Goal: Information Seeking & Learning: Learn about a topic

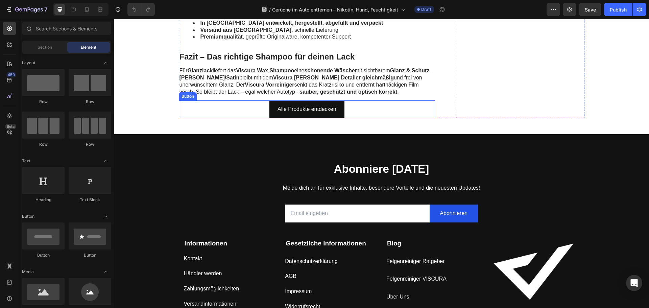
scroll to position [1792, 0]
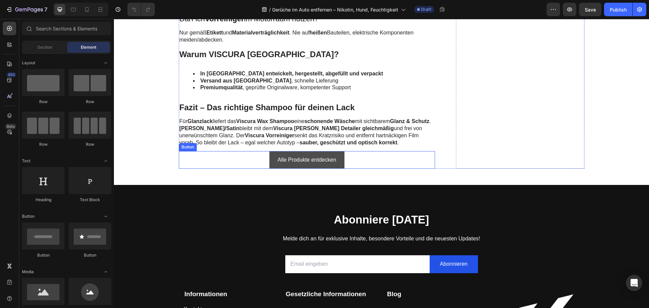
click at [272, 151] on link "Alle Produkte entdecken" at bounding box center [307, 160] width 75 height 18
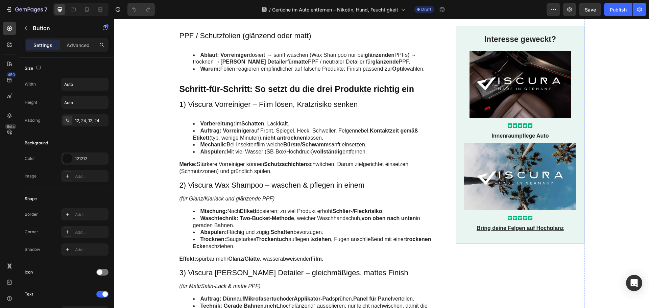
scroll to position [643, 0]
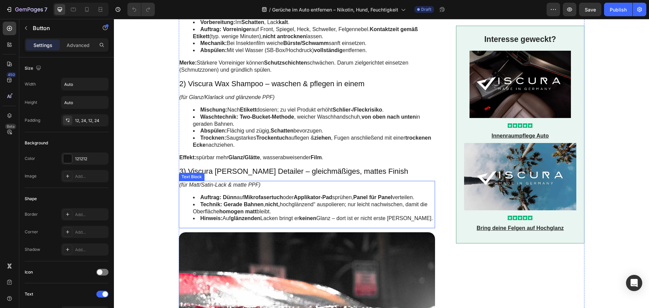
click at [293, 215] on li "Technik: Gerade Bahnen , nicht „hochglänzend“ auspolieren; nur leicht nachwisch…" at bounding box center [314, 208] width 242 height 14
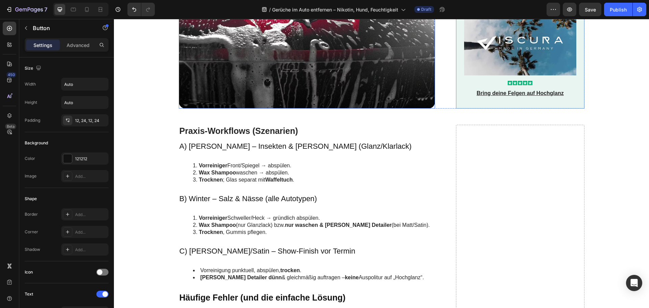
scroll to position [1116, 0]
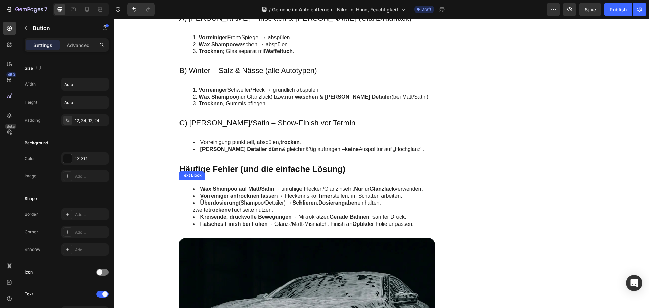
click at [288, 204] on li "Überdosierung (Shampoo/Detailer) → Schlieren . Dosierangaben einhalten, zweite …" at bounding box center [314, 207] width 242 height 14
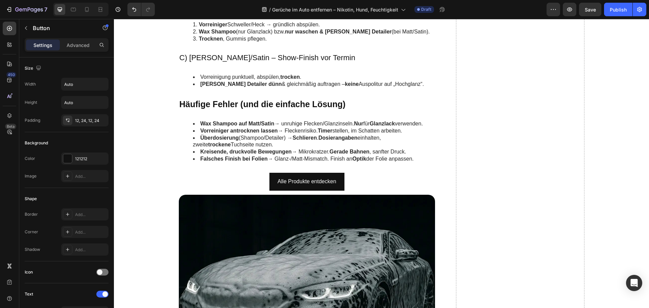
scroll to position [1217, 0]
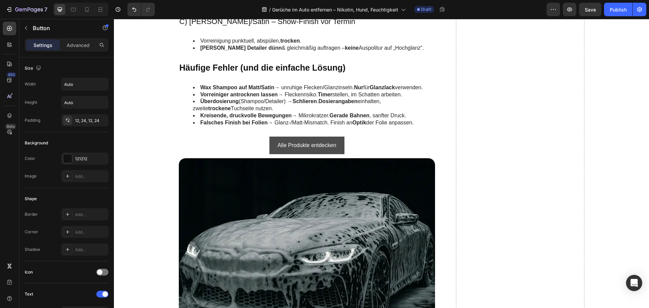
click at [270, 140] on link "Alle Produkte entdecken" at bounding box center [307, 146] width 75 height 18
click at [272, 142] on link "Alle Produkte entdecken" at bounding box center [307, 146] width 75 height 18
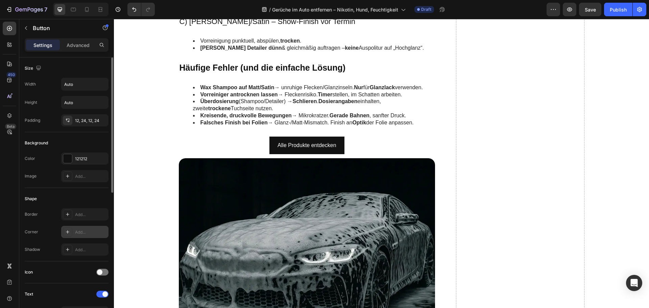
click at [79, 230] on div "Add..." at bounding box center [91, 232] width 32 height 6
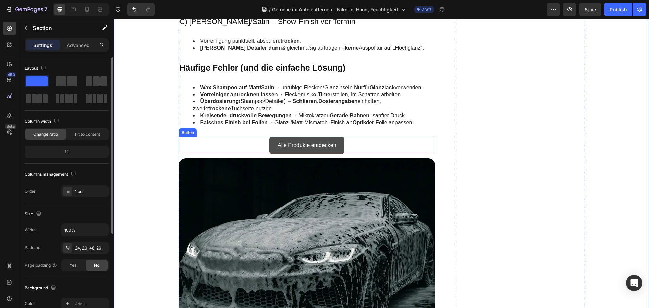
click at [271, 140] on link "Alle Produkte entdecken" at bounding box center [307, 146] width 75 height 18
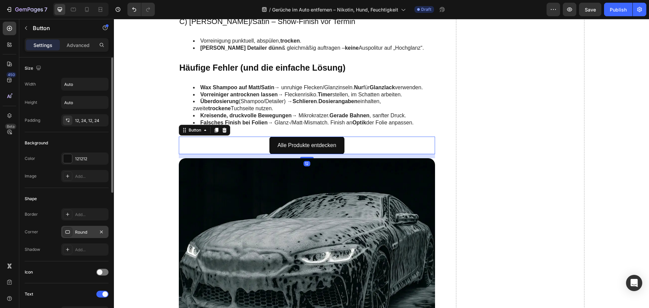
click at [74, 229] on div "Round" at bounding box center [84, 232] width 47 height 12
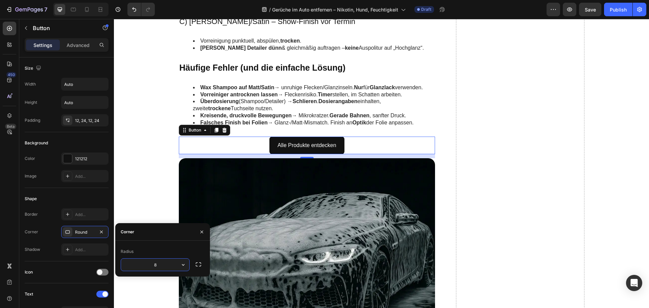
click at [171, 264] on input "8" at bounding box center [155, 265] width 68 height 12
click at [183, 265] on icon "button" at bounding box center [183, 265] width 3 height 2
type input "1"
type input "12"
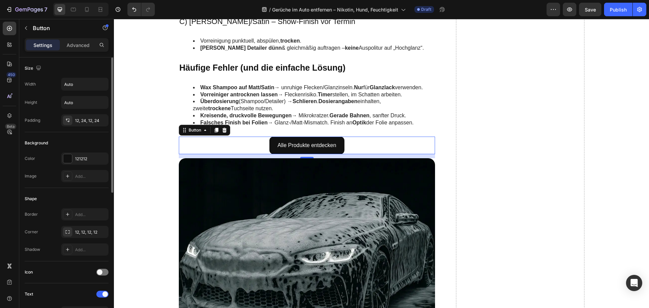
drag, startPoint x: 96, startPoint y: 199, endPoint x: 10, endPoint y: 180, distance: 87.9
click at [96, 199] on div "Shape" at bounding box center [67, 198] width 84 height 11
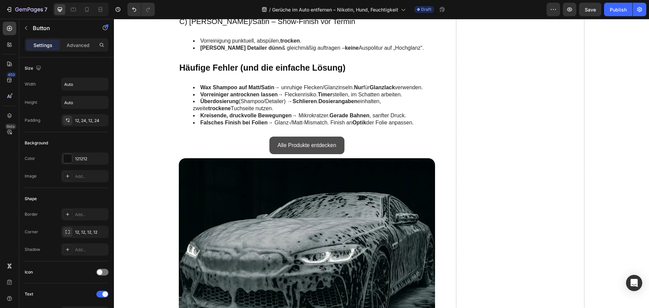
click at [270, 145] on link "Alle Produkte entdecken" at bounding box center [307, 146] width 75 height 18
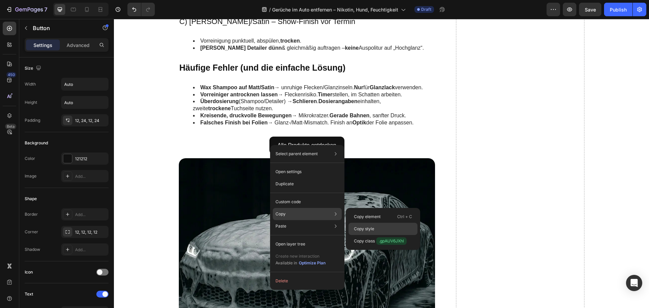
drag, startPoint x: 365, startPoint y: 226, endPoint x: 188, endPoint y: 207, distance: 177.8
click at [365, 235] on div "Copy style" at bounding box center [383, 241] width 69 height 12
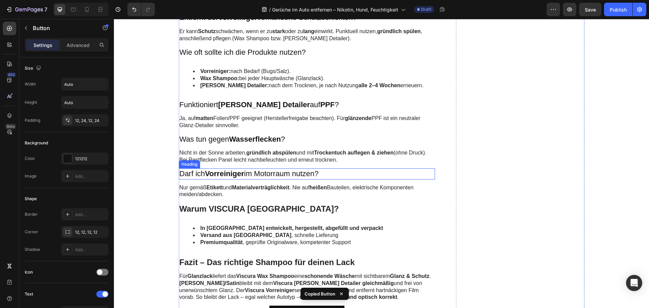
scroll to position [1759, 0]
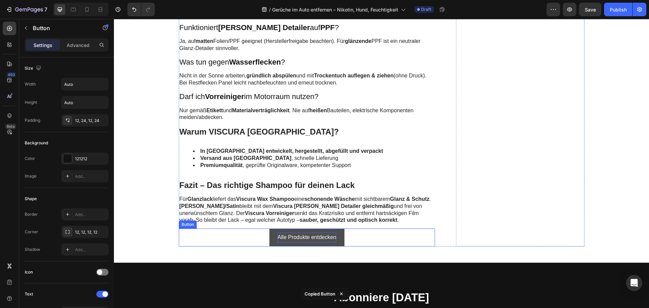
click at [278, 233] on p "Alle Produkte entdecken" at bounding box center [307, 238] width 59 height 10
click at [273, 229] on link "Alle Produkte entdecken" at bounding box center [307, 238] width 75 height 18
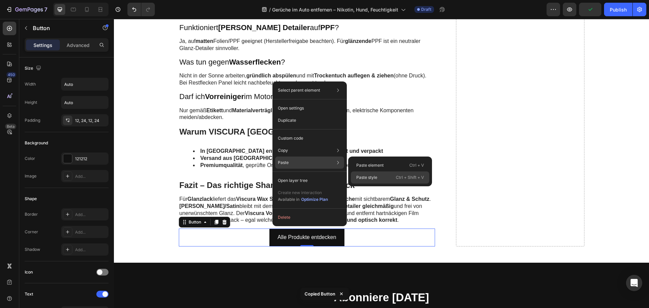
click at [375, 177] on p "Paste style" at bounding box center [366, 178] width 21 height 6
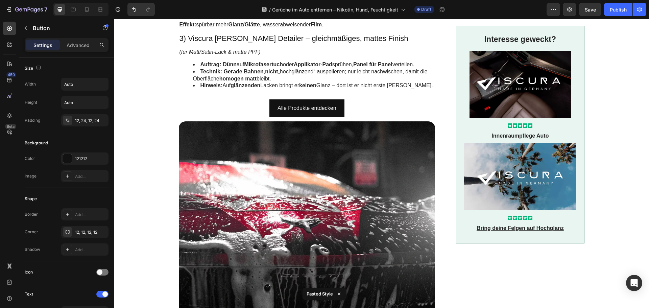
scroll to position [710, 0]
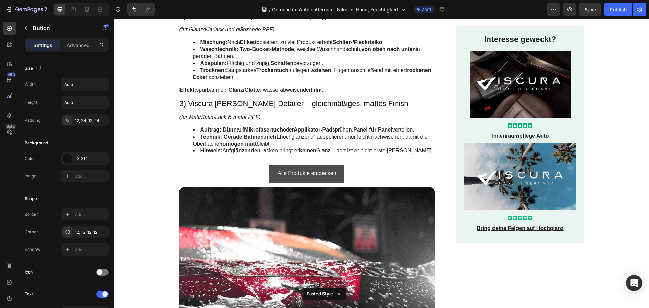
click at [270, 175] on link "Alle Produkte entdecken" at bounding box center [307, 174] width 75 height 18
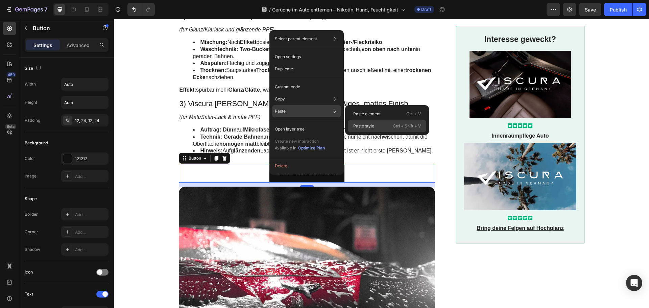
click at [382, 123] on div "Paste style Ctrl + Shift + V" at bounding box center [387, 126] width 78 height 12
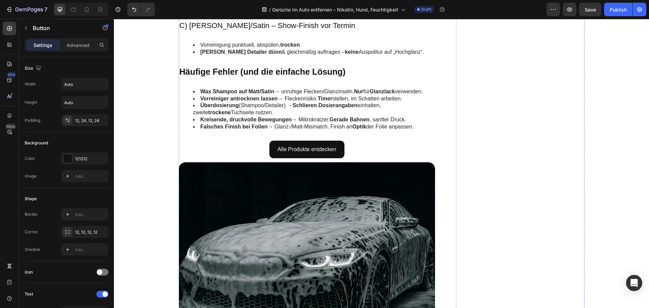
scroll to position [1285, 0]
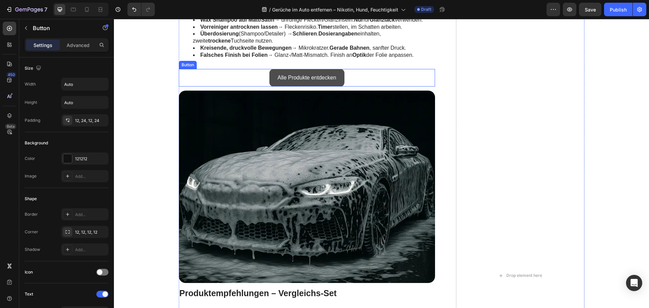
click at [270, 79] on link "Alle Produkte entdecken" at bounding box center [307, 78] width 75 height 18
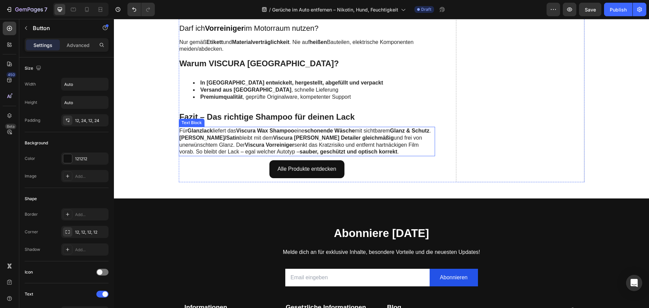
scroll to position [1826, 0]
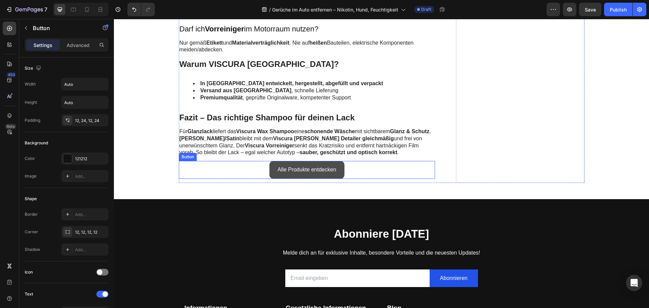
click at [270, 162] on link "Alle Produkte entdecken" at bounding box center [307, 170] width 75 height 18
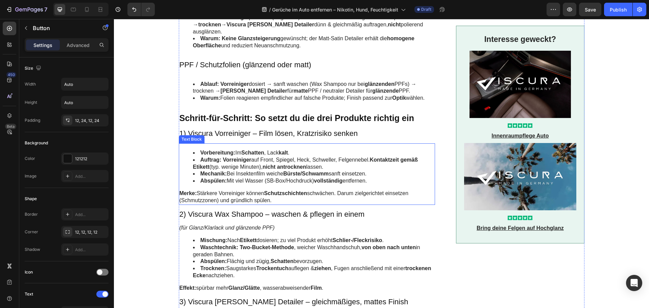
scroll to position [643, 0]
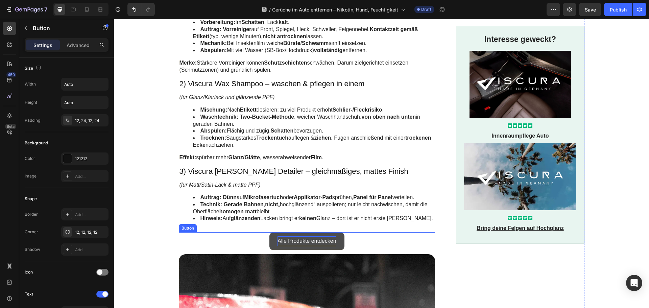
click at [290, 246] on p "Alle Produkte entdecken" at bounding box center [307, 241] width 59 height 10
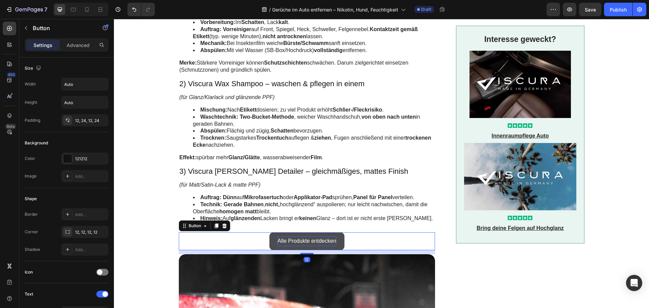
click at [290, 246] on p "Alle Produkte entdecken" at bounding box center [307, 241] width 59 height 10
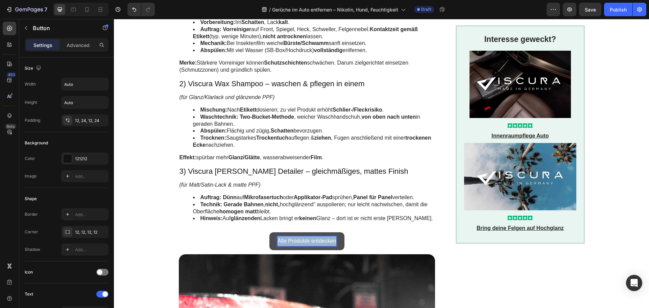
click at [290, 246] on p "Alle Produkte entdecken" at bounding box center [307, 241] width 59 height 10
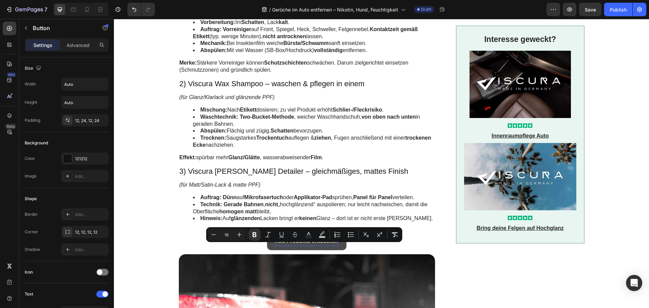
click at [236, 250] on div "Alle Produkte entdecken Button 12" at bounding box center [307, 241] width 257 height 18
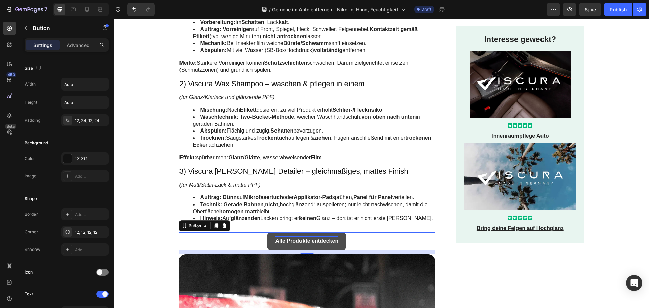
click at [246, 247] on div "Alle Produkte entdecken Button 12" at bounding box center [307, 241] width 257 height 18
click at [267, 249] on link "Alle Produkte entdecken" at bounding box center [306, 241] width 79 height 18
click at [234, 249] on div "Alle Produkte entdecken Button 12" at bounding box center [307, 241] width 257 height 18
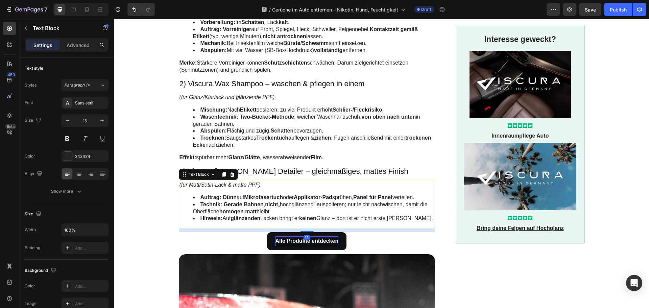
click at [267, 207] on strong "nicht" at bounding box center [271, 205] width 13 height 6
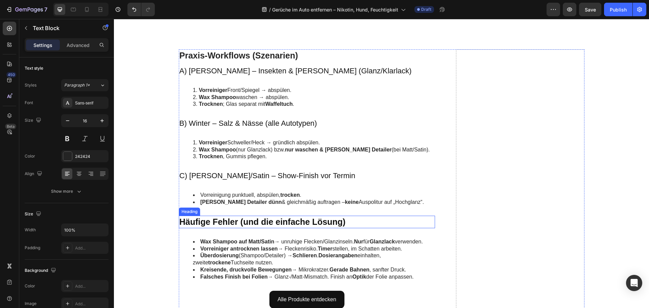
scroll to position [1116, 0]
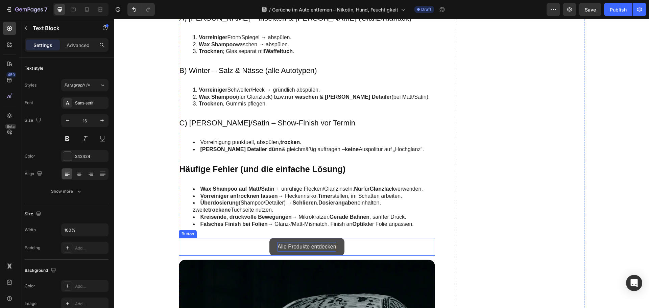
click at [284, 245] on p "Alle Produkte entdecken" at bounding box center [307, 247] width 59 height 10
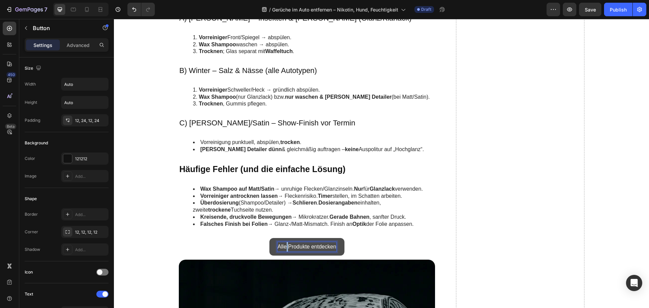
click at [284, 245] on p "Alle Produkte entdecken" at bounding box center [307, 247] width 59 height 10
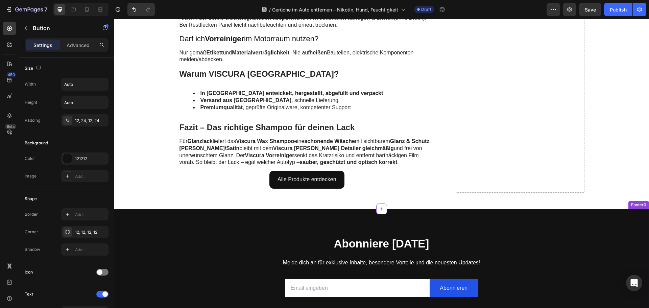
scroll to position [1759, 0]
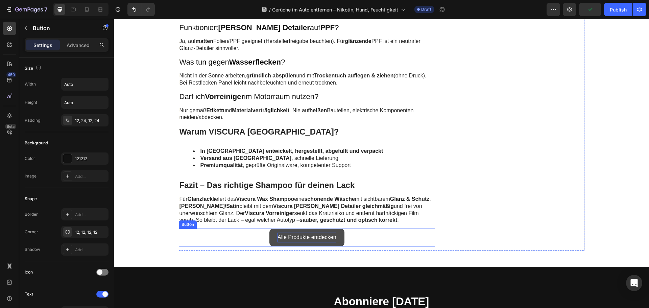
click at [293, 233] on p "Alle Produkte entdecken" at bounding box center [307, 238] width 59 height 10
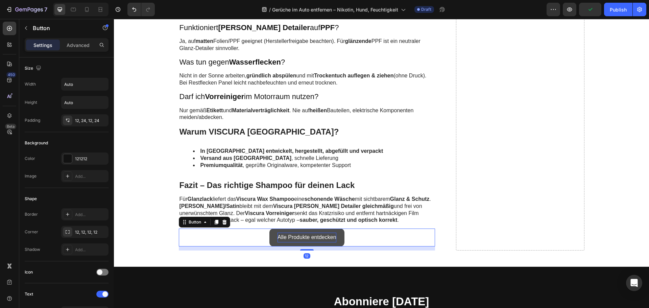
click at [293, 233] on p "Alle Produkte entdecken" at bounding box center [307, 238] width 59 height 10
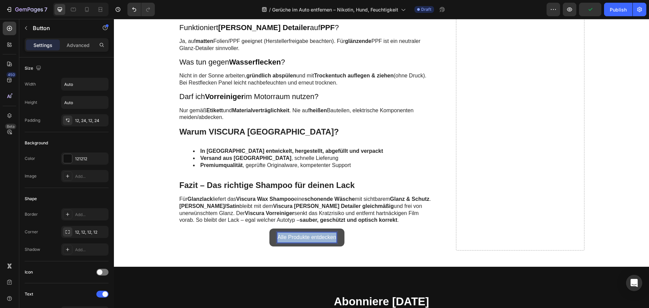
click at [293, 233] on p "Alle Produkte entdecken" at bounding box center [307, 238] width 59 height 10
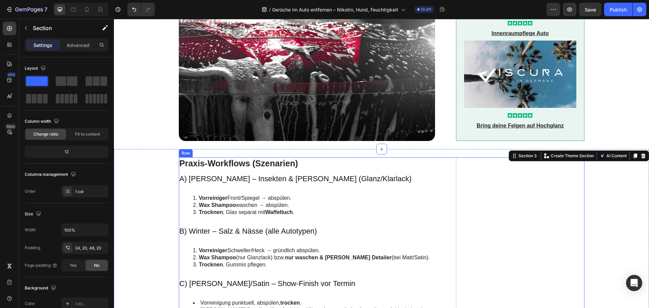
scroll to position [879, 0]
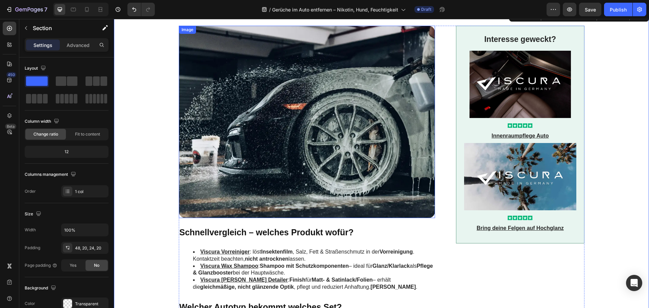
scroll to position [0, 0]
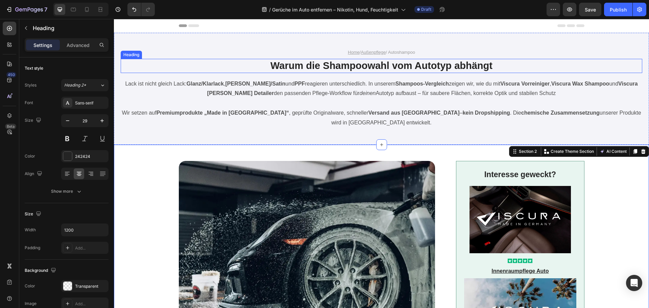
click at [340, 65] on h1 "Warum die Shampoowahl vom Autotyp abhängt" at bounding box center [382, 66] width 406 height 14
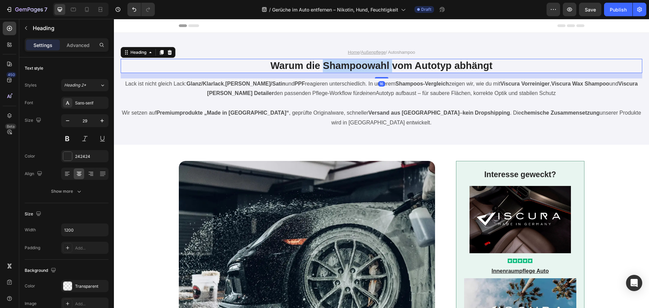
click at [340, 65] on h1 "Warum die Shampoowahl vom Autotyp abhängt" at bounding box center [382, 66] width 406 height 14
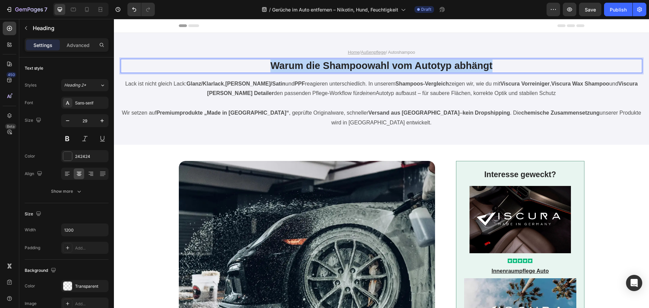
click at [340, 65] on p "Warum die Shampoowahl vom Autotyp abhängt" at bounding box center [382, 66] width 404 height 13
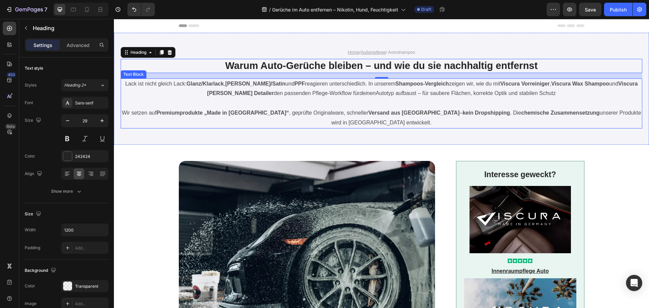
click at [362, 86] on p "Lack ist nicht gleich Lack: Glanz/Klarlack , Matt/Satin und PPF reagieren unter…" at bounding box center [381, 89] width 520 height 20
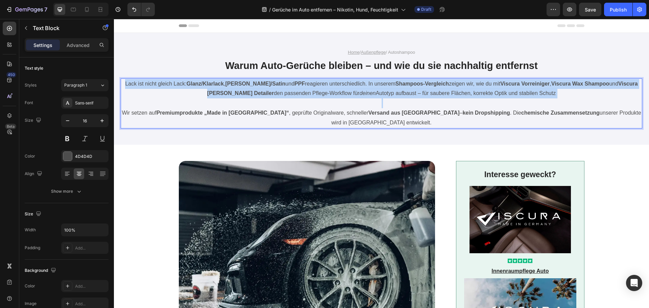
click at [362, 86] on p "Lack ist nicht gleich Lack: Glanz/Klarlack , Matt/Satin und PPF reagieren unter…" at bounding box center [381, 89] width 520 height 20
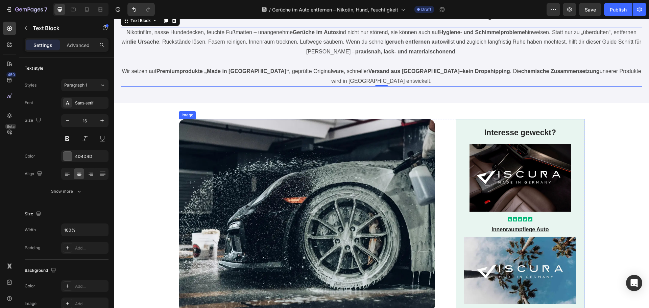
scroll to position [101, 0]
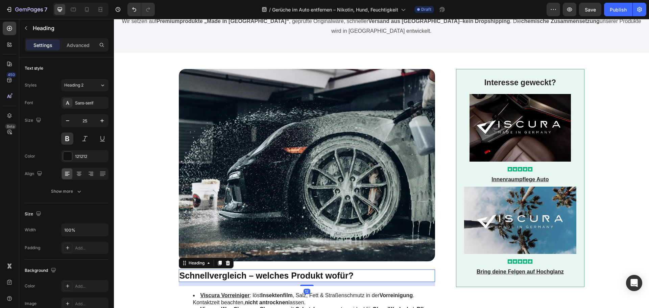
click at [228, 278] on h2 "Schnellvergleich – welches Produkt wofür?" at bounding box center [307, 276] width 257 height 13
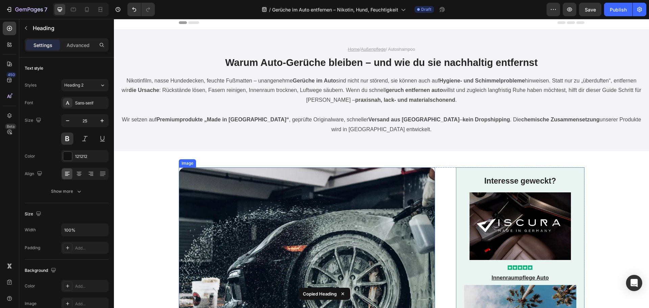
scroll to position [0, 0]
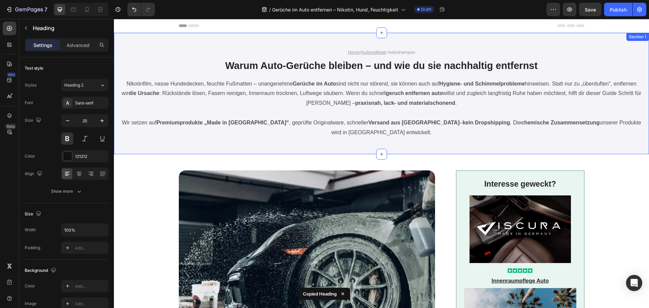
click at [271, 148] on div "Home / Außenpflege / Autoshampoo Text Block Warum Auto-Gerüche bleiben – und wi…" at bounding box center [381, 93] width 535 height 121
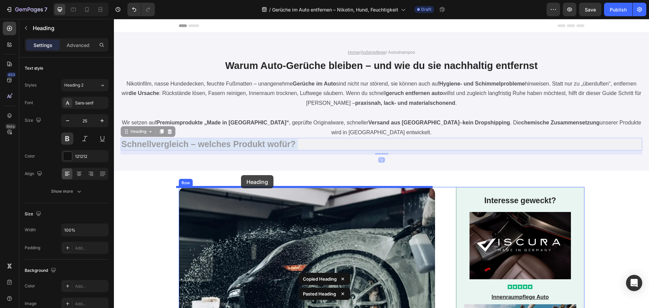
drag, startPoint x: 244, startPoint y: 143, endPoint x: 241, endPoint y: 175, distance: 32.2
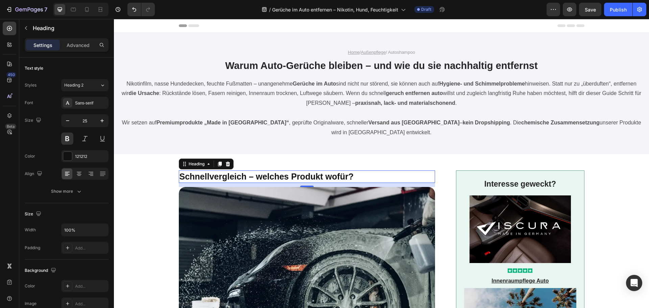
click at [335, 175] on h2 "Schnellvergleich – welches Produkt wofür?" at bounding box center [307, 176] width 257 height 13
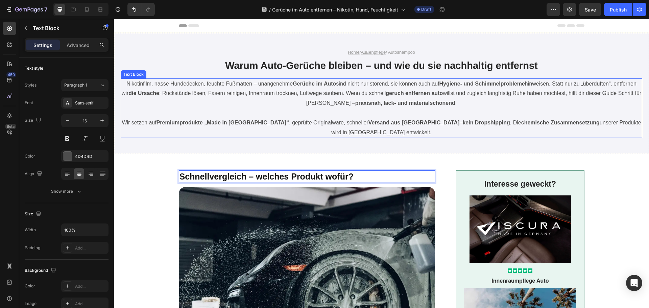
click at [315, 120] on p "Wir setzen auf Premiumprodukte „Made in [GEOGRAPHIC_DATA]“ , geprüfte Originalw…" at bounding box center [381, 128] width 520 height 20
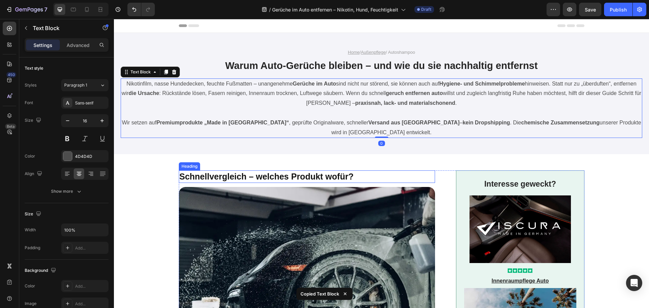
click at [290, 175] on p "Schnellvergleich – welches Produkt wofür?" at bounding box center [307, 176] width 255 height 11
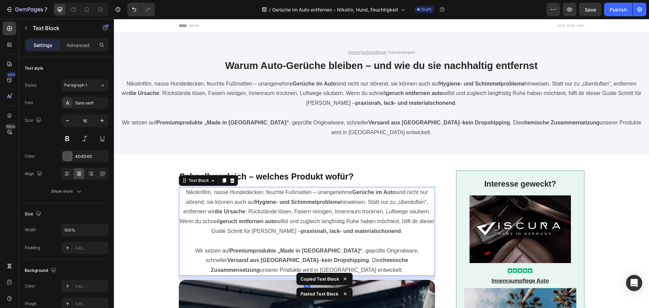
click at [251, 206] on p "Nikotinfilm, nasse Hundedecken, feuchte Fußmatten – unangenehme Gerüche im Auto…" at bounding box center [307, 212] width 255 height 49
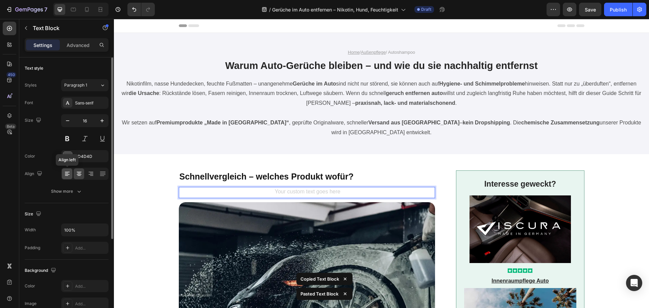
click at [67, 173] on icon at bounding box center [67, 173] width 7 height 7
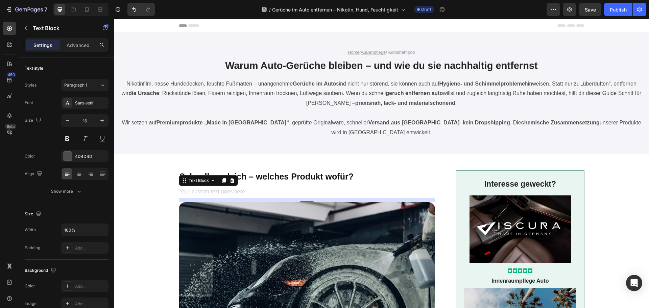
click at [186, 191] on div "Rich Text Editor. Editing area: main" at bounding box center [307, 192] width 257 height 11
click at [232, 191] on div "Rich Text Editor. Editing area: main" at bounding box center [307, 192] width 257 height 11
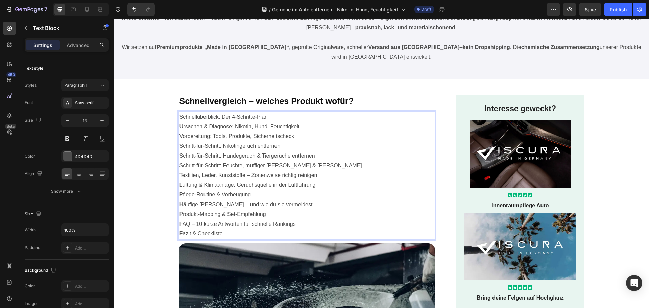
scroll to position [78, 0]
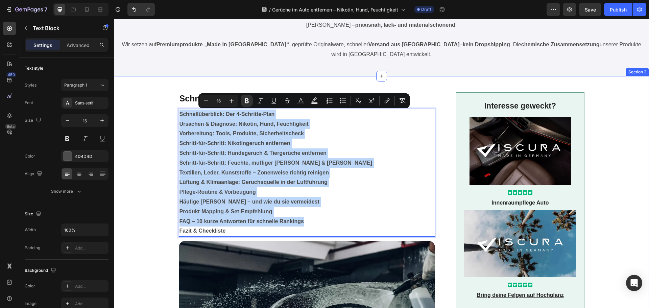
drag, startPoint x: 234, startPoint y: 230, endPoint x: 171, endPoint y: 112, distance: 133.6
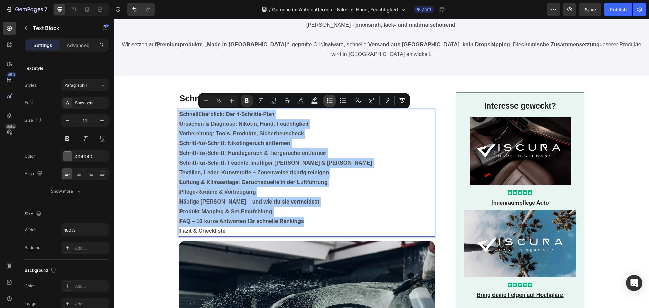
click at [326, 98] on button "Numbered List" at bounding box center [330, 101] width 12 height 12
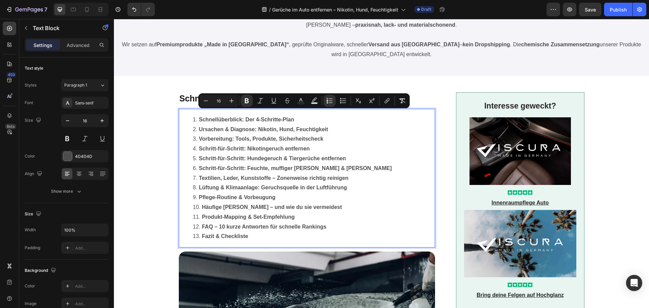
click at [255, 239] on li "Fazit & Checkliste" at bounding box center [314, 237] width 242 height 10
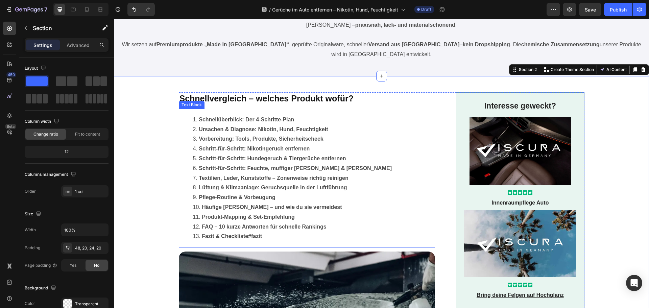
click at [219, 236] on strong "Fazit & Checkliste#fazit" at bounding box center [232, 236] width 60 height 6
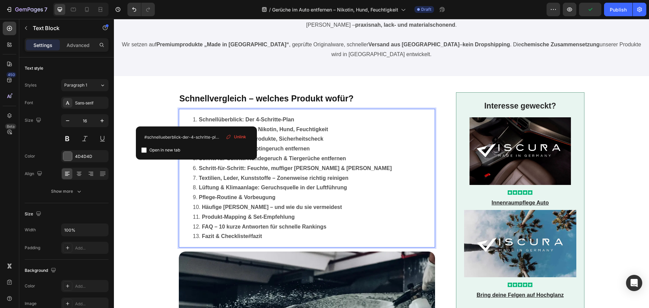
click at [259, 236] on strong "Fazit & Checkliste#fazit" at bounding box center [232, 236] width 60 height 6
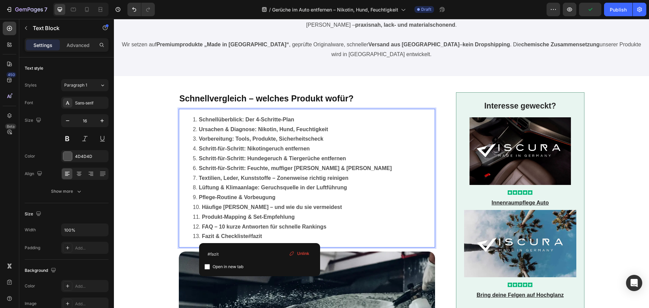
click at [234, 228] on strong "FAQ – 10 kurze Antworten für schnelle Rankings" at bounding box center [264, 227] width 124 height 6
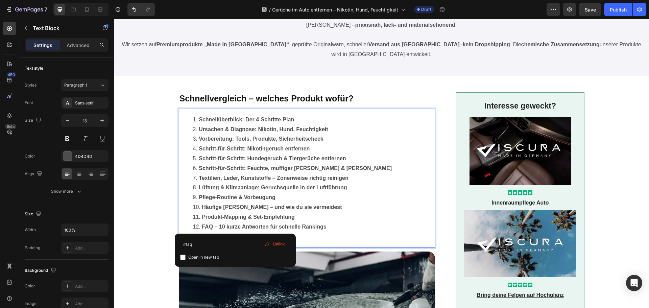
click at [226, 219] on strong "Produkt-Mapping & Set-Empfehlung" at bounding box center [248, 217] width 93 height 6
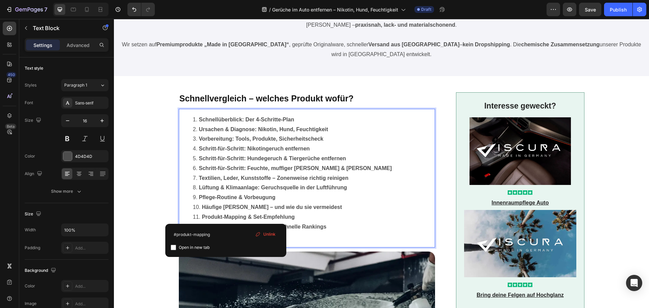
click at [216, 206] on strong "Häufige [PERSON_NAME] – und wie du sie vermeidest" at bounding box center [272, 207] width 140 height 6
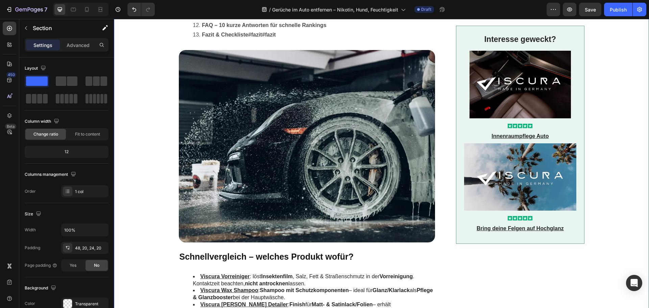
scroll to position [281, 0]
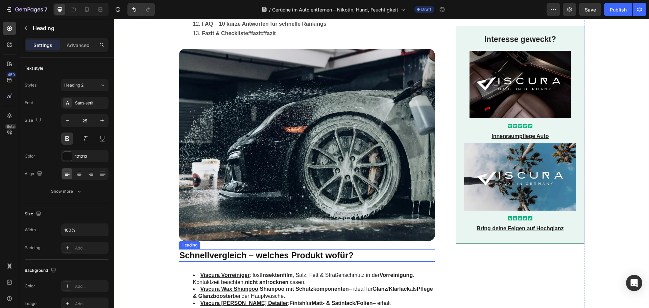
click at [247, 254] on h2 "Schnellvergleich – welches Produkt wofür?" at bounding box center [307, 255] width 257 height 13
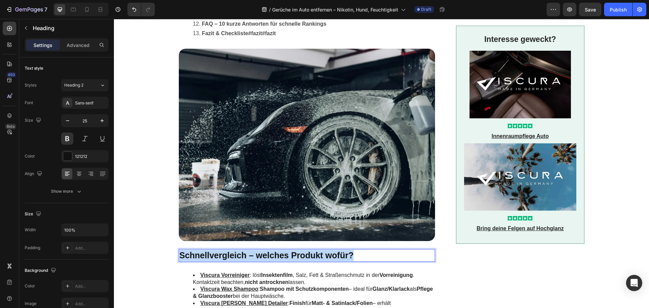
click at [247, 254] on p "Schnellvergleich – welches Produkt wofür?" at bounding box center [307, 255] width 255 height 11
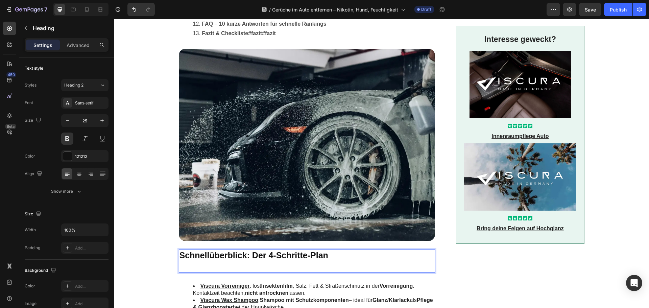
drag, startPoint x: 234, startPoint y: 254, endPoint x: 161, endPoint y: 228, distance: 78.2
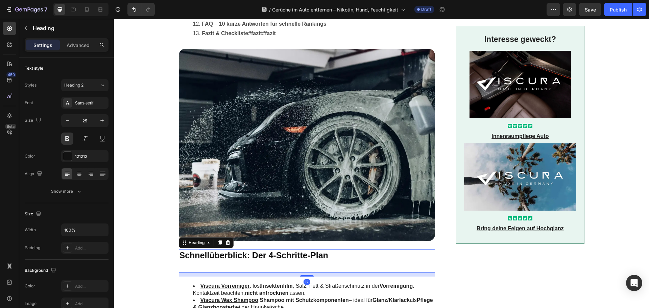
click at [187, 263] on p "Schnellüberblick: Der 4-Schritte-Plan" at bounding box center [307, 261] width 255 height 22
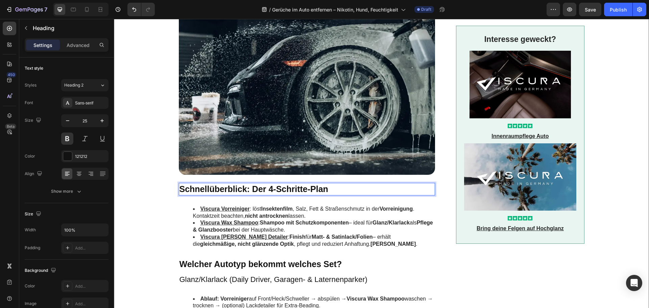
scroll to position [349, 0]
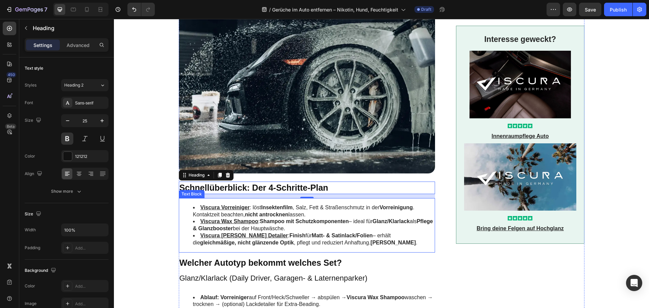
click at [268, 220] on strong "Shampoo mit Schutzkomponenten" at bounding box center [304, 221] width 89 height 6
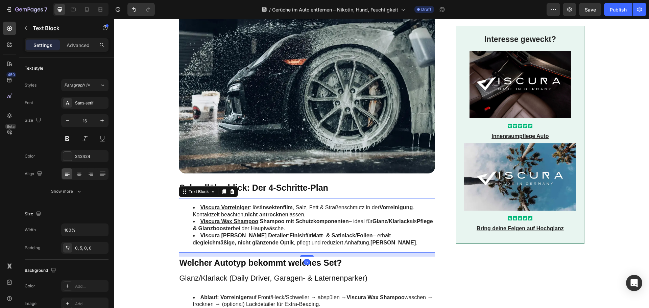
click at [268, 220] on strong "Shampoo mit Schutzkomponenten" at bounding box center [304, 221] width 89 height 6
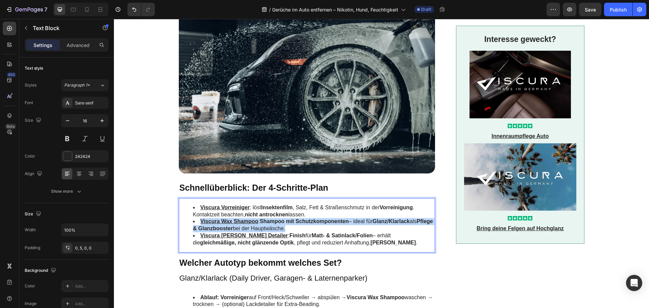
click at [268, 220] on strong "Shampoo mit Schutzkomponenten" at bounding box center [304, 221] width 89 height 6
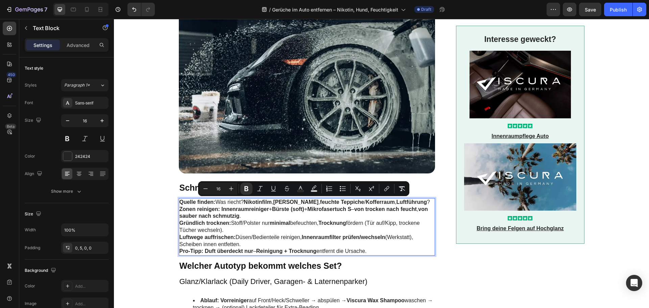
drag, startPoint x: 247, startPoint y: 245, endPoint x: 178, endPoint y: 200, distance: 82.4
click at [179, 200] on div "Quelle finden: Was riecht? Nikotinfilm , [PERSON_NAME] , feuchte Teppiche / Kof…" at bounding box center [307, 226] width 257 height 57
click at [331, 187] on icon "Editor contextual toolbar" at bounding box center [329, 188] width 7 height 7
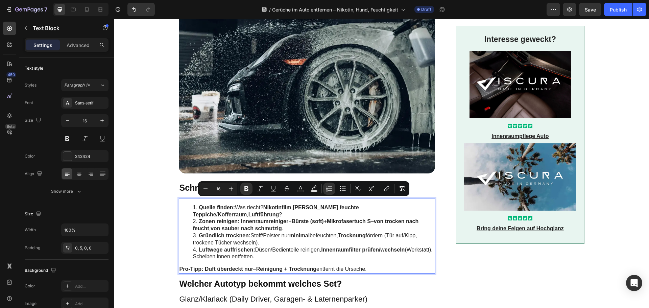
click at [283, 244] on li "Gründlich trocknen: Stoff/Polster nur minimal befeuchten, Trocknung fördern (Tü…" at bounding box center [313, 239] width 241 height 14
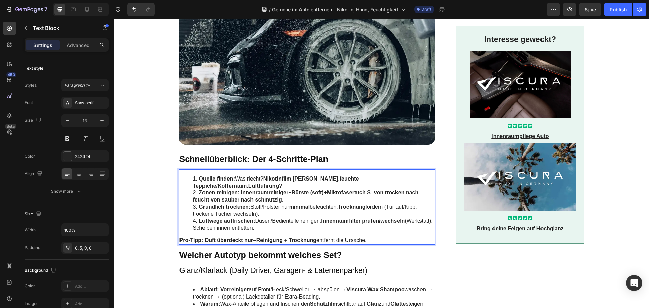
scroll to position [416, 0]
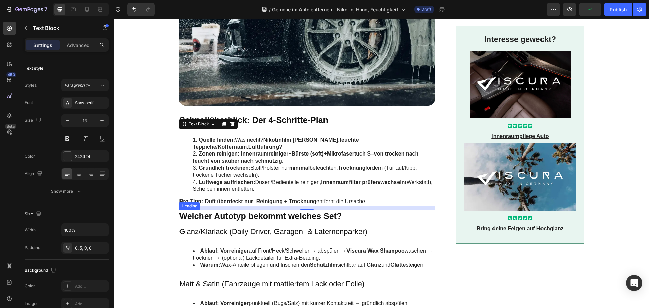
click at [255, 217] on h2 "Welcher Autotyp bekommt welches Set?" at bounding box center [307, 216] width 257 height 13
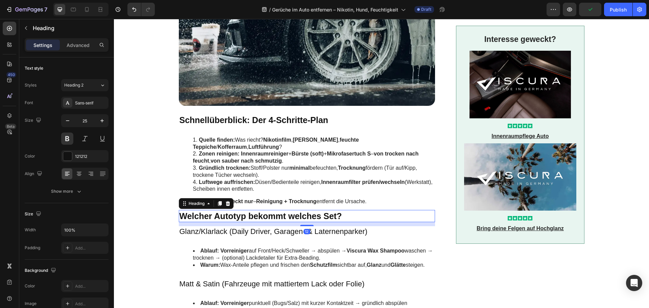
click at [255, 217] on h2 "Welcher Autotyp bekommt welches Set?" at bounding box center [307, 216] width 257 height 13
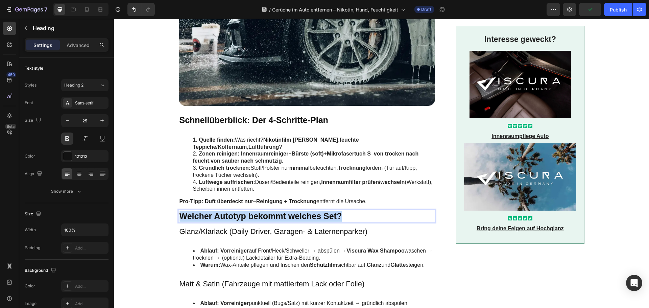
click at [255, 217] on p "Welcher Autotyp bekommt welches Set?" at bounding box center [307, 216] width 255 height 11
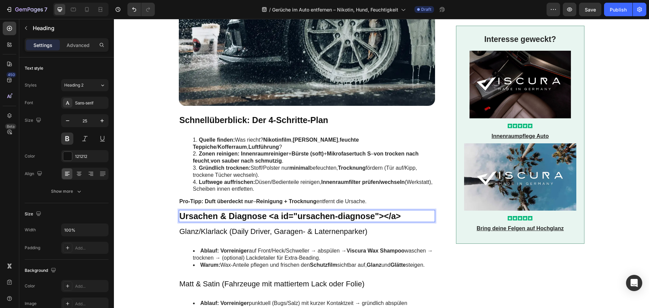
click at [295, 216] on p "Ursachen & Diagnose <a id="ursachen-diagnose"></a>" at bounding box center [307, 216] width 255 height 11
drag, startPoint x: 369, startPoint y: 215, endPoint x: 346, endPoint y: 216, distance: 23.0
click at [346, 216] on p "Ursachen & Diagnose ursachen-diagnose"></a>" at bounding box center [307, 216] width 255 height 11
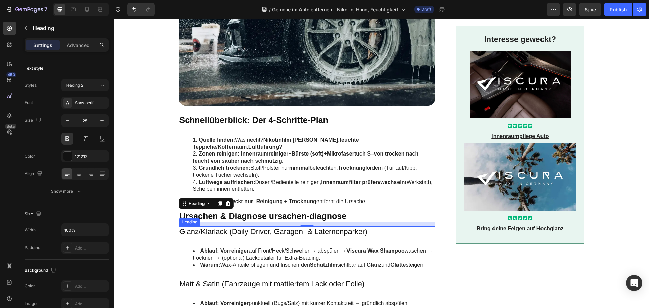
click at [225, 231] on h3 "Glanz/Klarlack (Daily Driver, Garagen- & Laternenparker)" at bounding box center [307, 231] width 257 height 11
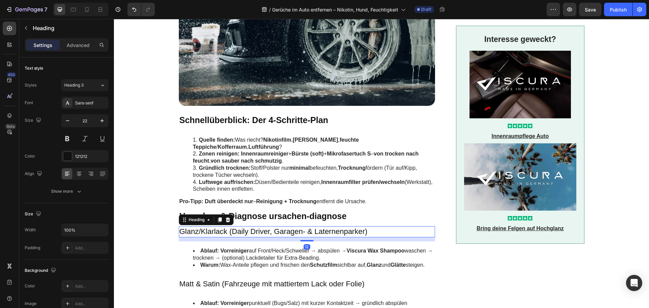
click at [225, 231] on h3 "Glanz/Klarlack (Daily Driver, Garagen- & Laternenparker)" at bounding box center [307, 231] width 257 height 11
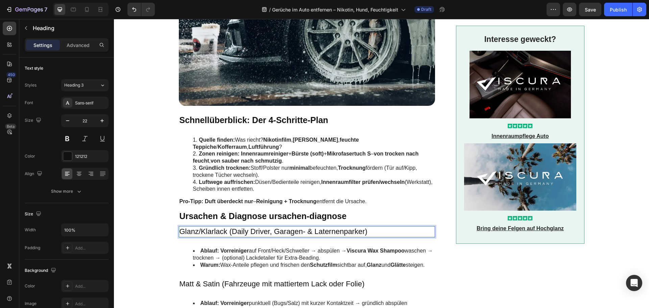
click at [225, 231] on p "Glanz/Klarlack (Daily Driver, Garagen- & Laternenparker)" at bounding box center [307, 232] width 255 height 10
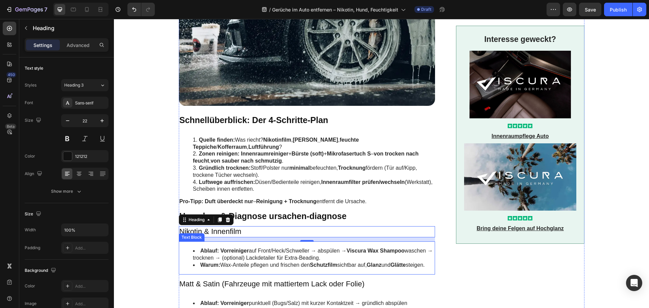
click at [244, 246] on div "Ablauf: Vorreiniger auf Front/Heck/Schweller → abspülen → Viscura Wax Shampoo w…" at bounding box center [307, 257] width 257 height 33
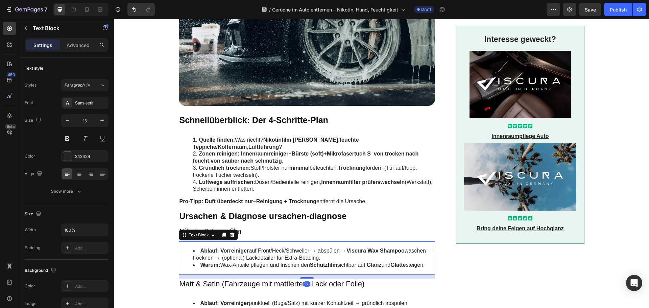
click at [247, 253] on li "Ablauf: Vorreiniger auf Front/Heck/Schweller → abspülen → Viscura Wax Shampoo w…" at bounding box center [314, 255] width 242 height 14
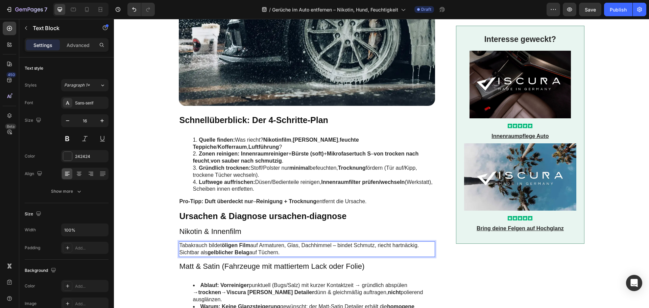
scroll to position [484, 0]
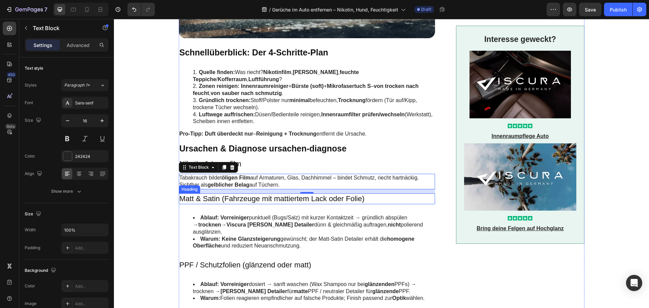
click at [231, 196] on h3 "Matt & Satin (Fahrzeuge mit mattiertem Lack oder Folie)" at bounding box center [307, 198] width 257 height 11
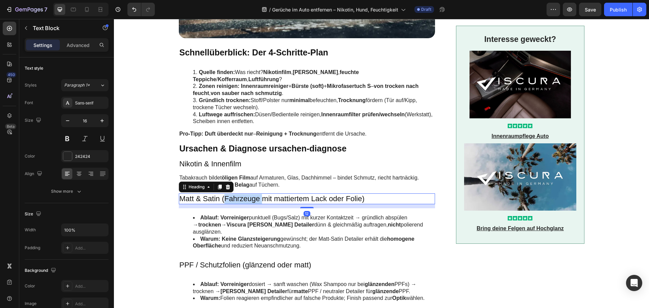
click at [231, 196] on h3 "Matt & Satin (Fahrzeuge mit mattiertem Lack oder Folie)" at bounding box center [307, 198] width 257 height 11
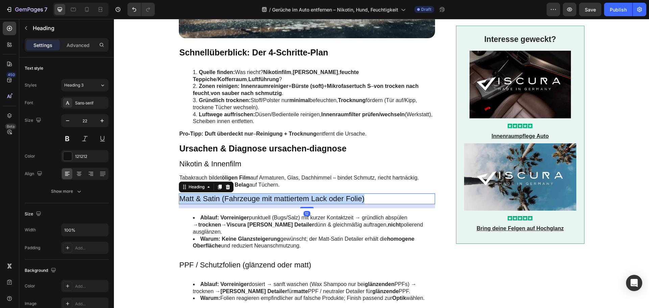
click at [231, 196] on p "Matt & Satin (Fahrzeuge mit mattiertem Lack oder Folie)" at bounding box center [307, 199] width 255 height 10
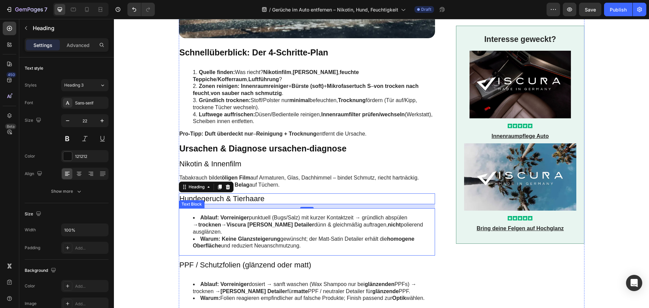
click at [213, 227] on strong "trocknen" at bounding box center [210, 225] width 23 height 6
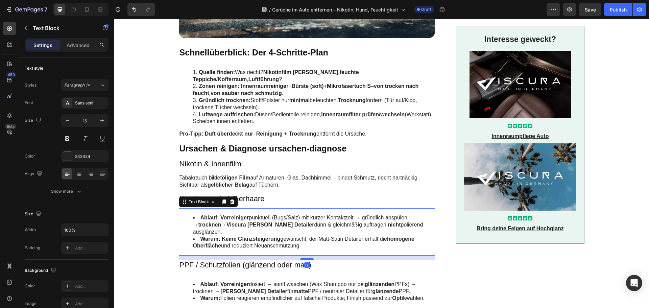
click at [213, 227] on strong "trocknen" at bounding box center [210, 225] width 23 height 6
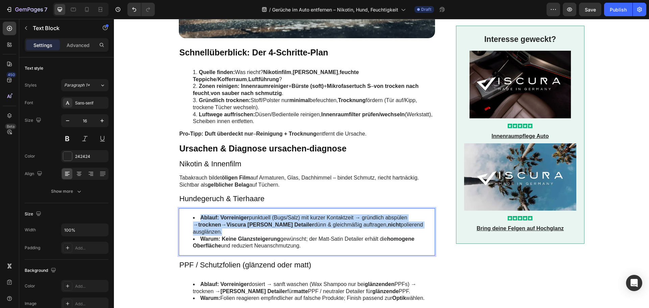
click at [213, 227] on strong "trocknen" at bounding box center [210, 225] width 23 height 6
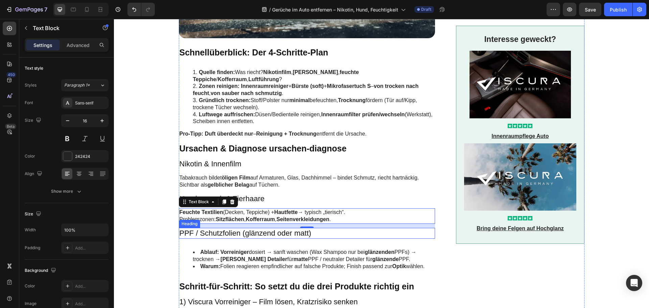
click at [203, 232] on h3 "PPF / Schutzfolien (glänzend oder matt)" at bounding box center [307, 233] width 257 height 11
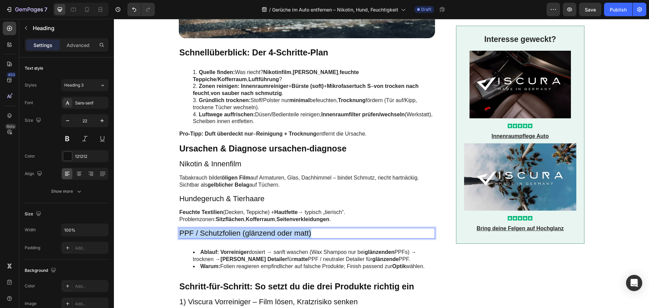
click at [203, 232] on p "PPF / Schutzfolien (glänzend oder matt)" at bounding box center [307, 234] width 255 height 10
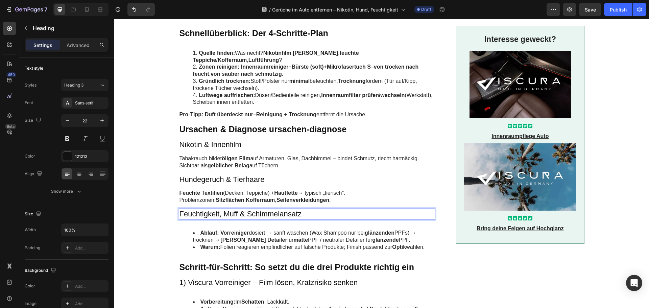
scroll to position [518, 0]
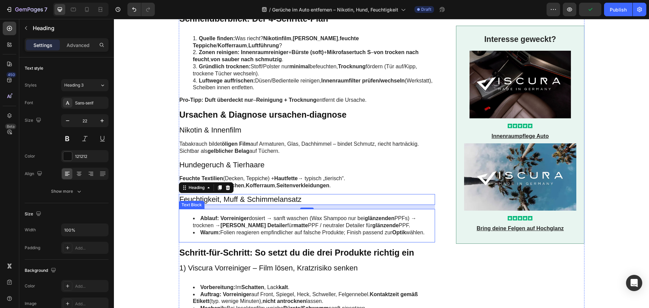
click at [248, 222] on li "Ablauf: Vorreiniger dosiert → sanft waschen (Wax Shampoo nur bei glänzenden PPF…" at bounding box center [314, 222] width 242 height 14
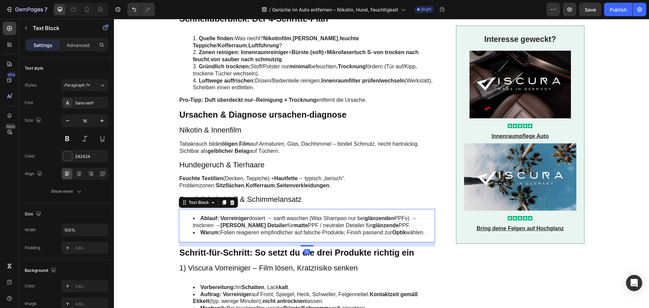
click at [248, 222] on li "Ablauf: Vorreiniger dosiert → sanft waschen (Wax Shampoo nur bei glänzenden PPF…" at bounding box center [314, 222] width 242 height 14
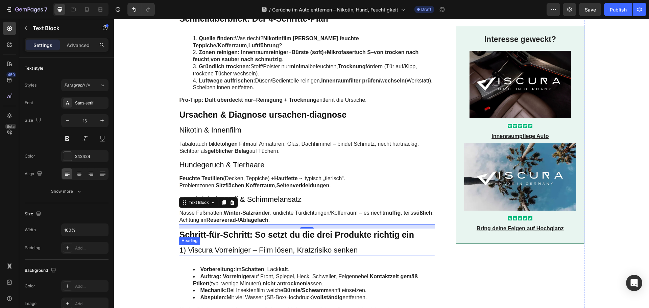
click at [220, 251] on h3 "1) Viscura Vorreiniger – Film lösen, Kratzrisiko senken" at bounding box center [307, 250] width 257 height 11
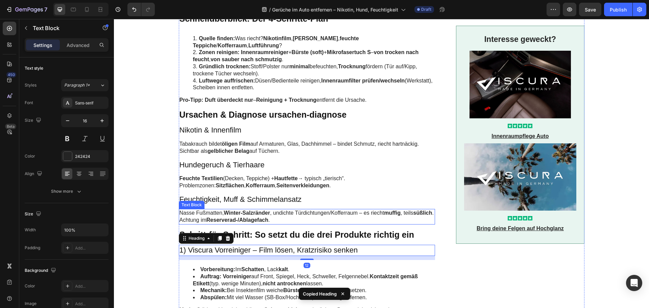
click at [234, 216] on p "Nasse Fußmatten, Winter-Salzränder , undichte Türdichtungen/Kofferraum – es rie…" at bounding box center [307, 217] width 255 height 14
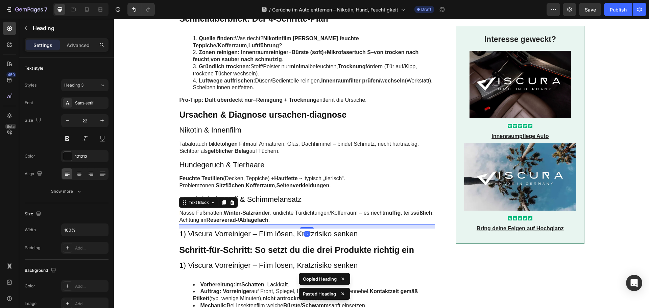
click at [243, 216] on strong "Winter-Salzränder" at bounding box center [247, 213] width 46 height 6
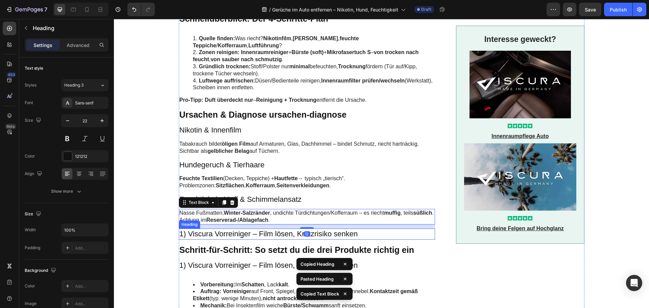
click at [234, 234] on h3 "1) Viscura Vorreiniger – Film lösen, Kratzrisiko senken" at bounding box center [307, 234] width 257 height 11
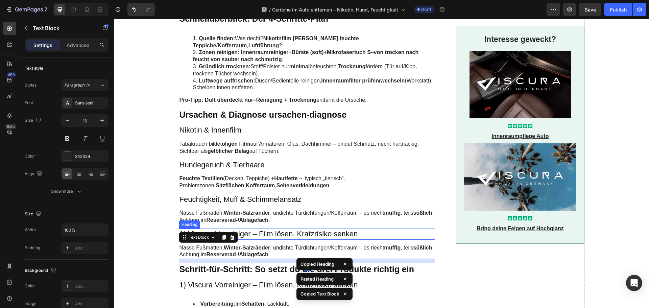
click at [255, 233] on h3 "1) Viscura Vorreiniger – Film lösen, Kratzrisiko senken" at bounding box center [307, 234] width 257 height 11
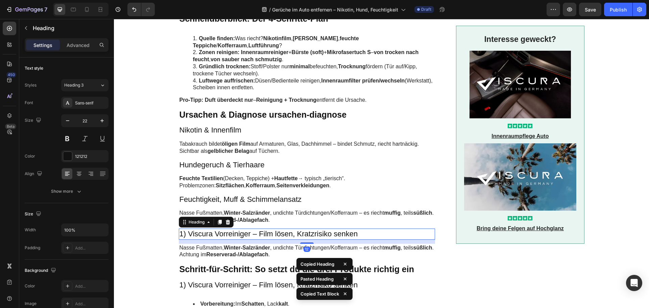
click at [255, 233] on h3 "1) Viscura Vorreiniger – Film lösen, Kratzrisiko senken" at bounding box center [307, 234] width 257 height 11
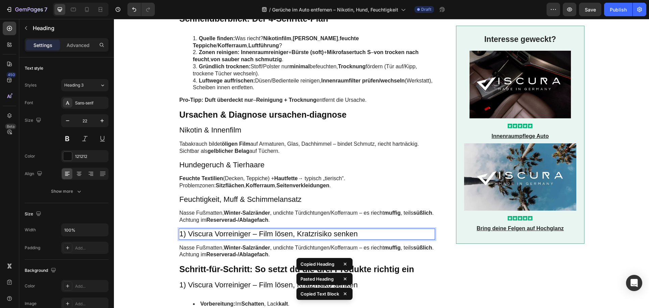
click at [255, 233] on p "1) Viscura Vorreiniger – Film lösen, Kratzrisiko senken" at bounding box center [307, 234] width 255 height 10
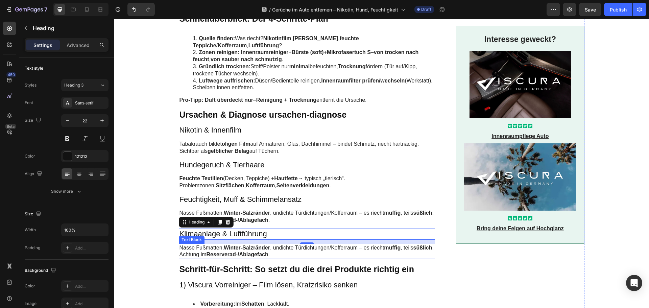
click at [249, 248] on strong "Winter-Salzränder" at bounding box center [247, 248] width 46 height 6
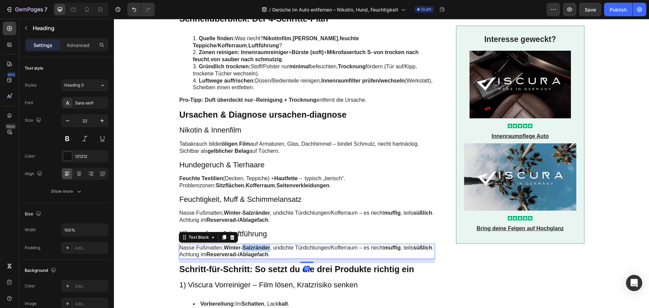
click at [249, 248] on strong "Winter-Salzränder" at bounding box center [247, 248] width 46 height 6
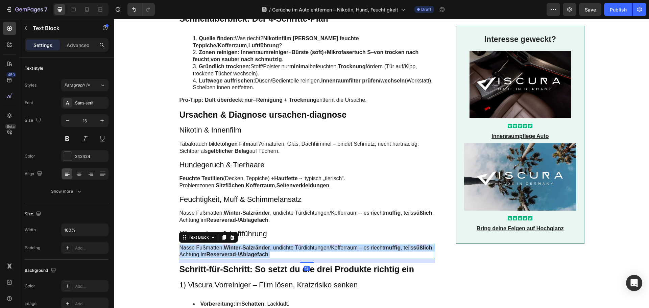
click at [249, 248] on strong "Winter-Salzränder" at bounding box center [247, 248] width 46 height 6
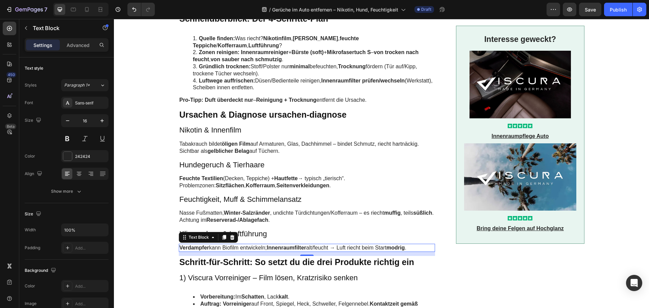
click at [243, 261] on h2 "Schritt-für-Schritt: So setzt du die drei Produkte richtig ein" at bounding box center [307, 262] width 257 height 13
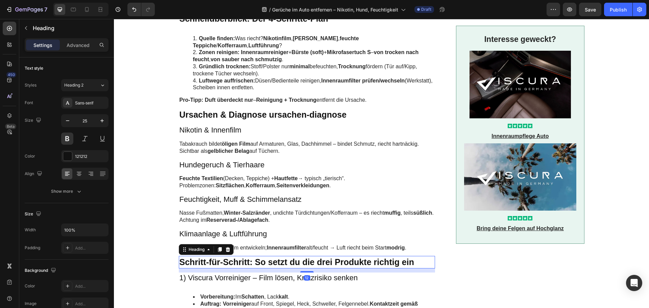
click at [243, 261] on h2 "Schritt-für-Schritt: So setzt du die drei Produkte richtig ein" at bounding box center [307, 262] width 257 height 13
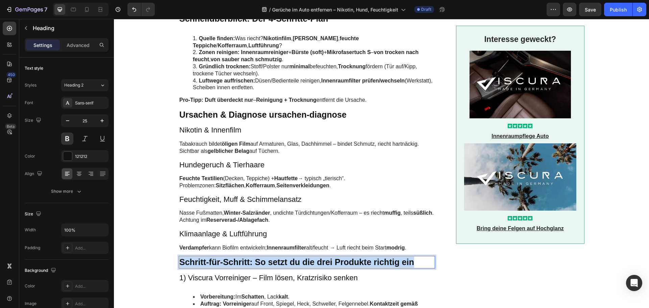
click at [243, 261] on p "Schritt-für-Schritt: So setzt du die drei Produkte richtig ein" at bounding box center [307, 262] width 255 height 11
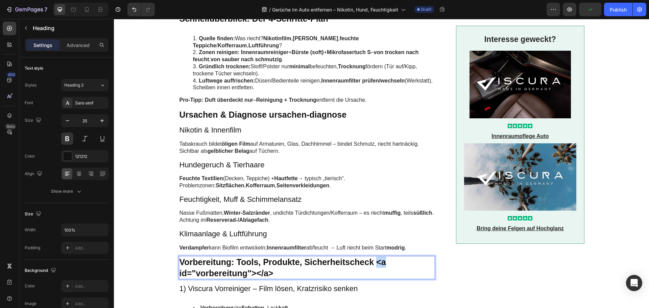
drag, startPoint x: 385, startPoint y: 262, endPoint x: 374, endPoint y: 263, distance: 10.8
click at [374, 263] on p "Vorbereitung: Tools, Produkte, Sicherheitscheck <a id="vorbereitung"></a>" at bounding box center [307, 268] width 255 height 22
drag, startPoint x: 196, startPoint y: 272, endPoint x: 178, endPoint y: 272, distance: 18.6
click at [180, 272] on p "Vorbereitung: Tools, Produkte, Sicherheitscheck id="vorbereitung"></a>" at bounding box center [307, 268] width 255 height 22
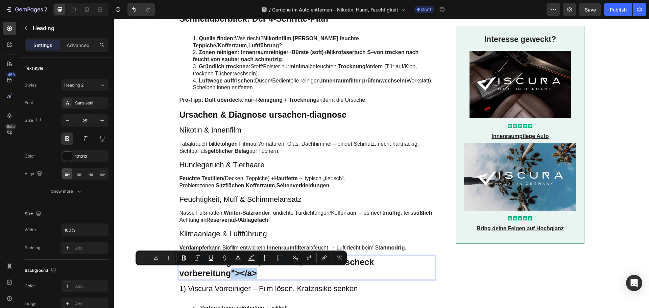
drag, startPoint x: 257, startPoint y: 272, endPoint x: 229, endPoint y: 273, distance: 28.4
click at [229, 273] on p "Vorbereitung: Tools, Produkte, Sicherheitscheck vorbereitung"></a>" at bounding box center [307, 268] width 255 height 22
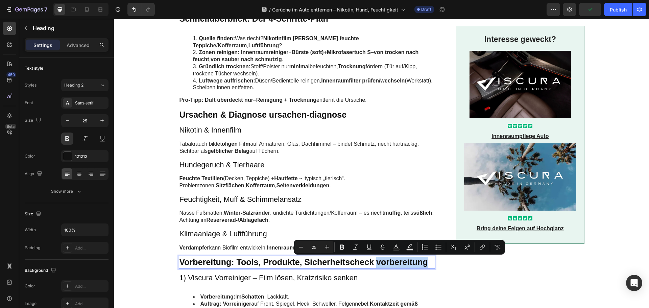
click at [385, 264] on p "Vorbereitung: Tools, Produkte, Sicherheitscheck vorbereitung" at bounding box center [307, 262] width 255 height 11
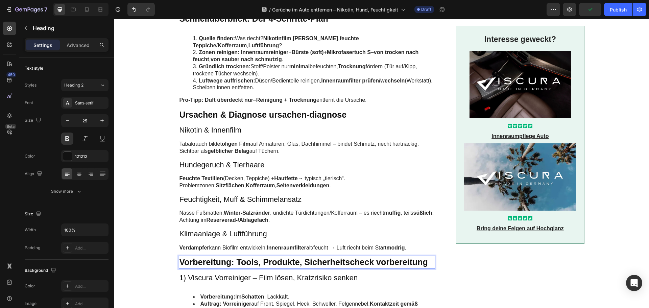
click at [389, 260] on p "Vorbereitung: Tools, Produkte, Sicherheitscheck vorbereitung" at bounding box center [307, 262] width 255 height 11
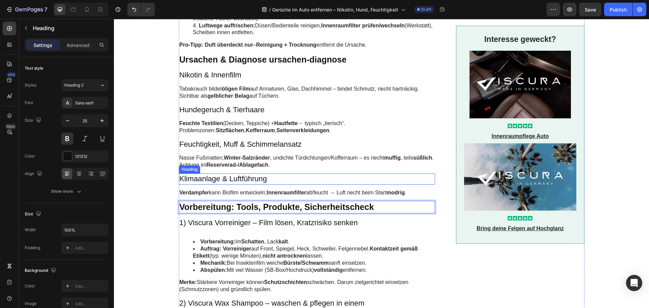
scroll to position [585, 0]
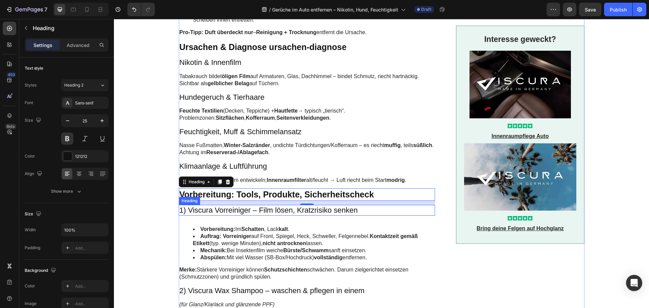
click at [218, 210] on h3 "1) Viscura Vorreiniger – Film lösen, Kratzrisiko senken" at bounding box center [307, 210] width 257 height 11
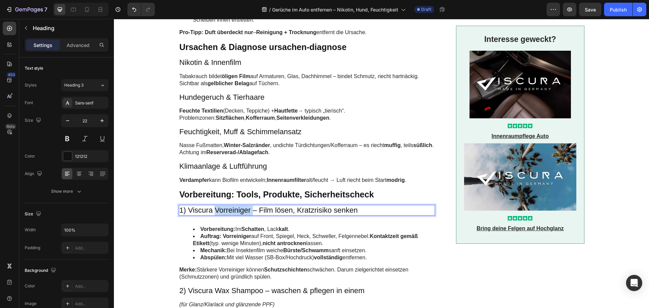
click at [218, 210] on h3 "1) Viscura Vorreiniger – Film lösen, Kratzrisiko senken" at bounding box center [307, 210] width 257 height 11
click at [218, 210] on p "1) Viscura Vorreiniger – Film lösen, Kratzrisiko senken" at bounding box center [307, 211] width 255 height 10
click at [218, 210] on strong "Du brauchst (VISCURA):" at bounding box center [223, 210] width 86 height 8
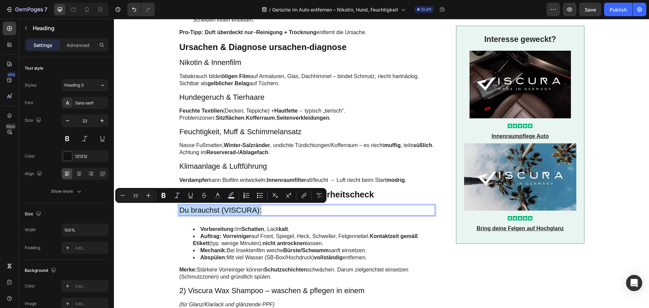
click at [218, 210] on p "Du brauchst (VISCURA):" at bounding box center [307, 211] width 255 height 10
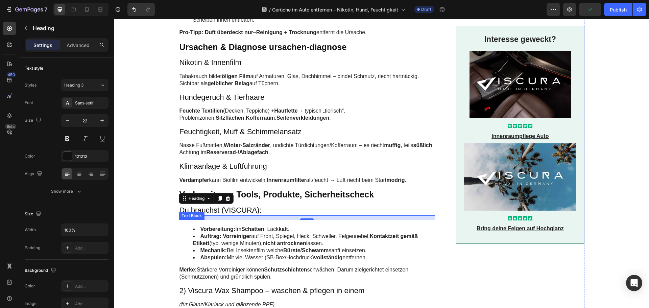
click at [227, 226] on li "Vorbereitung: Im Schatten , Lack kalt ." at bounding box center [314, 229] width 242 height 7
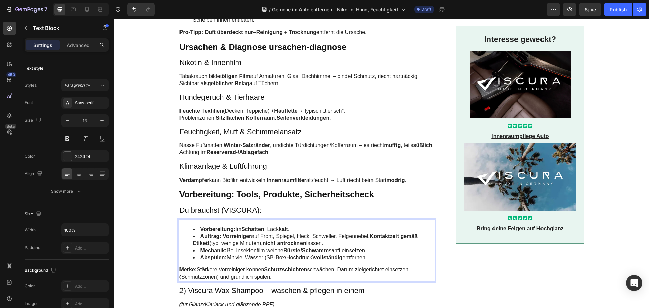
click at [225, 235] on strong "Vorreiniger" at bounding box center [237, 236] width 28 height 6
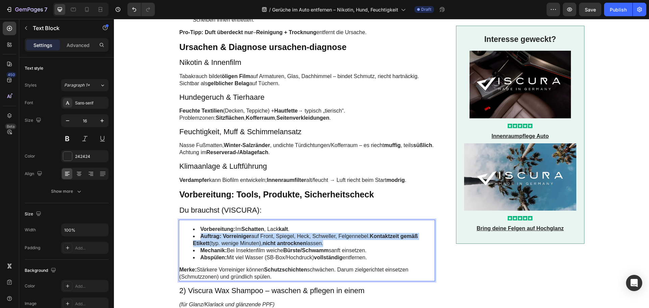
click at [225, 235] on strong "Vorreiniger" at bounding box center [237, 236] width 28 height 6
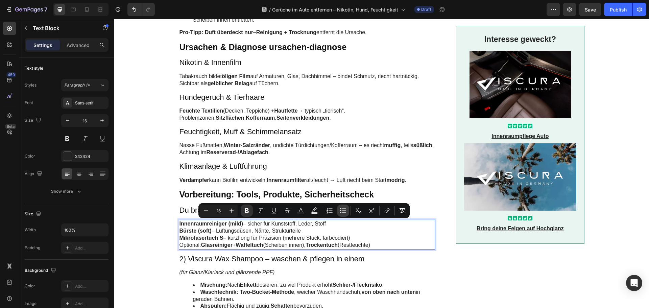
click at [342, 212] on icon "Editor contextual toolbar" at bounding box center [343, 210] width 7 height 7
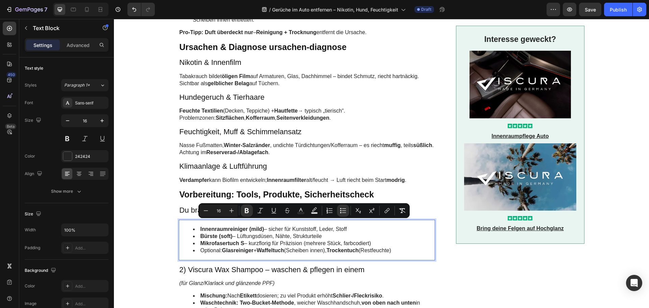
click at [276, 242] on li "Mikrofasertuch S – kurzflorig für Präzision (mehrere Stück, farbcodiert)" at bounding box center [314, 243] width 242 height 7
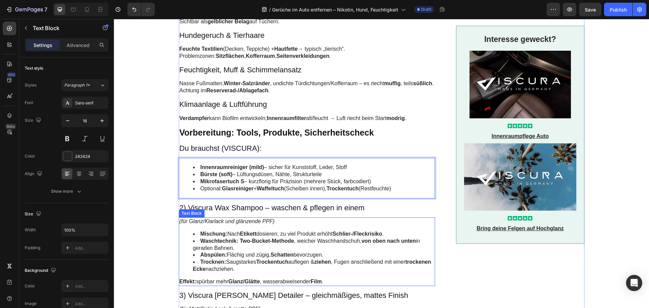
scroll to position [653, 0]
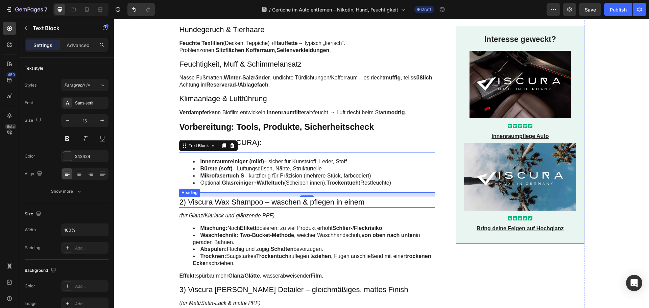
click at [235, 203] on h3 "2) Viscura Wax Shampoo – waschen & pflegen in einem" at bounding box center [307, 202] width 257 height 11
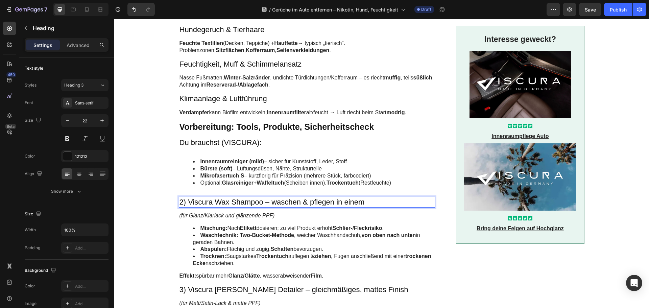
click at [235, 203] on h3 "2) Viscura Wax Shampoo – waschen & pflegen in einem" at bounding box center [307, 202] width 257 height 11
click at [235, 203] on p "2) Viscura Wax Shampoo – waschen & pflegen in einem" at bounding box center [307, 203] width 255 height 10
click at [235, 204] on strong "Sicher & sauber arbeiten" at bounding box center [224, 202] width 88 height 8
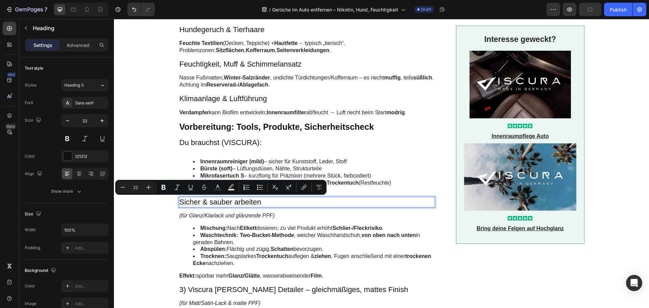
click at [221, 204] on p "Sicher & sauber arbeiten" at bounding box center [307, 203] width 255 height 10
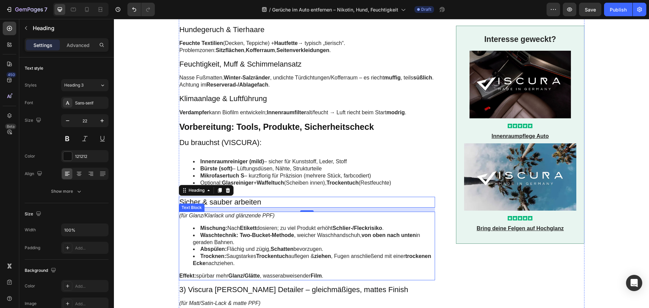
click at [262, 236] on strong "Two-Bucket-Methode" at bounding box center [267, 235] width 54 height 6
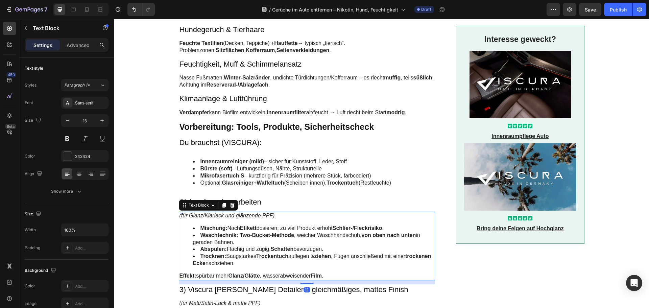
click at [262, 236] on strong "Two-Bucket-Methode" at bounding box center [267, 235] width 54 height 6
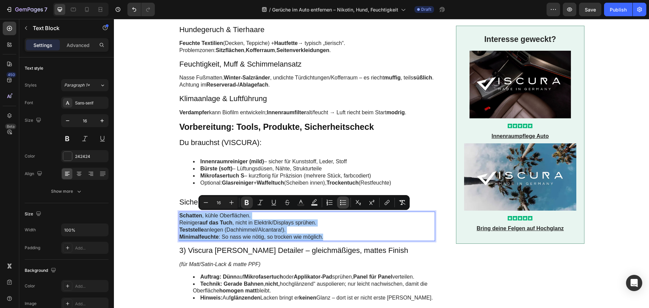
click at [340, 202] on icon "Editor contextual toolbar" at bounding box center [343, 202] width 7 height 7
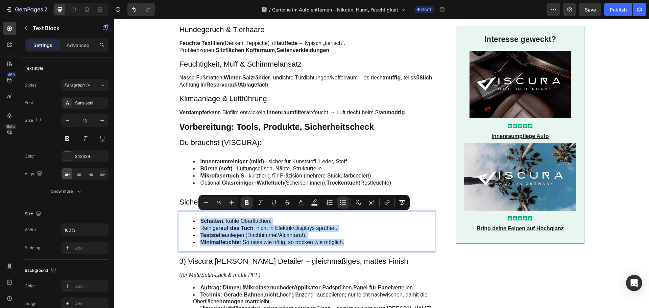
click at [335, 230] on li "Reiniger auf das Tuch , nicht in Elektrik/Displays sprühen." at bounding box center [314, 228] width 242 height 7
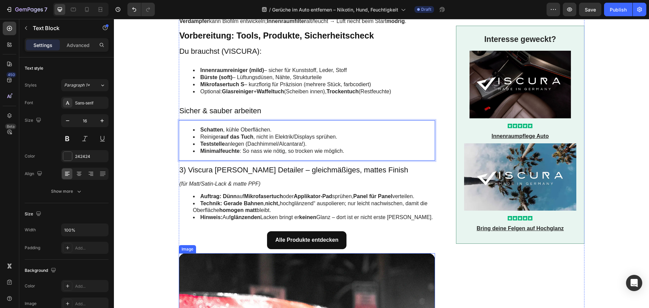
scroll to position [856, 0]
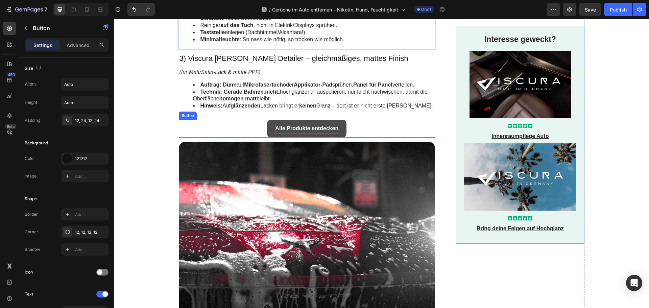
click at [275, 124] on p "Alle Produkte entdecken" at bounding box center [306, 129] width 63 height 10
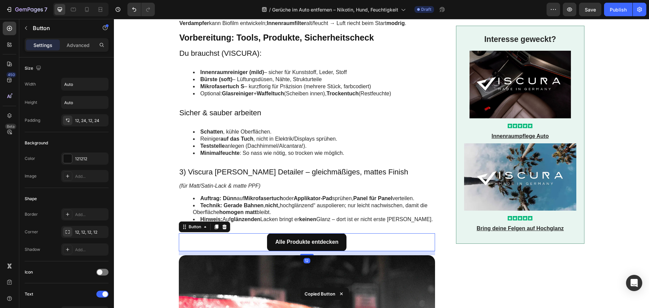
scroll to position [721, 0]
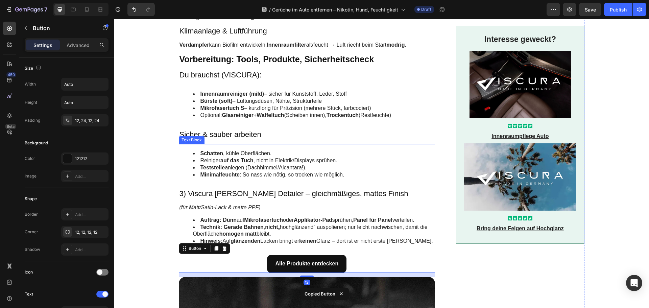
click at [249, 163] on strong "auf das Tuch" at bounding box center [237, 161] width 33 height 6
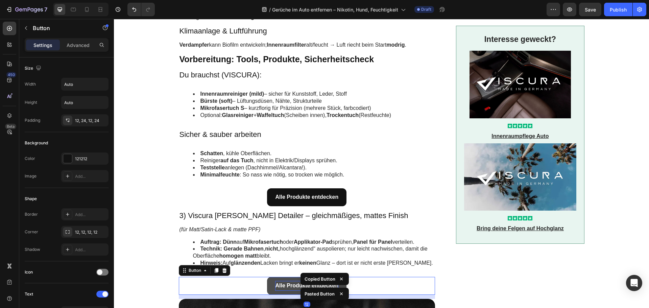
click at [275, 286] on strong "Alle Produkte entdecken" at bounding box center [306, 286] width 63 height 6
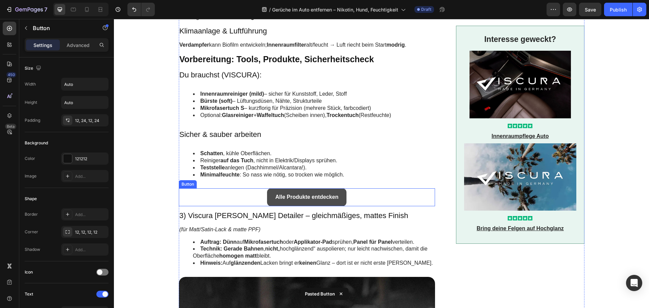
click at [271, 196] on link "Alle Produkte entdecken" at bounding box center [306, 197] width 79 height 18
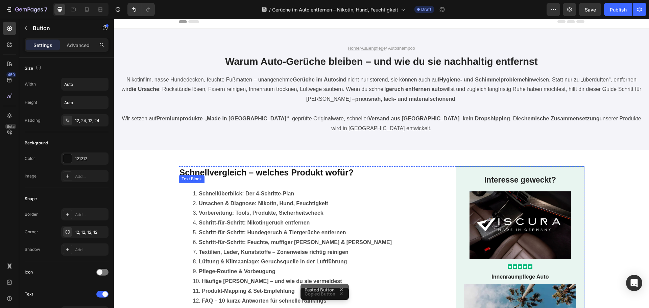
scroll to position [0, 0]
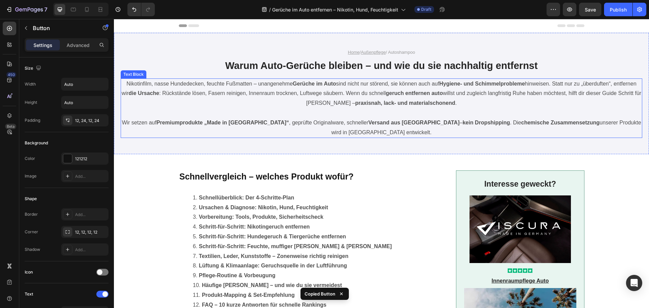
click at [389, 129] on p "Wir setzen auf Premiumprodukte „Made in [GEOGRAPHIC_DATA]“ , geprüfte Originalw…" at bounding box center [381, 128] width 520 height 20
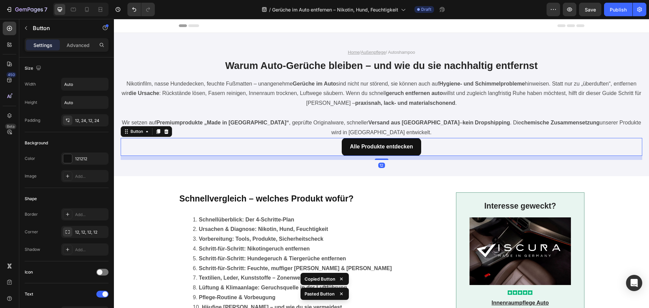
click at [315, 160] on div "12" at bounding box center [382, 158] width 522 height 4
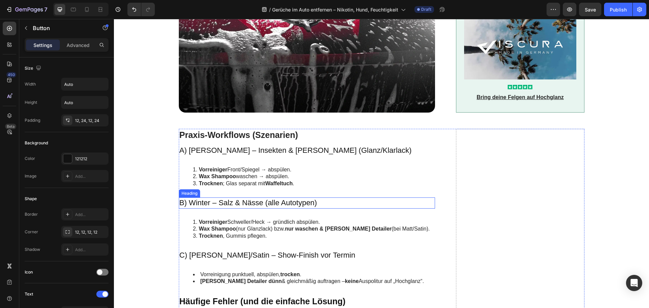
scroll to position [1015, 0]
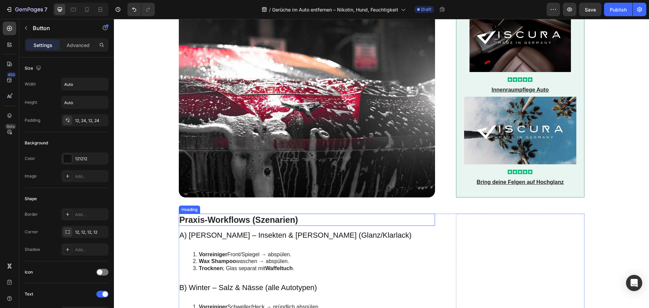
click at [225, 219] on h2 "Praxis-Workflows (Szenarien)" at bounding box center [307, 220] width 257 height 13
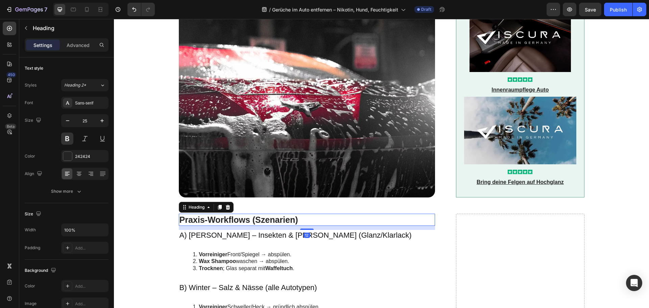
click at [225, 219] on h2 "Praxis-Workflows (Szenarien)" at bounding box center [307, 220] width 257 height 13
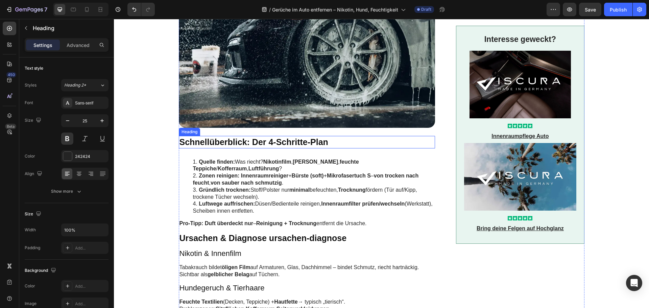
scroll to position [507, 0]
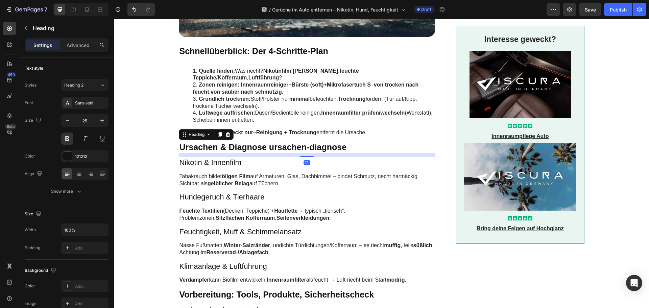
click at [335, 146] on p "Ursachen & Diagnose ursachen-diagnose" at bounding box center [307, 147] width 255 height 11
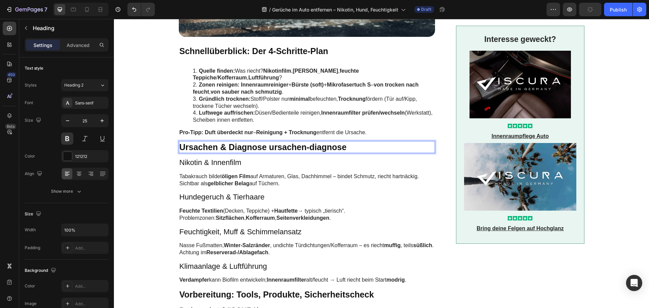
click at [344, 148] on p "Ursachen & Diagnose ursachen-diagnose" at bounding box center [307, 147] width 255 height 11
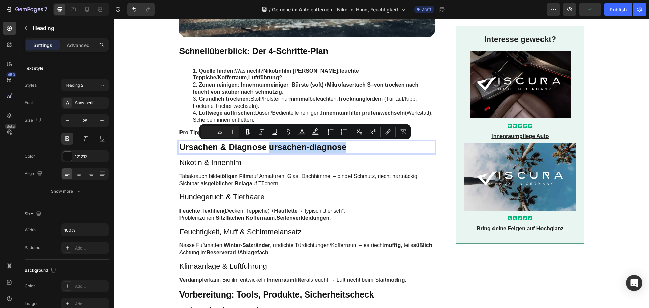
drag, startPoint x: 347, startPoint y: 147, endPoint x: 266, endPoint y: 148, distance: 81.2
click at [266, 148] on p "Ursachen & Diagnose ursachen-diagnose" at bounding box center [307, 147] width 255 height 11
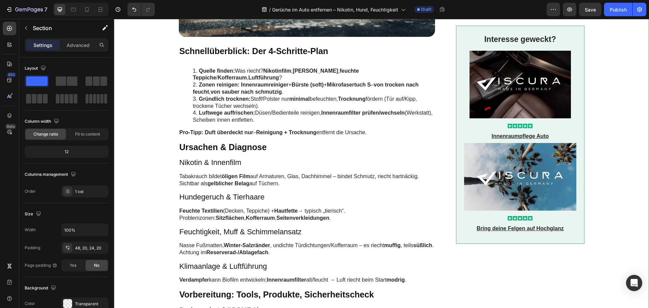
click at [154, 151] on div "Schnellvergleich – welches Produkt wofür? Heading Schnellüberblick: Der 4-Schri…" at bounding box center [382, 194] width 522 height 1019
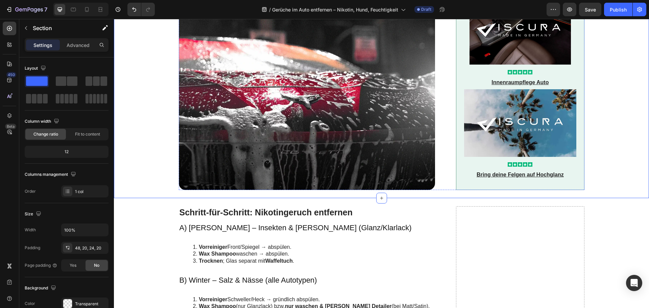
scroll to position [1082, 0]
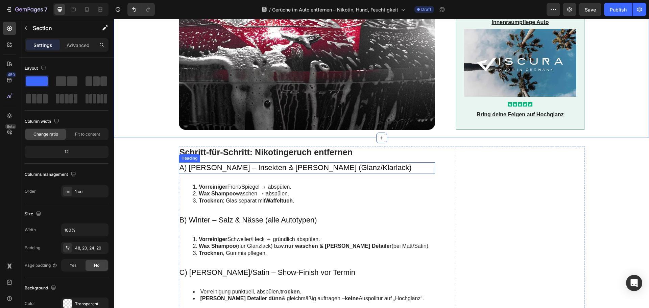
click at [228, 167] on h3 "A) [PERSON_NAME] – Insekten & [PERSON_NAME] (Glanz/Klarlack)" at bounding box center [307, 167] width 257 height 11
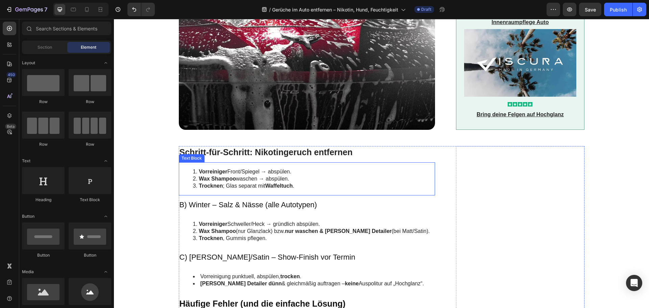
click at [228, 172] on li "Vorreiniger Front/Spiegel → abspülen." at bounding box center [314, 171] width 242 height 7
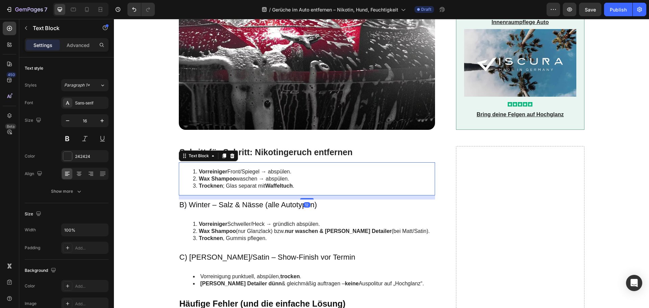
click at [228, 172] on li "Vorreiniger Front/Spiegel → abspülen." at bounding box center [314, 171] width 242 height 7
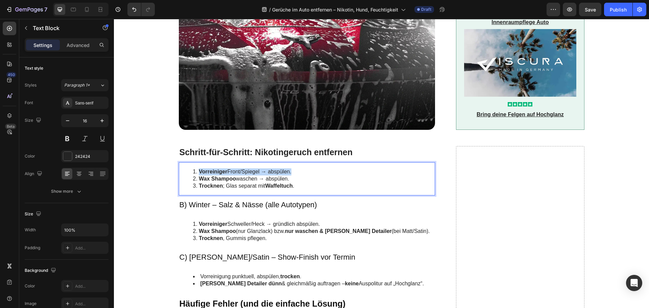
click at [228, 172] on li "Vorreiniger Front/Spiegel → abspülen." at bounding box center [314, 171] width 242 height 7
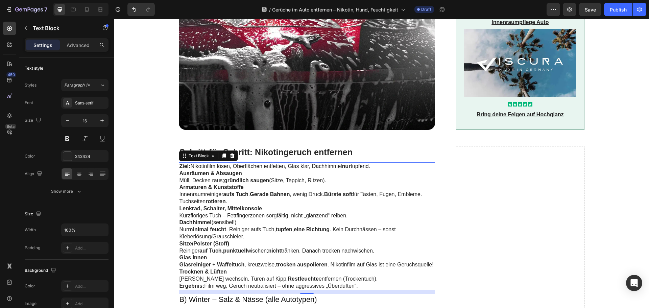
click at [227, 239] on p "Dachhimmel (sensibel!) Nur minimal feucht . Reiniger aufs Tuch, tupfen , eine R…" at bounding box center [307, 229] width 255 height 21
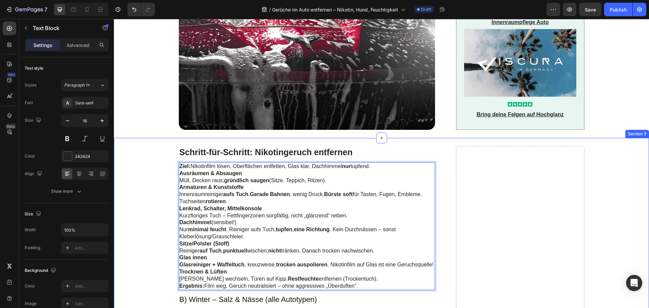
drag, startPoint x: 357, startPoint y: 286, endPoint x: 176, endPoint y: 176, distance: 212.2
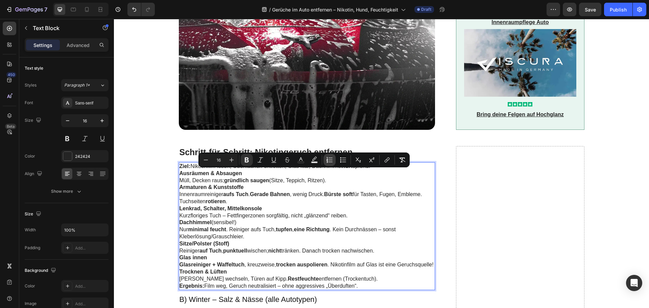
click at [333, 160] on icon "Editor contextual toolbar" at bounding box center [329, 160] width 7 height 7
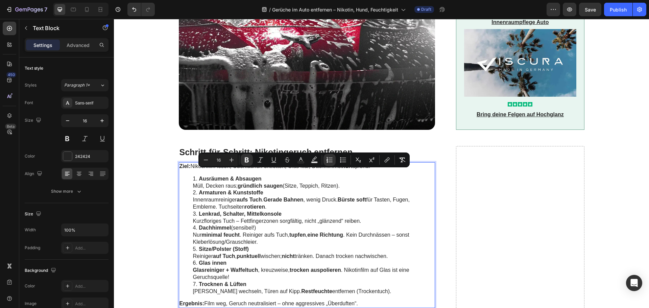
click at [302, 246] on li "Sitze/Polster (Stoff) Reiniger auf Tuch , punktuell wischen; nicht tränken. Dan…" at bounding box center [314, 253] width 242 height 14
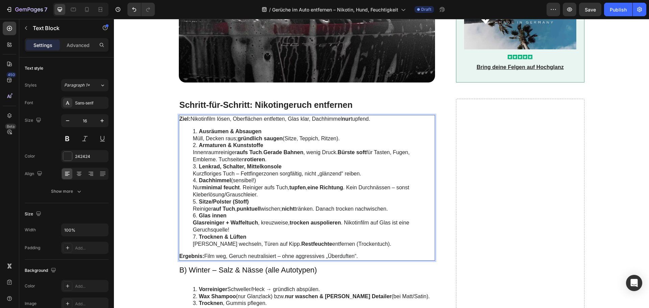
scroll to position [1184, 0]
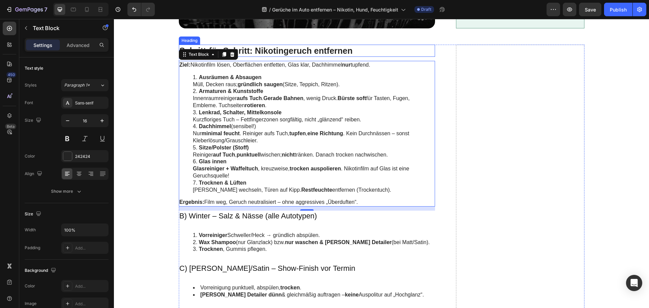
click at [270, 51] on h2 "Schritt-für-Schritt: Nikotingeruch entfernen" at bounding box center [307, 51] width 257 height 13
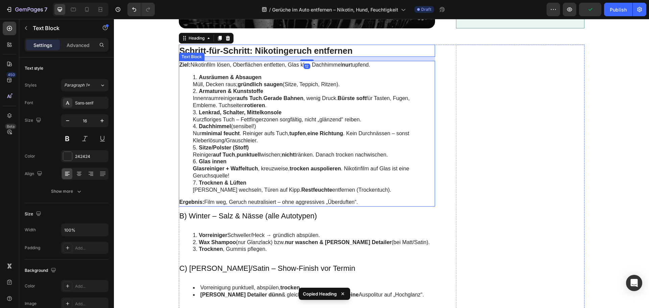
click at [241, 190] on li "[PERSON_NAME] & Lüften Tücher wechseln, Türen auf Kipp. Restfeuchte entfernen (…" at bounding box center [314, 187] width 242 height 14
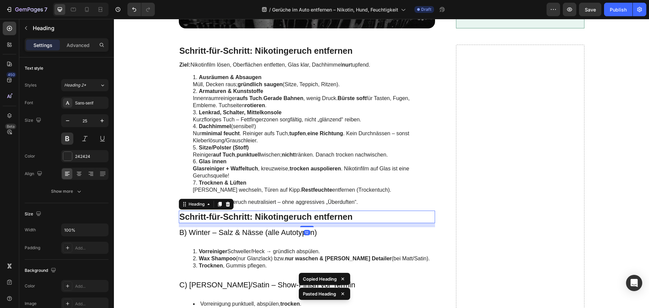
click at [214, 213] on h2 "Schritt-für-Schritt: Nikotingeruch entfernen" at bounding box center [307, 217] width 257 height 13
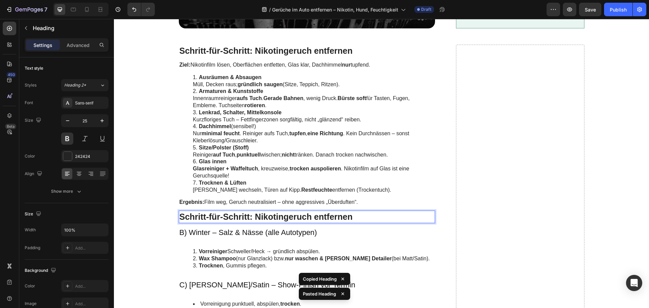
click at [214, 213] on p "Schritt-für-Schritt: Nikotingeruch entfernen" at bounding box center [307, 216] width 255 height 11
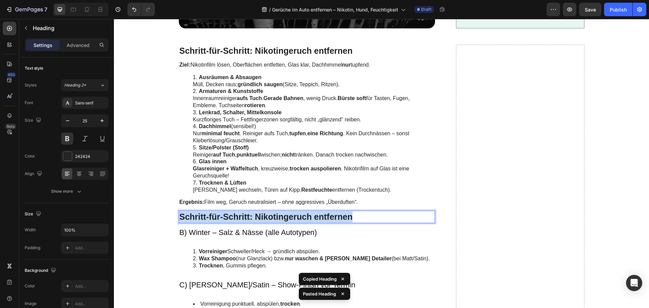
click at [214, 213] on p "Schritt-für-Schritt: Nikotingeruch entfernen" at bounding box center [307, 216] width 255 height 11
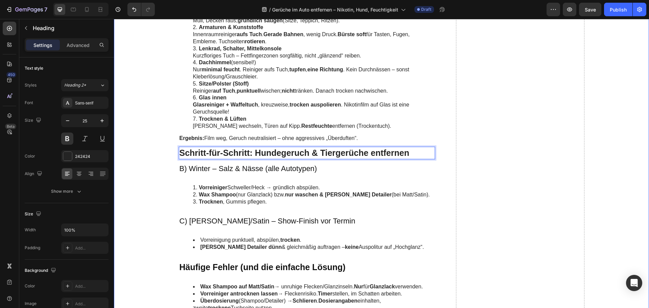
scroll to position [1251, 0]
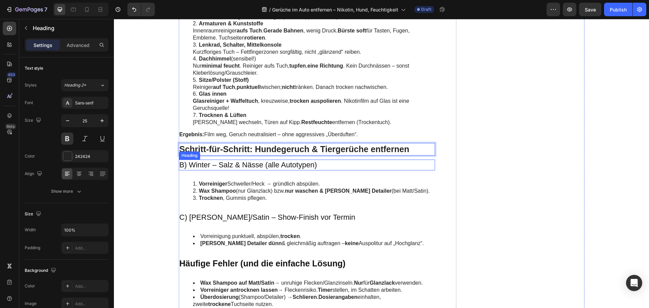
click at [248, 164] on h3 "B) Winter – Salz & Nässe (alle Autotypen)" at bounding box center [307, 165] width 257 height 11
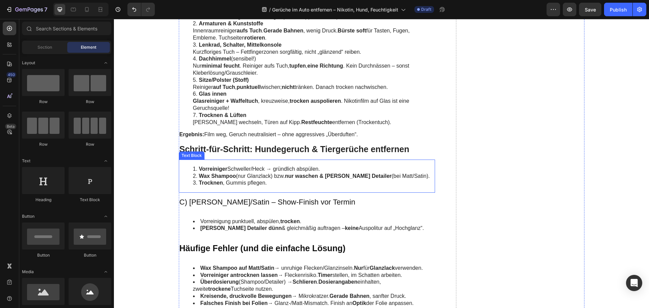
click at [224, 175] on strong "Wax Shampoo" at bounding box center [217, 176] width 37 height 6
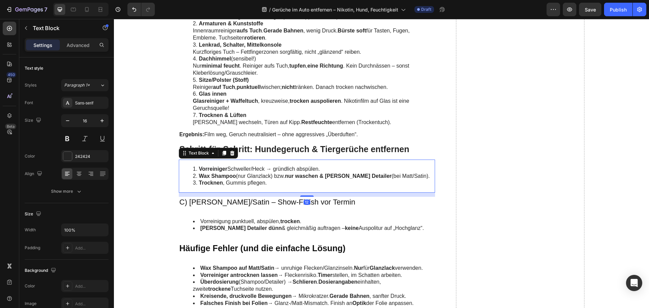
click at [224, 175] on strong "Wax Shampoo" at bounding box center [217, 176] width 37 height 6
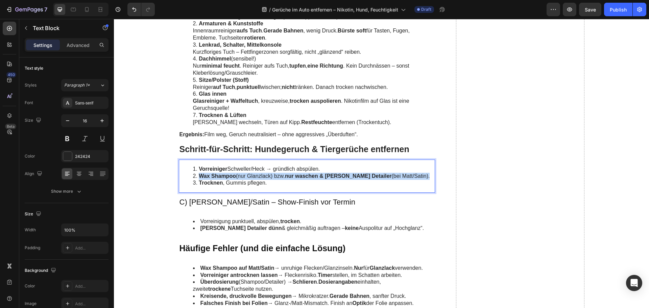
click at [224, 175] on strong "Wax Shampoo" at bounding box center [217, 176] width 37 height 6
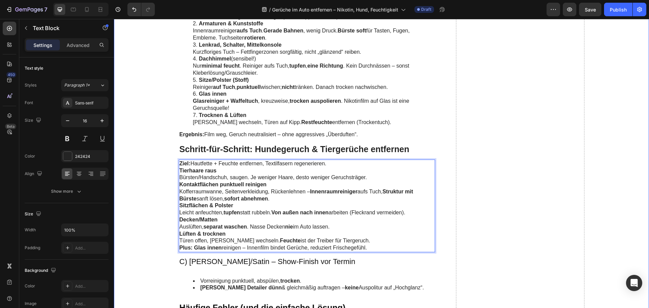
drag, startPoint x: 347, startPoint y: 242, endPoint x: 167, endPoint y: 173, distance: 192.3
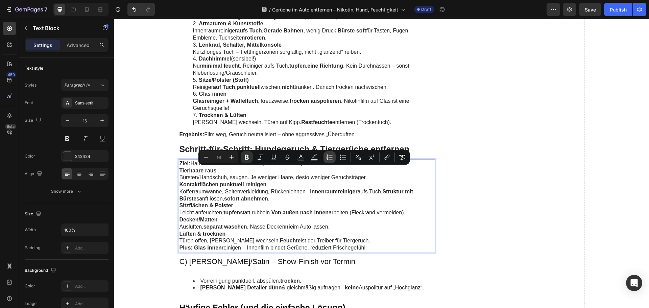
click at [330, 157] on icon "Editor contextual toolbar" at bounding box center [329, 157] width 7 height 7
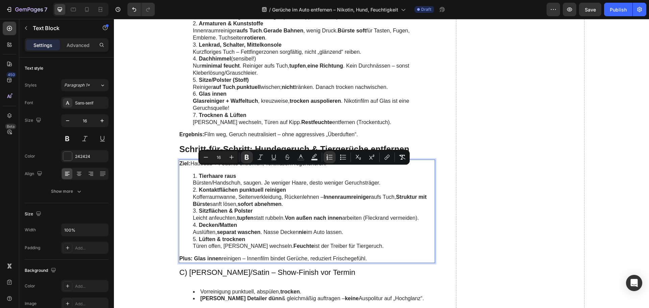
click at [305, 225] on li "Decken/Matten Auslüften, separat waschen . Nasse Decken nie im Auto lassen." at bounding box center [314, 229] width 242 height 14
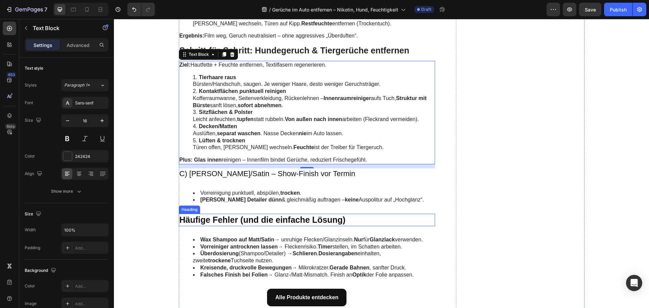
scroll to position [1353, 0]
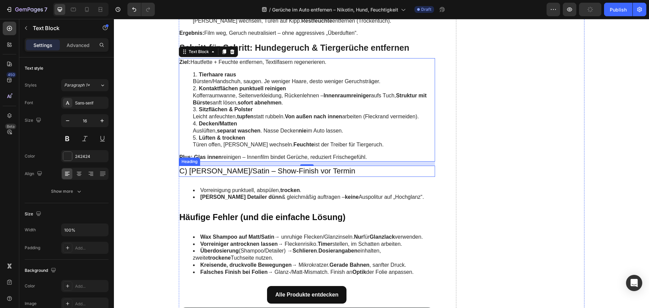
click at [256, 172] on h3 "C) [PERSON_NAME]/Satin – Show-Finish vor Termin" at bounding box center [307, 171] width 257 height 11
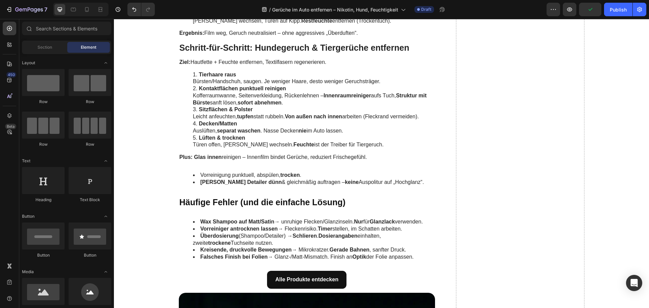
click at [256, 172] on li "Vorreinigung punktuell, abspülen, trocken ." at bounding box center [314, 175] width 242 height 7
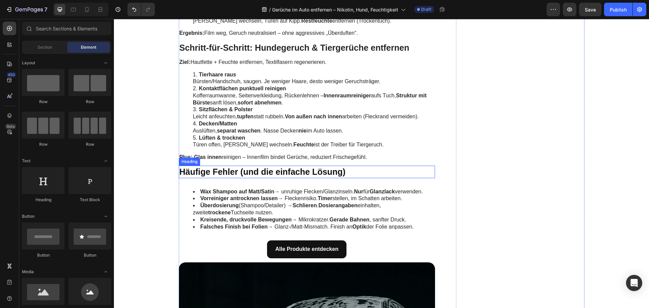
click at [250, 171] on h2 "Häufige Fehler (und die einfache Lösung)" at bounding box center [307, 172] width 257 height 13
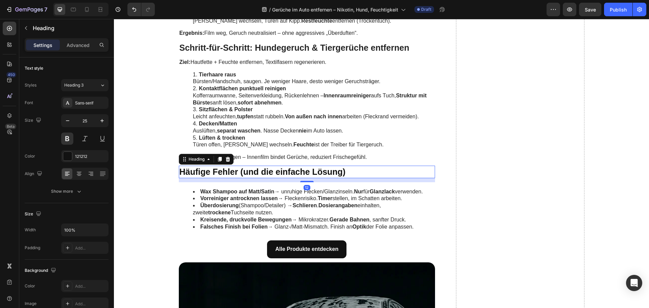
click at [250, 171] on h2 "Häufige Fehler (und die einfache Lösung)" at bounding box center [307, 172] width 257 height 13
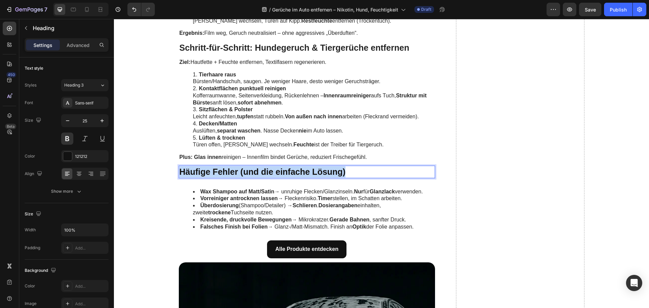
click at [250, 171] on p "Häufige Fehler (und die einfache Lösung)" at bounding box center [307, 171] width 255 height 11
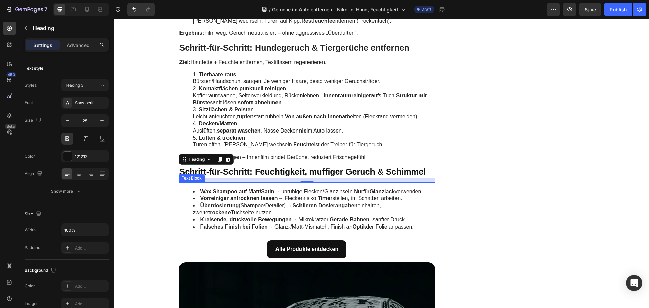
click at [219, 193] on strong "Wax Shampoo auf Matt/Satin" at bounding box center [238, 192] width 74 height 6
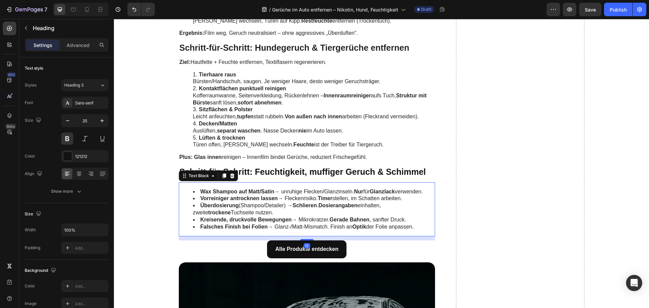
click at [219, 193] on strong "Wax Shampoo auf Matt/Satin" at bounding box center [238, 192] width 74 height 6
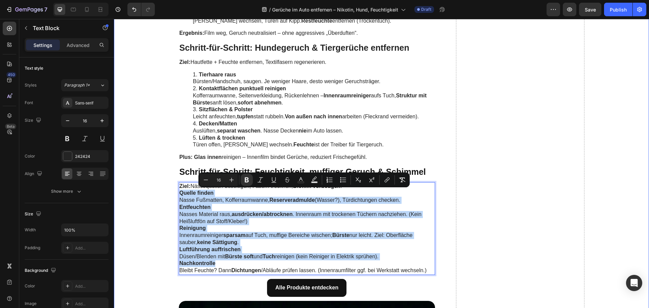
drag, startPoint x: 216, startPoint y: 263, endPoint x: 175, endPoint y: 194, distance: 80.4
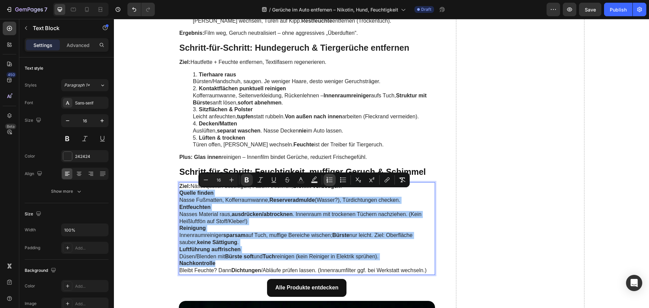
click at [329, 181] on icon "Editor contextual toolbar" at bounding box center [329, 180] width 7 height 7
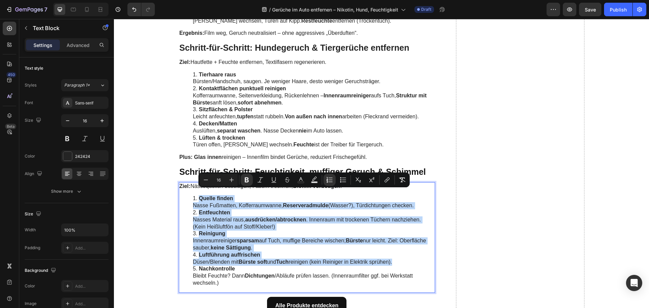
click at [271, 241] on li "Reinigung Innenraumreiniger sparsam auf Tuch, muffige Bereiche wischen; Bürste …" at bounding box center [314, 240] width 242 height 21
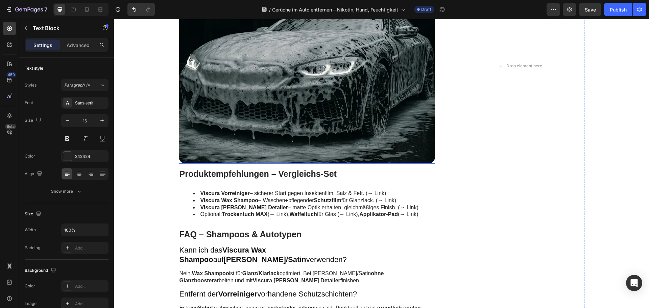
scroll to position [1725, 0]
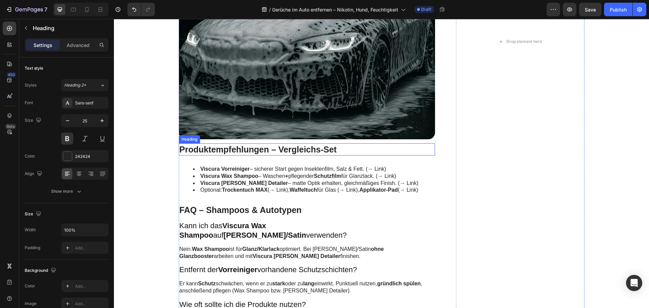
click at [223, 151] on h2 "Produktempfehlungen – Vergleichs-Set" at bounding box center [307, 149] width 257 height 13
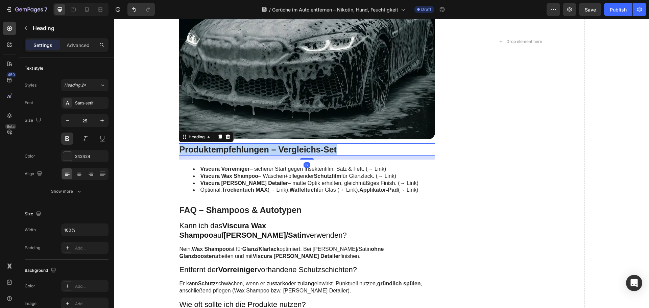
click at [223, 151] on p "Produktempfehlungen – Vergleichs-Set" at bounding box center [307, 149] width 255 height 11
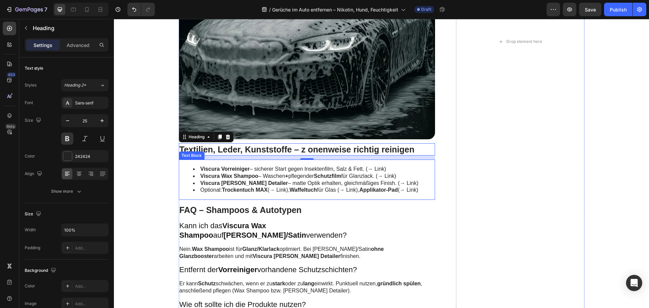
click at [239, 178] on strong "Viscura Wax Shampoo" at bounding box center [230, 176] width 58 height 6
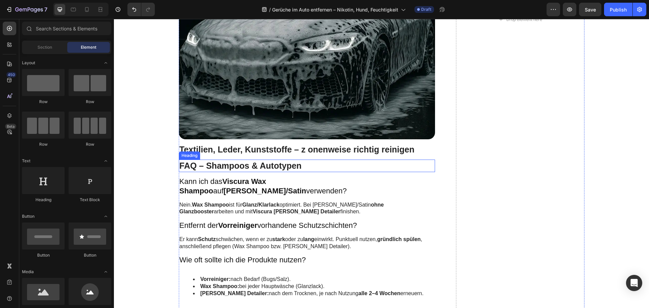
click at [229, 164] on h2 "FAQ – Shampoos & Autotypen" at bounding box center [307, 166] width 257 height 13
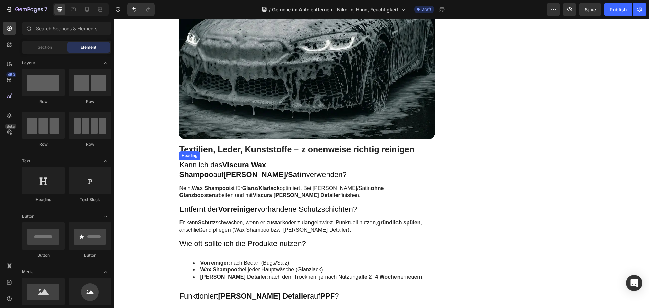
click at [208, 162] on h3 "Kann ich das Viscura Wax Shampoo auf Matt/Satin verwenden?" at bounding box center [307, 170] width 257 height 21
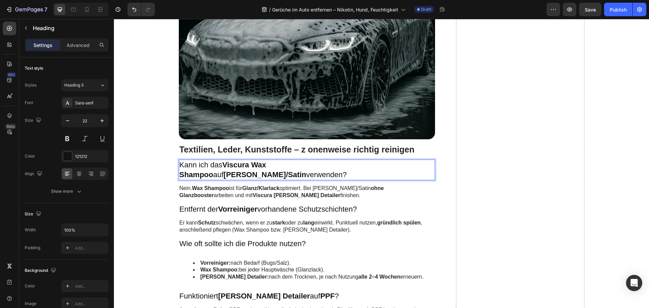
click at [208, 162] on h3 "Kann ich das Viscura Wax Shampoo auf Matt/Satin verwenden?" at bounding box center [307, 170] width 257 height 21
click at [208, 162] on p "Kann ich das Viscura Wax Shampoo auf Matt/Satin verwenden?" at bounding box center [307, 169] width 255 height 19
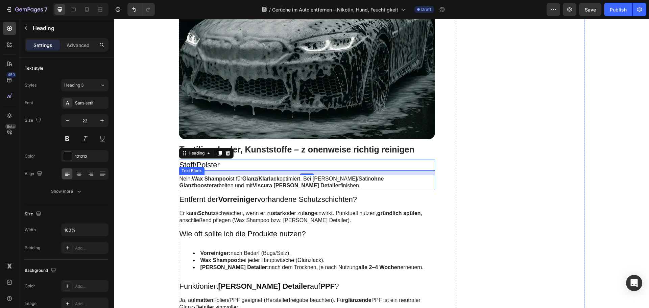
click at [215, 179] on strong "Wax Shampoo" at bounding box center [210, 179] width 37 height 6
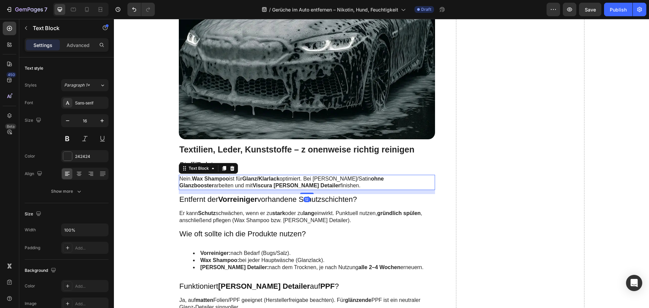
click at [215, 179] on strong "Wax Shampoo" at bounding box center [210, 179] width 37 height 6
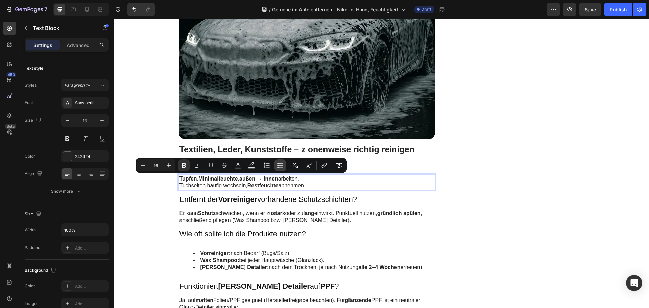
click at [280, 163] on icon "Editor contextual toolbar" at bounding box center [280, 165] width 7 height 7
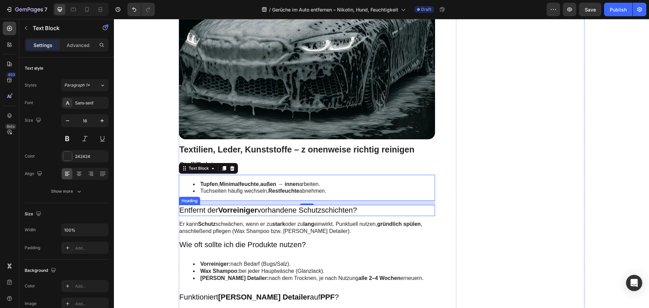
click at [216, 214] on h3 "Entfernt der Vorreiniger vorhandene Schutzschichten?" at bounding box center [307, 210] width 257 height 11
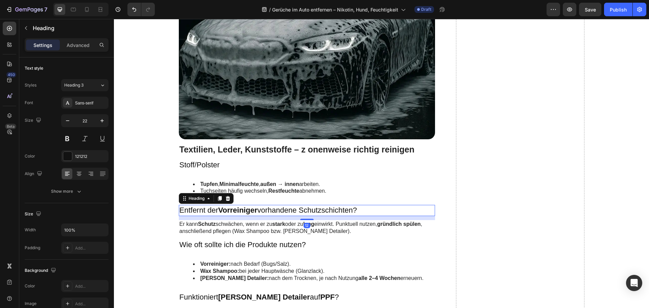
click at [216, 213] on h3 "Entfernt der Vorreiniger vorhandene Schutzschichten?" at bounding box center [307, 210] width 257 height 11
click at [216, 213] on p "Entfernt der Vorreiniger vorhandene Schutzschichten?" at bounding box center [307, 211] width 255 height 10
click at [215, 233] on p "Er kann Schutz schwächen, wenn er zu stark oder zu lang einwirkt. Punktuell nut…" at bounding box center [307, 228] width 255 height 14
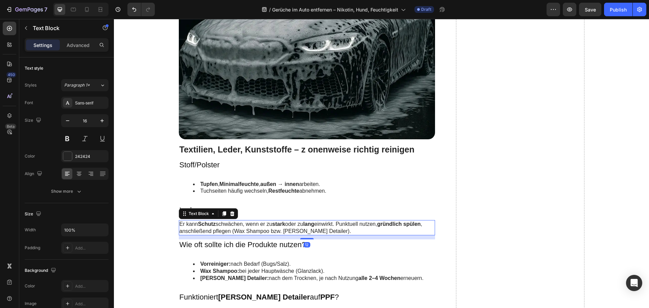
click at [215, 233] on p "Er kann Schutz schwächen, wenn er zu stark oder zu lang einwirkt. Punktuell nut…" at bounding box center [307, 228] width 255 height 14
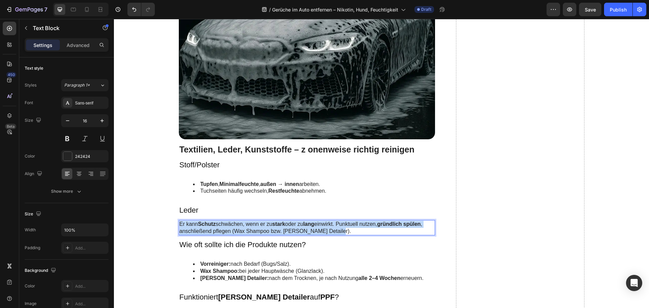
click at [215, 233] on p "Er kann Schutz schwächen, wenn er zu stark oder zu lang einwirkt. Punktuell nut…" at bounding box center [307, 228] width 255 height 14
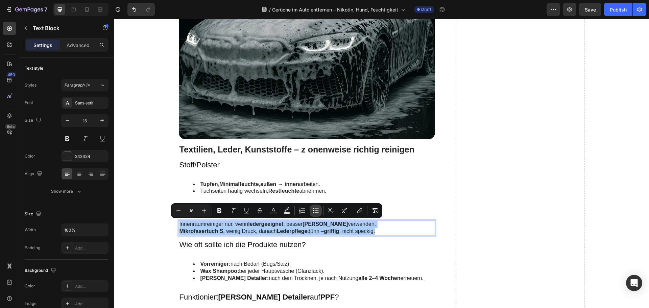
click at [317, 207] on button "Bulleted List" at bounding box center [316, 211] width 12 height 12
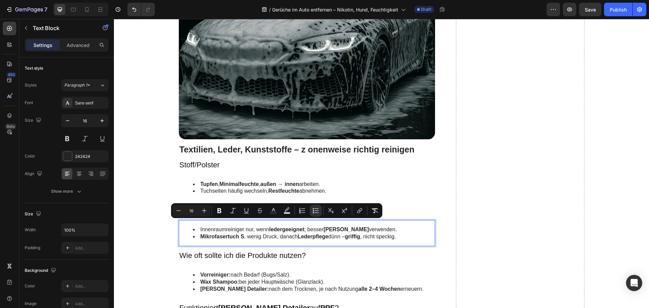
click at [279, 233] on li "Innenraumreiniger nur, wenn ledergeeignet ; besser Leder Reiniger verwenden." at bounding box center [314, 229] width 242 height 7
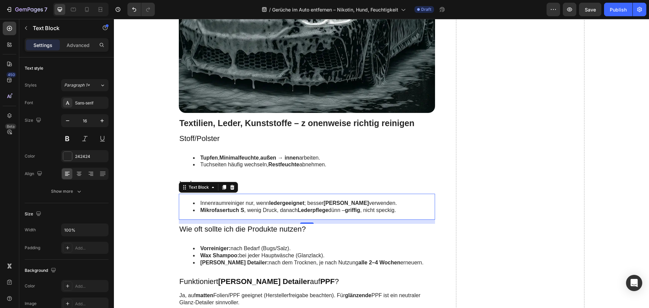
scroll to position [1759, 0]
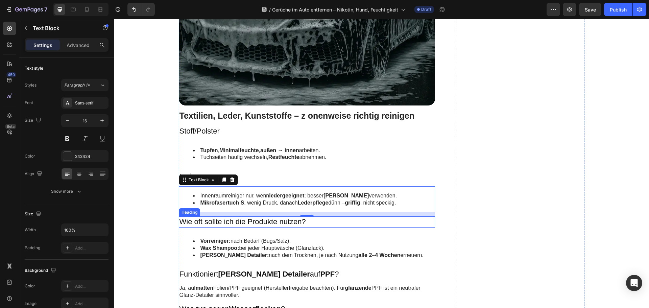
click at [211, 221] on h3 "Wie oft sollte ich die Produkte nutzen?" at bounding box center [307, 221] width 257 height 11
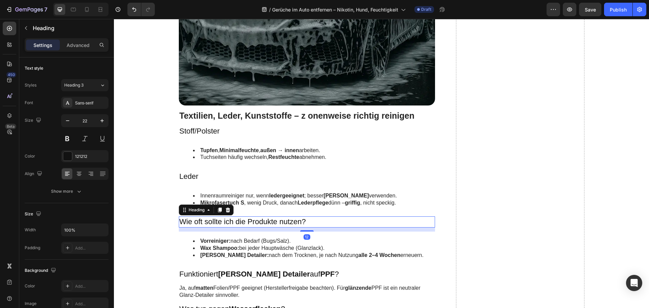
click at [211, 221] on h3 "Wie oft sollte ich die Produkte nutzen?" at bounding box center [307, 221] width 257 height 11
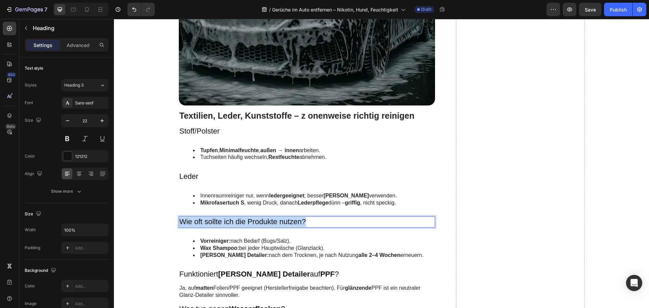
click at [211, 221] on p "Wie oft sollte ich die Produkte nutzen?" at bounding box center [307, 222] width 255 height 10
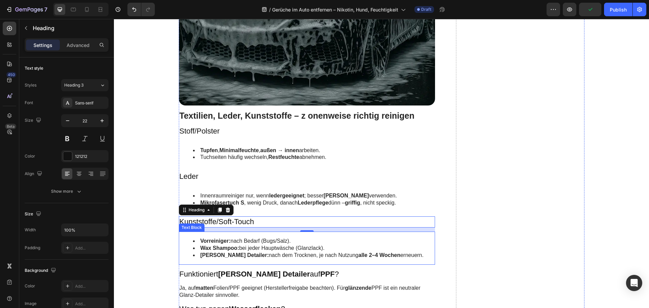
click at [229, 244] on li "Vorreiniger: nach Bedarf (Bugs/Salz)." at bounding box center [314, 241] width 242 height 7
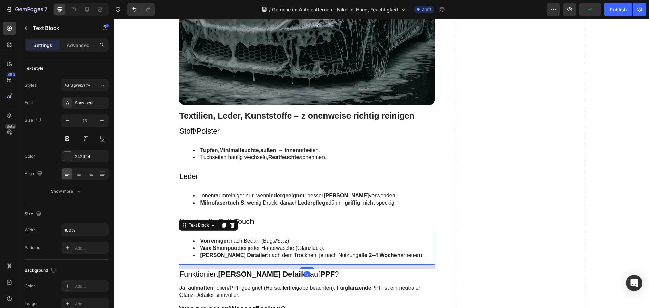
click at [229, 244] on li "Vorreiniger: nach Bedarf (Bugs/Salz)." at bounding box center [314, 241] width 242 height 7
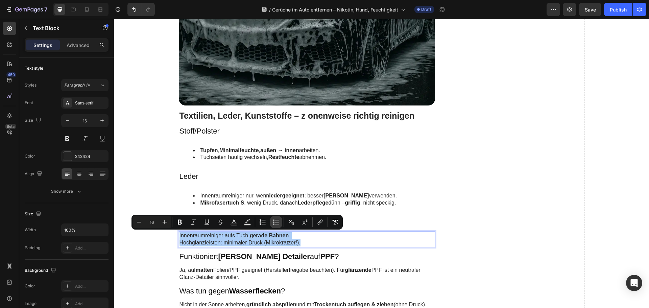
click at [276, 220] on icon "Editor contextual toolbar" at bounding box center [276, 222] width 7 height 7
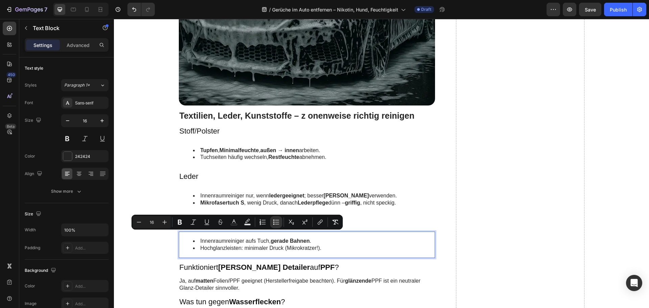
click at [276, 242] on strong "gerade Bahnen" at bounding box center [290, 241] width 39 height 6
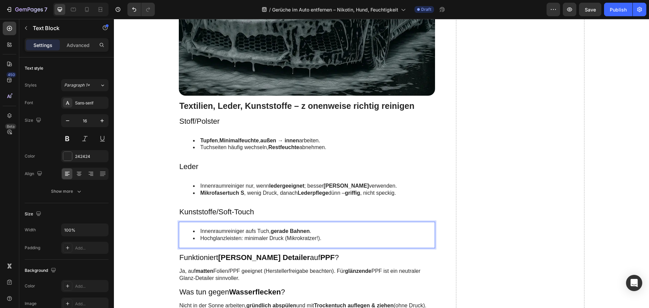
scroll to position [1860, 0]
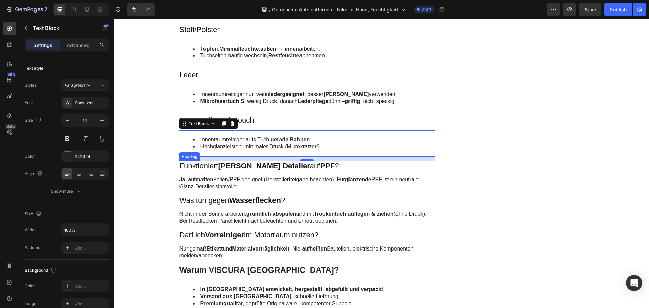
click at [218, 163] on strong "[PERSON_NAME] Detailer" at bounding box center [264, 166] width 92 height 8
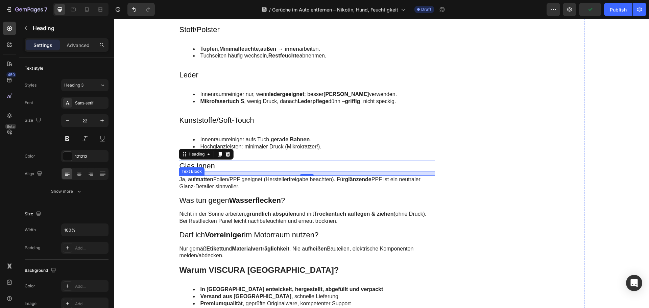
click at [221, 179] on p "Ja, auf matten Folien/PPF geeignet (Herstellerfreigabe beachten). Für glänzende…" at bounding box center [307, 183] width 255 height 14
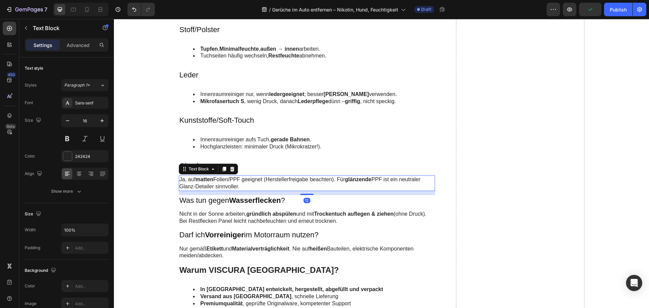
click at [221, 179] on p "Ja, auf matten Folien/PPF geeignet (Herstellerfreigabe beachten). Für glänzende…" at bounding box center [307, 183] width 255 height 14
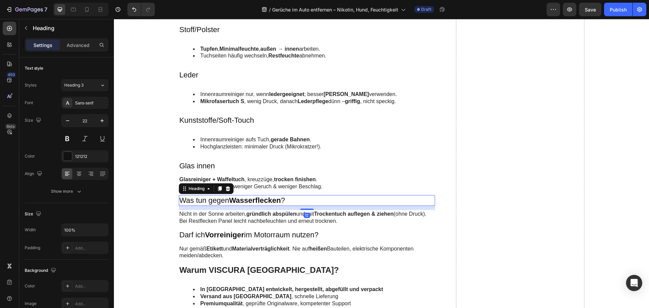
click at [234, 200] on strong "Wasserflecken" at bounding box center [255, 200] width 52 height 8
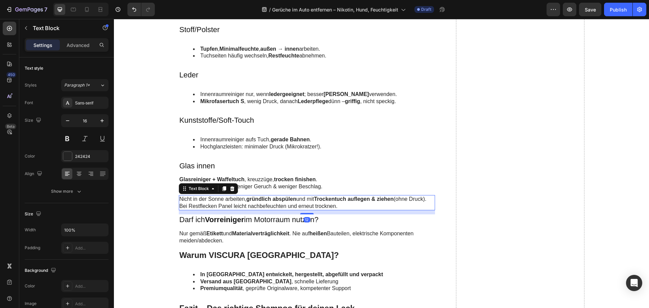
click at [234, 200] on p "Nicht in der Sonne arbeiten, gründlich abspülen und mit Trockentuch auflegen & …" at bounding box center [307, 203] width 255 height 14
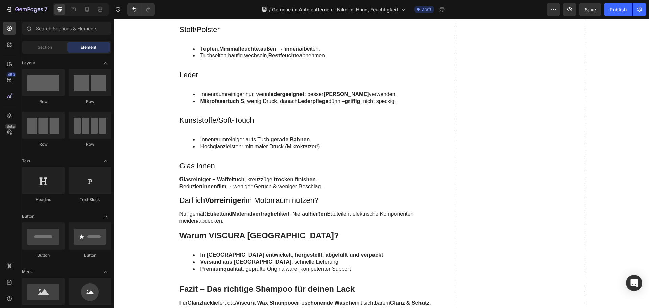
click at [234, 200] on strong "Vorreiniger" at bounding box center [224, 200] width 39 height 8
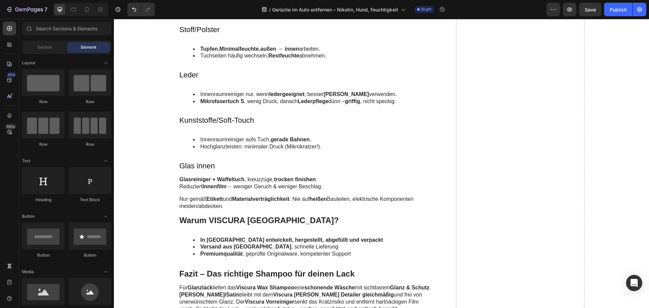
click at [234, 200] on strong "Materialverträglichkeit" at bounding box center [260, 199] width 57 height 6
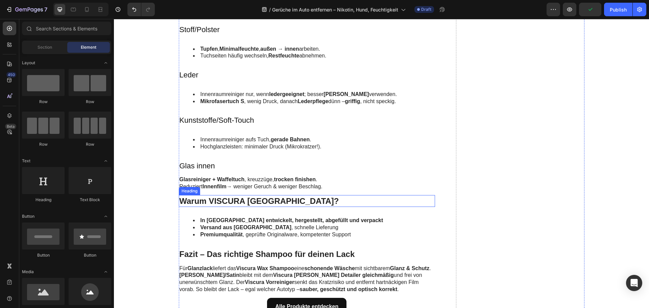
click at [214, 199] on h2 "Warum VISCURA [GEOGRAPHIC_DATA]?" at bounding box center [307, 201] width 257 height 12
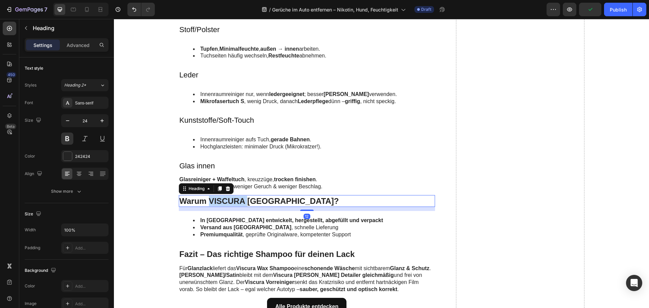
click at [214, 199] on h2 "Warum VISCURA [GEOGRAPHIC_DATA]?" at bounding box center [307, 201] width 257 height 12
click at [214, 199] on p "Warum VISCURA [GEOGRAPHIC_DATA]?" at bounding box center [307, 201] width 255 height 10
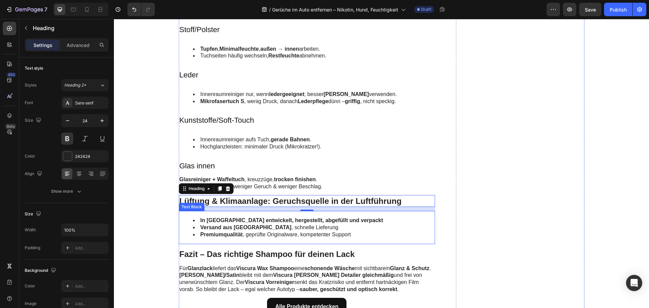
click at [241, 223] on strong "In [GEOGRAPHIC_DATA] entwickelt, hergestellt, abgefüllt und verpackt" at bounding box center [292, 220] width 183 height 6
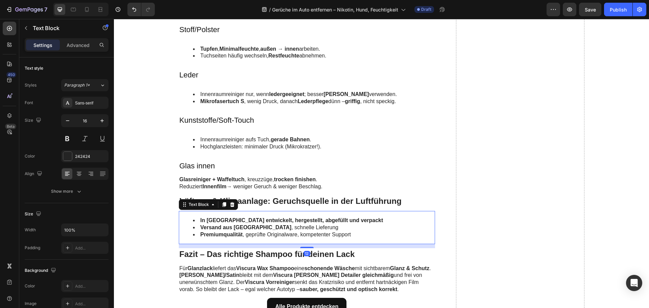
click at [241, 223] on strong "In [GEOGRAPHIC_DATA] entwickelt, hergestellt, abgefüllt und verpackt" at bounding box center [292, 220] width 183 height 6
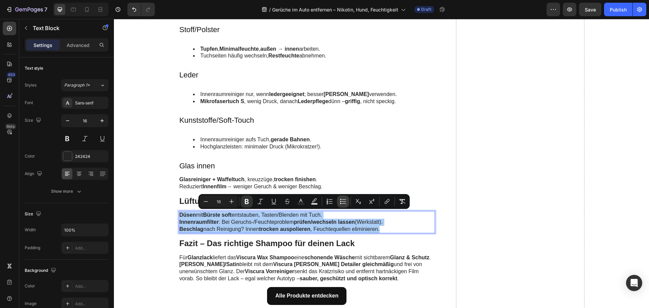
click at [341, 199] on icon "Editor contextual toolbar" at bounding box center [343, 201] width 7 height 7
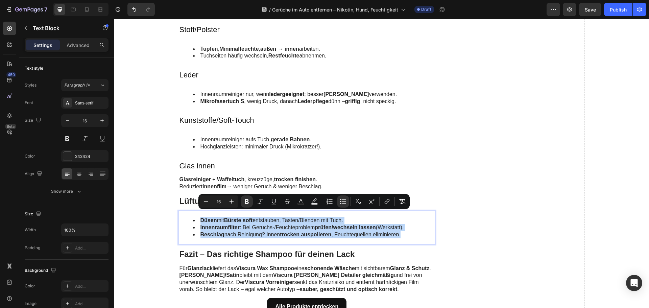
click at [270, 230] on li "Innenraumfilter : Bei Geruchs-/Feuchteproblem prüfen/wechseln lassen (Werkstatt…" at bounding box center [314, 227] width 242 height 7
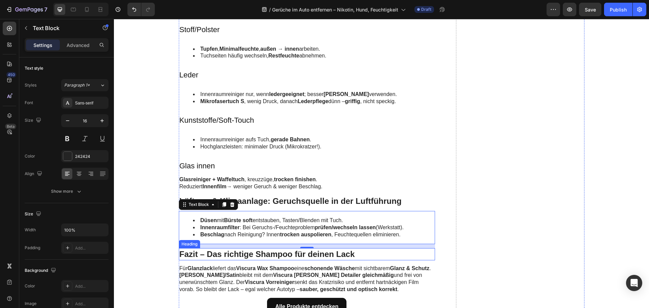
click at [227, 256] on h2 "Fazit – Das richtige Shampoo für deinen Lack" at bounding box center [307, 254] width 257 height 12
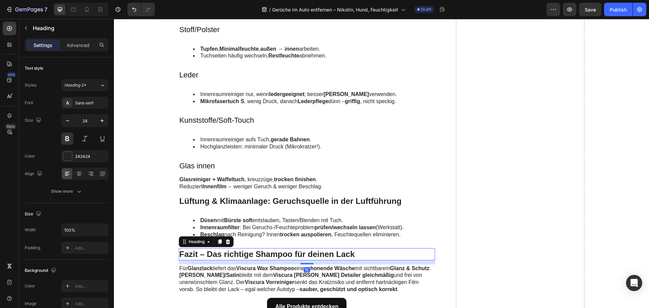
click at [227, 256] on h2 "Fazit – Das richtige Shampoo für deinen Lack" at bounding box center [307, 254] width 257 height 12
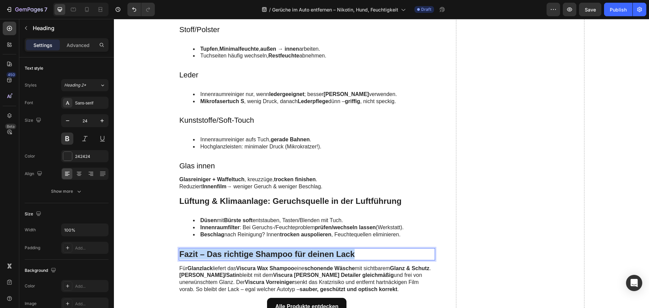
click at [227, 256] on p "Fazit – Das richtige Shampoo für deinen Lack" at bounding box center [307, 254] width 255 height 10
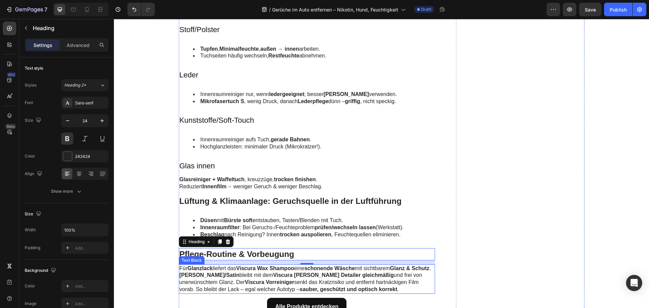
click at [250, 279] on strong "Viscura Vorreiniger" at bounding box center [269, 282] width 49 height 6
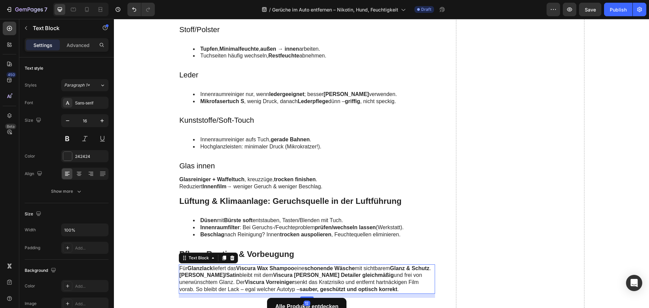
click at [250, 279] on strong "Viscura Vorreiniger" at bounding box center [269, 282] width 49 height 6
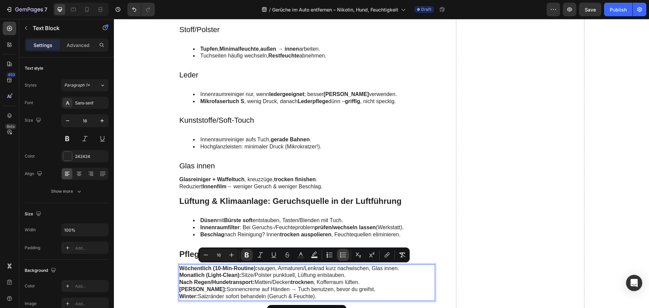
click at [343, 256] on icon "Editor contextual toolbar" at bounding box center [343, 255] width 7 height 7
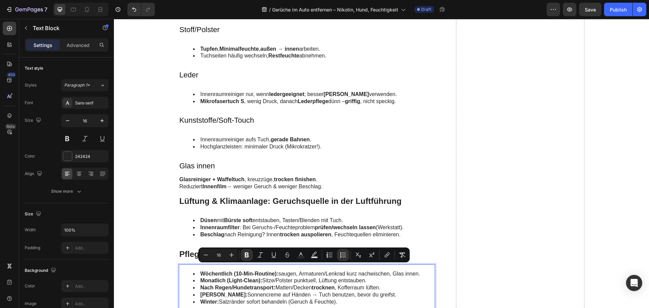
click at [344, 289] on li "Nach Regen/Hundetransport: Matten/Decken trocknen , Kofferraum lüften." at bounding box center [314, 287] width 242 height 7
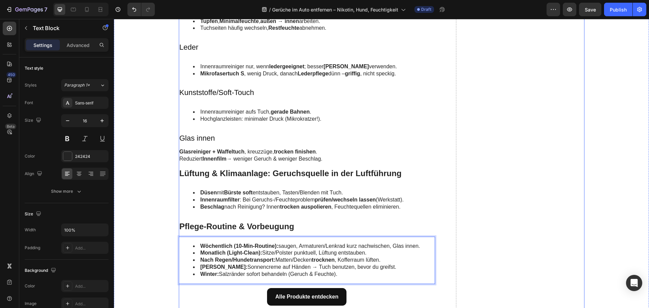
scroll to position [1928, 0]
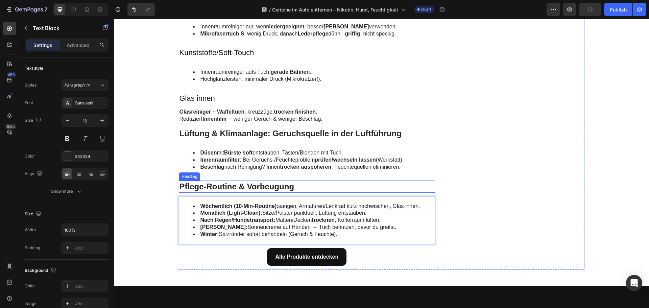
click at [218, 188] on p "Pflege-Routine & Vorbeugung" at bounding box center [307, 186] width 255 height 10
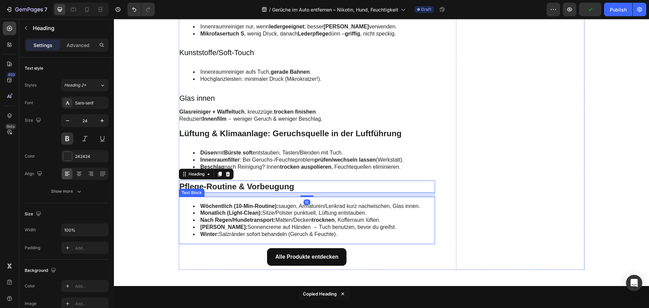
click at [235, 218] on strong "Nach Regen/Hundetransport:" at bounding box center [238, 220] width 75 height 6
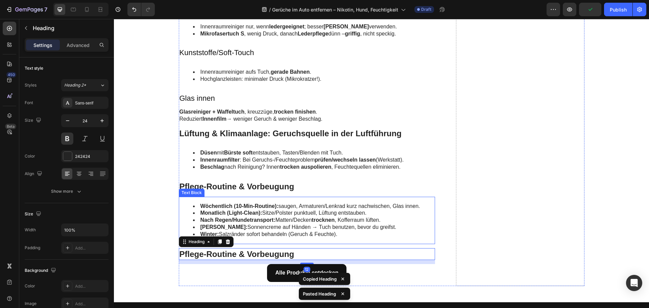
click at [238, 222] on strong "Nach Regen/Hundetransport:" at bounding box center [238, 220] width 75 height 6
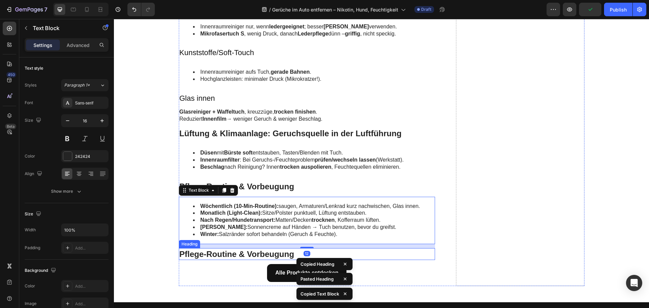
click at [224, 254] on h2 "Pflege-Routine & Vorbeugung" at bounding box center [307, 254] width 257 height 12
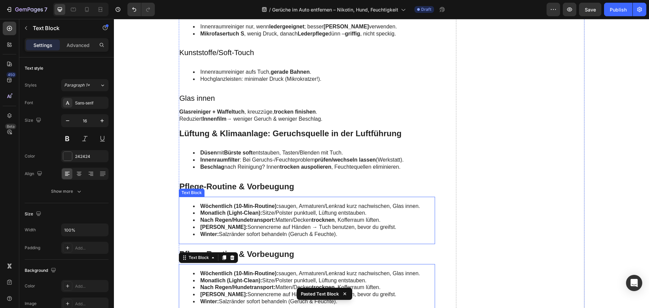
scroll to position [1962, 0]
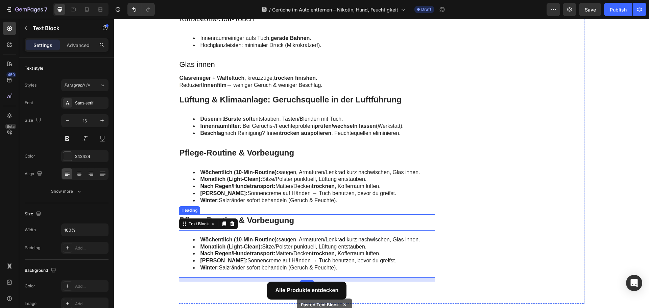
click at [268, 218] on h2 "Pflege-Routine & Vorbeugung" at bounding box center [307, 220] width 257 height 12
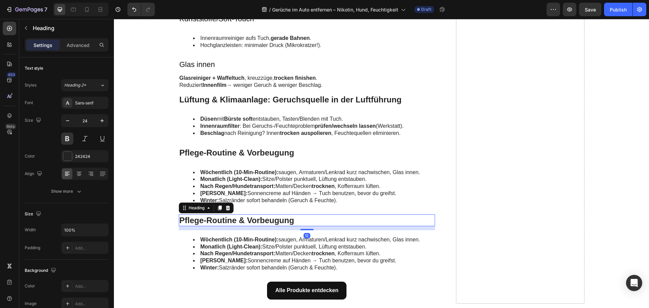
click at [268, 218] on h2 "Pflege-Routine & Vorbeugung" at bounding box center [307, 220] width 257 height 12
click at [239, 242] on li "Wöchentlich (10-Min-Routine): saugen, Armaturen/Lenkrad kurz nachwischen, Glas …" at bounding box center [314, 239] width 242 height 7
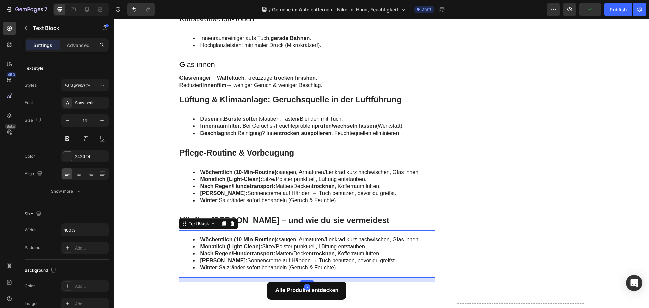
click at [239, 242] on li "Wöchentlich (10-Min-Routine): saugen, Armaturen/Lenkrad kurz nachwischen, Glas …" at bounding box center [314, 239] width 242 height 7
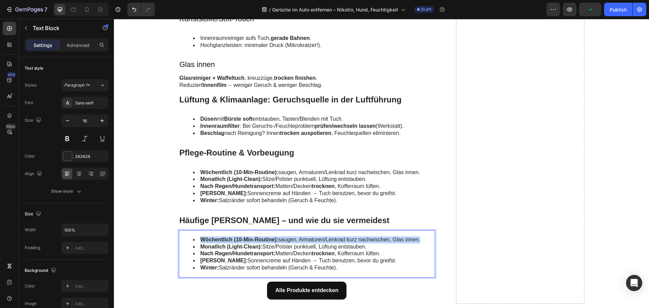
click at [239, 242] on li "Wöchentlich (10-Min-Routine): saugen, Armaturen/Lenkrad kurz nachwischen, Glas …" at bounding box center [314, 239] width 242 height 7
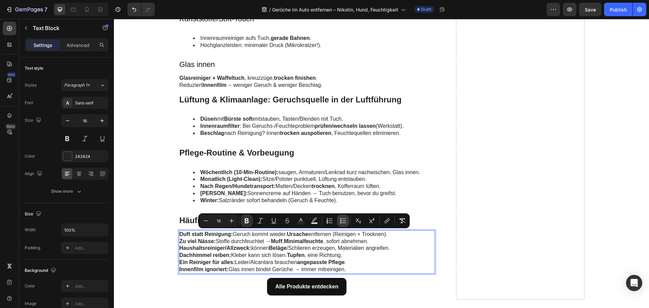
click at [344, 223] on icon "Editor contextual toolbar" at bounding box center [344, 223] width 4 height 0
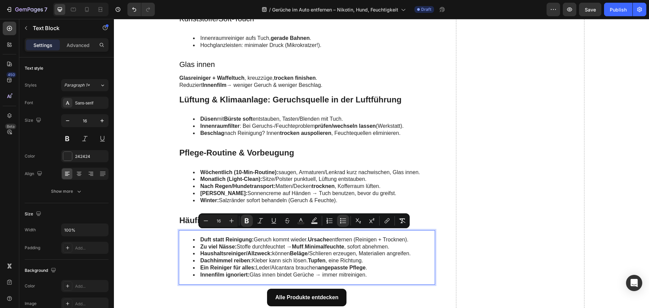
click at [348, 259] on li "Dachhimmel reiben: Kleber kann sich lösen. Tupfen , eine Richtung." at bounding box center [314, 260] width 242 height 7
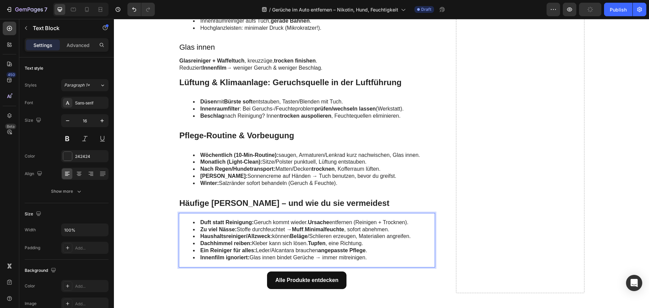
scroll to position [2029, 0]
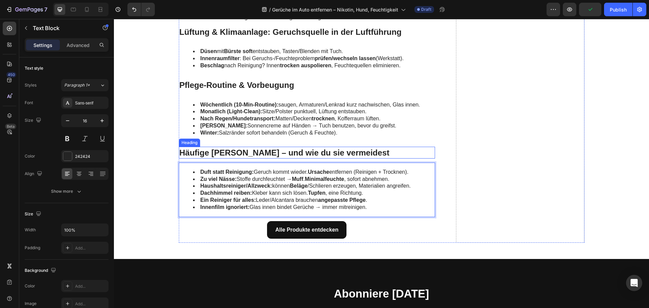
click at [221, 155] on p "Häufige [PERSON_NAME] – und wie du sie vermeidest" at bounding box center [307, 152] width 255 height 10
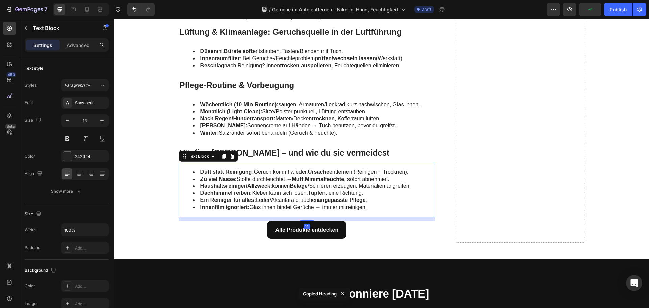
click at [226, 197] on li "Ein Reiniger für alles: Leder/Alcantara brauchen angepasste Pflege ." at bounding box center [314, 200] width 242 height 7
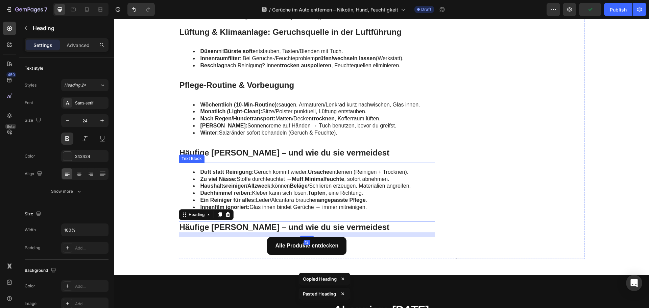
click at [232, 202] on strong "Ein Reiniger für alles:" at bounding box center [228, 200] width 55 height 6
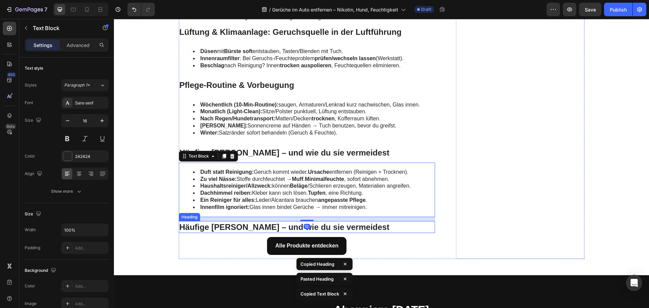
click at [232, 225] on h2 "Häufige [PERSON_NAME] – und wie du sie vermeidest" at bounding box center [307, 227] width 257 height 12
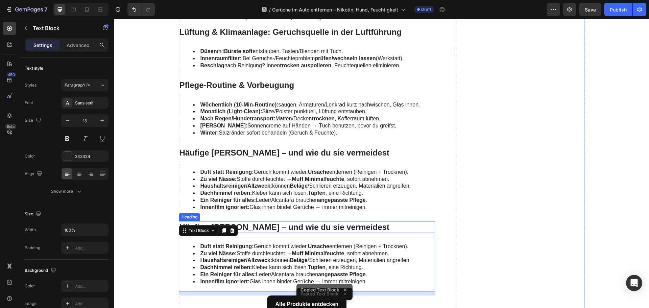
click at [249, 226] on h2 "Häufige [PERSON_NAME] – und wie du sie vermeidest" at bounding box center [307, 227] width 257 height 12
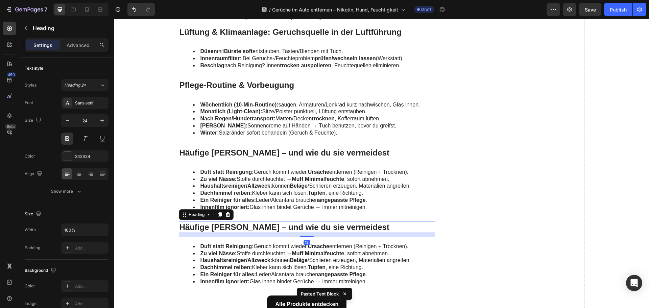
click at [249, 226] on h2 "Häufige [PERSON_NAME] – und wie du sie vermeidest" at bounding box center [307, 227] width 257 height 12
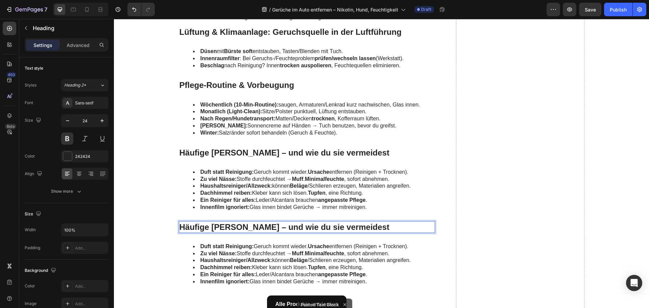
click at [249, 226] on p "Häufige [PERSON_NAME] – und wie du sie vermeidest" at bounding box center [307, 227] width 255 height 10
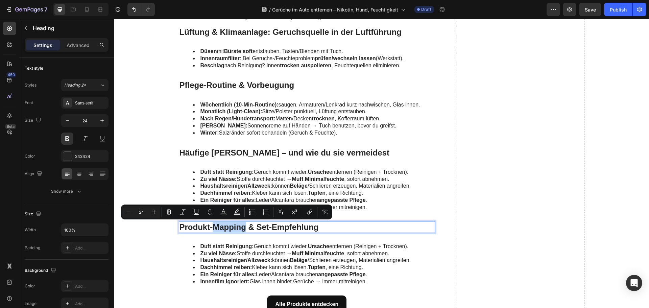
drag, startPoint x: 244, startPoint y: 227, endPoint x: 211, endPoint y: 227, distance: 32.8
click at [211, 227] on p "Produkt-Mapping & Set-Empfehlung" at bounding box center [307, 227] width 255 height 10
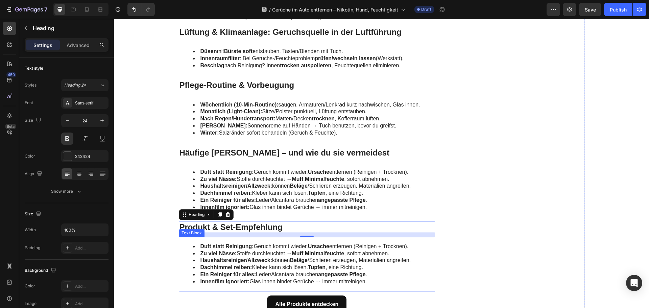
click at [218, 253] on strong "Zu viel Nässe:" at bounding box center [219, 254] width 37 height 6
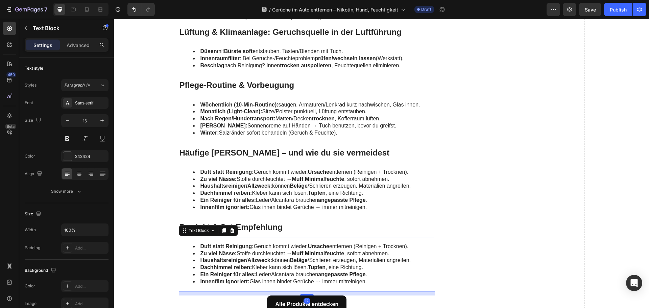
click at [218, 253] on strong "Zu viel Nässe:" at bounding box center [219, 254] width 37 height 6
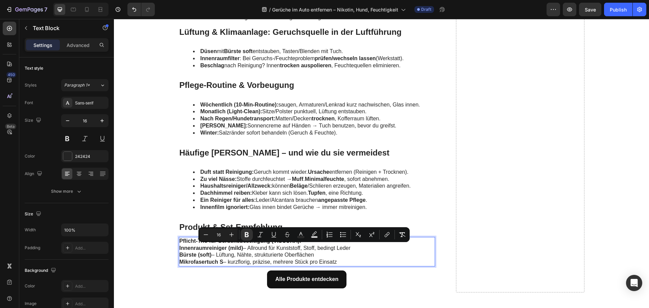
drag, startPoint x: 340, startPoint y: 264, endPoint x: 178, endPoint y: 245, distance: 163.1
click at [179, 245] on div "Pflicht-Trio für Geruchsbeseitigung (VISCURA): Innenraumreiniger (mild) – Allro…" at bounding box center [307, 251] width 257 height 29
click at [343, 234] on icon "Editor contextual toolbar" at bounding box center [343, 234] width 7 height 7
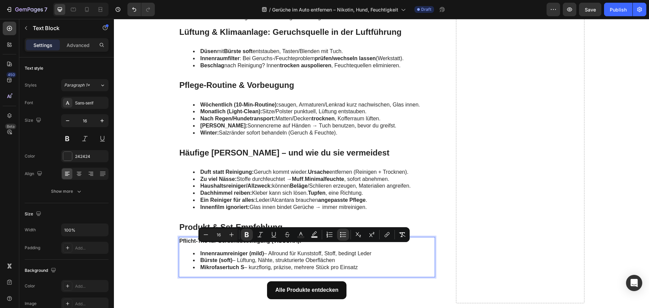
click at [339, 250] on li "Innenraumreiniger (mild) – Allround für Kunststoff, Stoff, bedingt Leder" at bounding box center [314, 253] width 242 height 7
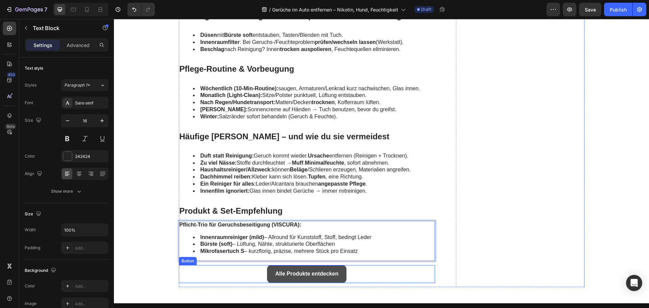
scroll to position [2063, 0]
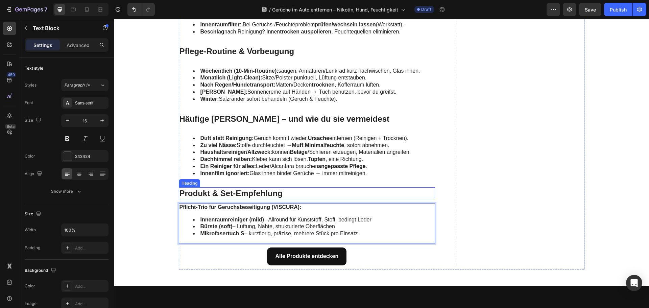
click at [246, 189] on p "Produkt & Set-Empfehlung" at bounding box center [307, 193] width 255 height 10
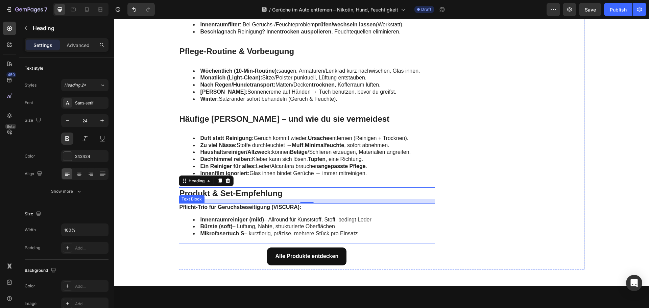
click at [356, 236] on li "Mikrofasertuch S – kurzflorig, präzise, mehrere Stück pro Einsatz" at bounding box center [314, 233] width 242 height 7
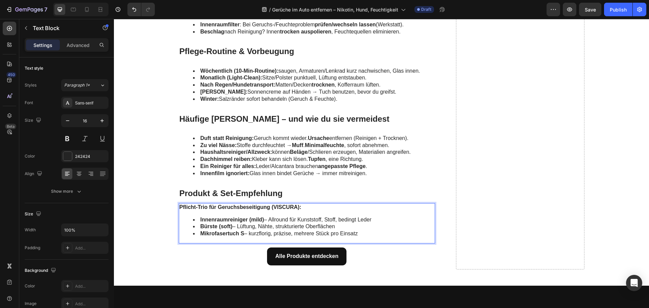
click at [360, 234] on li "Mikrofasertuch S – kurzflorig, präzise, mehrere Stück pro Einsatz" at bounding box center [314, 233] width 242 height 7
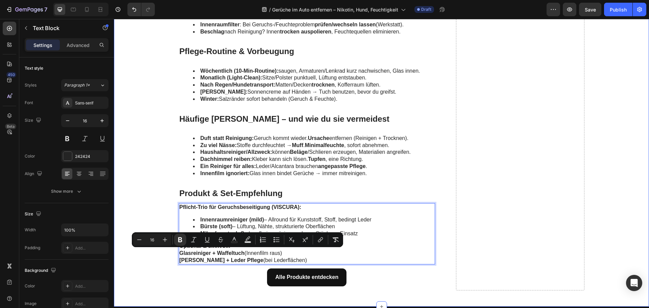
drag, startPoint x: 302, startPoint y: 260, endPoint x: 146, endPoint y: 254, distance: 155.7
click at [275, 237] on icon "Editor contextual toolbar" at bounding box center [276, 239] width 7 height 7
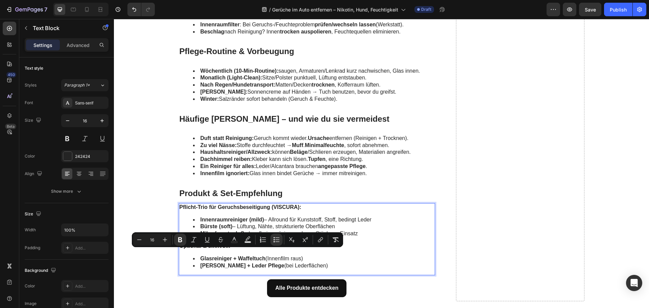
click at [338, 254] on div "Pflicht-Trio für Geruchsbeseitigung (VISCURA): Innenraumreiniger (mild) – Allro…" at bounding box center [307, 239] width 257 height 72
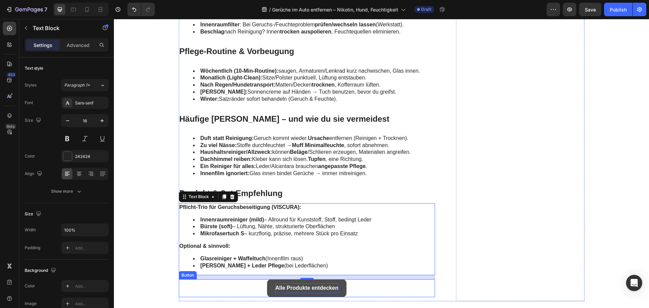
click at [293, 287] on strong "Alle Produkte entdecken" at bounding box center [306, 288] width 63 height 6
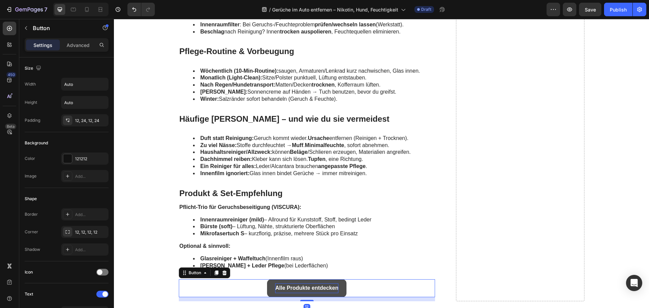
click at [293, 287] on strong "Alle Produkte entdecken" at bounding box center [306, 288] width 63 height 6
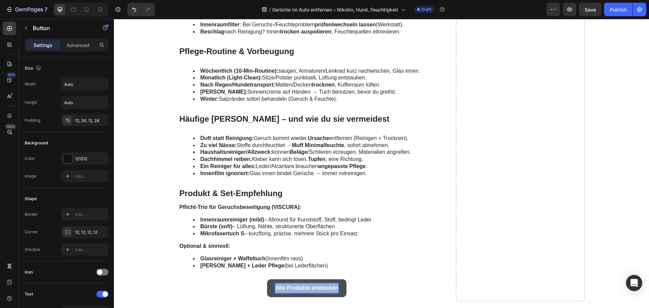
click at [293, 287] on strong "Alle Produkte entdecken" at bounding box center [306, 288] width 63 height 6
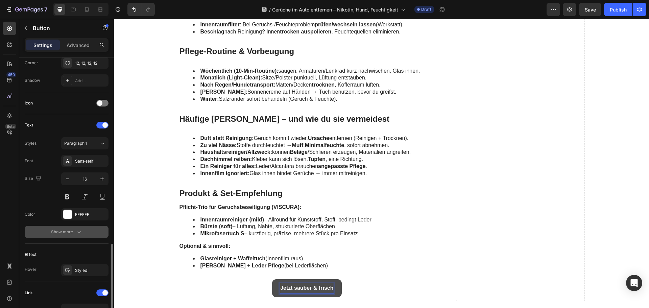
scroll to position [268, 0]
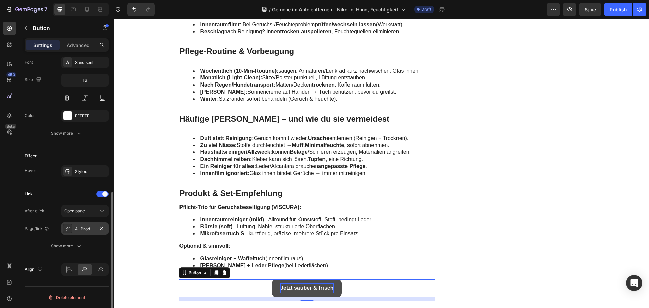
click at [76, 229] on div "All Products" at bounding box center [85, 229] width 20 height 6
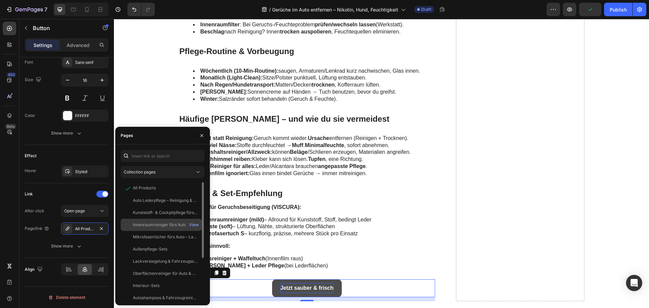
click at [150, 231] on div "Innenraumreiniger fürs Auto – VISCURA Fahrzeugpflege innen View" at bounding box center [161, 237] width 81 height 12
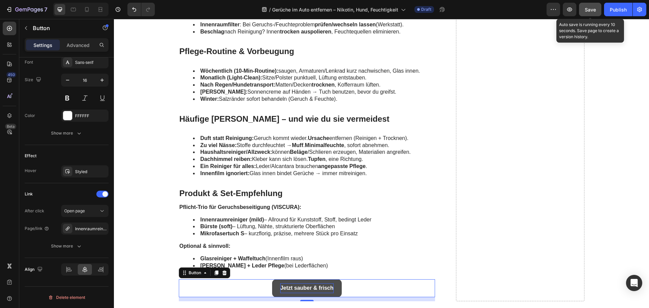
click at [592, 11] on span "Save" at bounding box center [590, 10] width 11 height 6
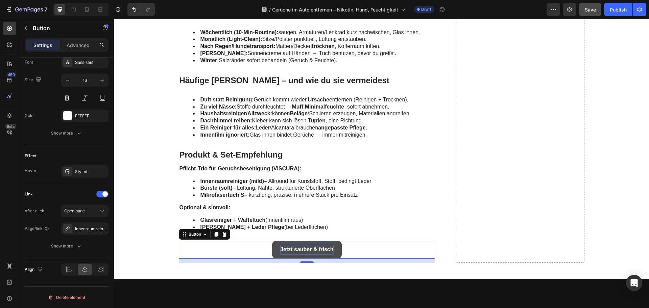
scroll to position [2164, 0]
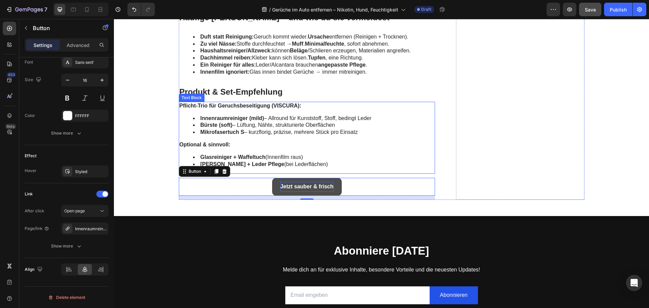
click at [241, 163] on strong "Leder Reiniger + Leder Pflege" at bounding box center [243, 164] width 84 height 6
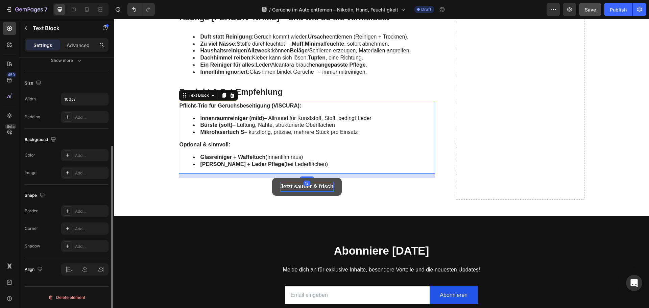
scroll to position [0, 0]
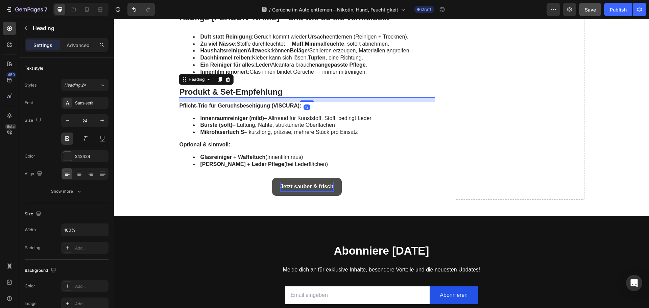
click at [264, 91] on p "Produkt & Set-Empfehlung" at bounding box center [307, 92] width 255 height 10
click at [234, 162] on strong "Leder Reiniger + Leder Pflege" at bounding box center [243, 164] width 84 height 6
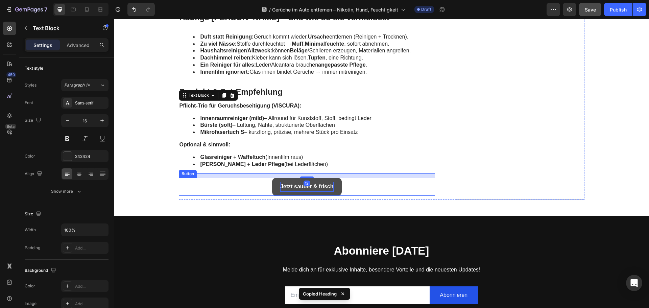
click at [225, 191] on div "Jetzt sauber & frisch Button" at bounding box center [307, 187] width 257 height 18
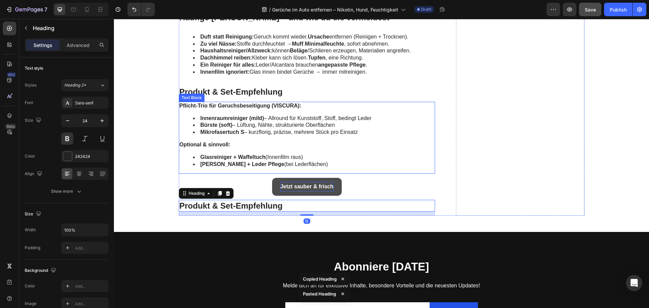
click at [228, 131] on strong "Mikrofasertuch S" at bounding box center [223, 132] width 44 height 6
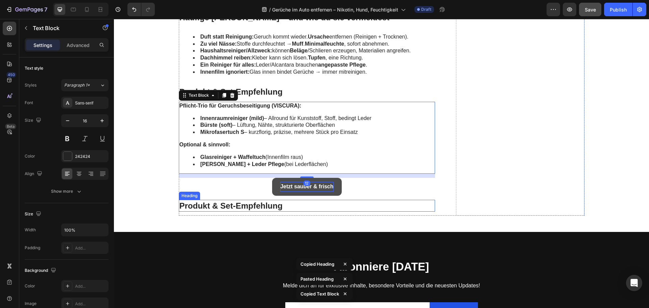
click at [224, 206] on h2 "Produkt & Set-Empfehlung" at bounding box center [307, 206] width 257 height 12
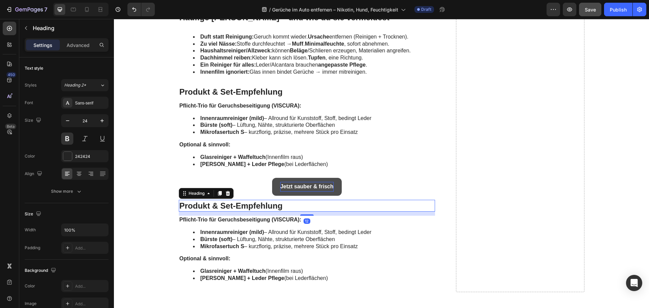
click at [251, 207] on h2 "Produkt & Set-Empfehlung" at bounding box center [307, 206] width 257 height 12
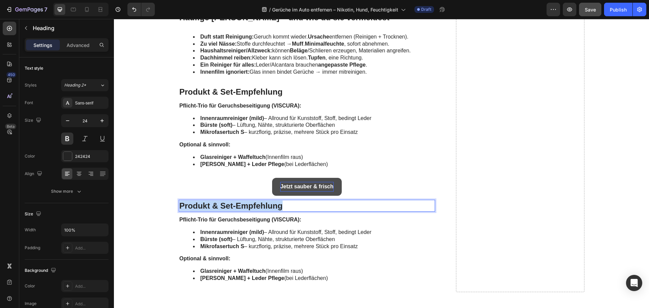
click at [251, 207] on p "Produkt & Set-Empfehlung" at bounding box center [307, 206] width 255 height 10
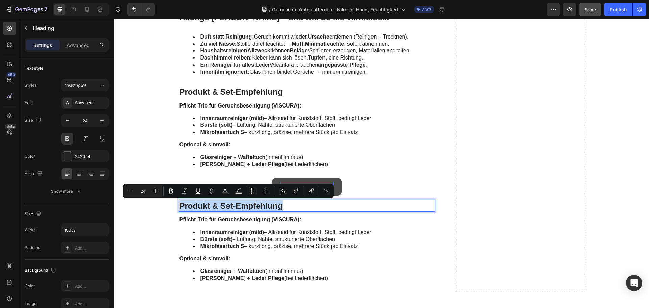
click at [216, 206] on p "Produkt & Set-Empfehlung" at bounding box center [307, 206] width 255 height 10
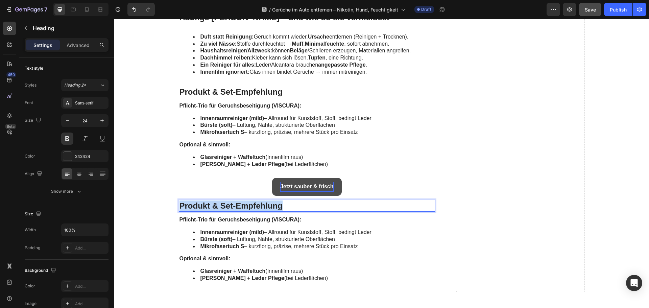
click at [216, 206] on p "Produkt & Set-Empfehlung" at bounding box center [307, 206] width 255 height 10
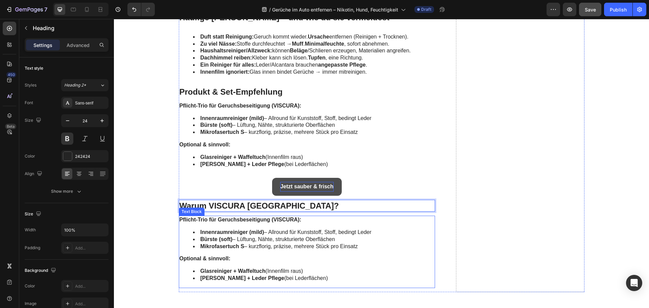
click at [247, 235] on li "Innenraumreiniger (mild) – Allround für Kunststoff, Stoff, bedingt Leder" at bounding box center [314, 232] width 242 height 7
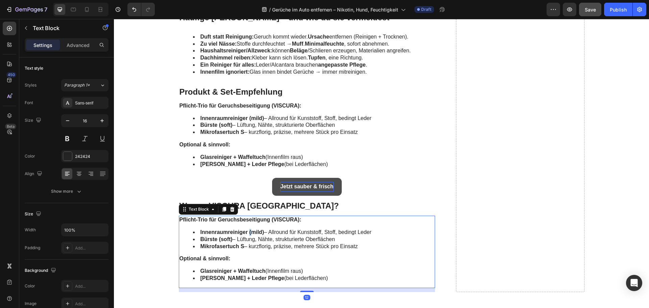
click at [247, 235] on li "Innenraumreiniger (mild) – Allround für Kunststoff, Stoff, bedingt Leder" at bounding box center [314, 232] width 242 height 7
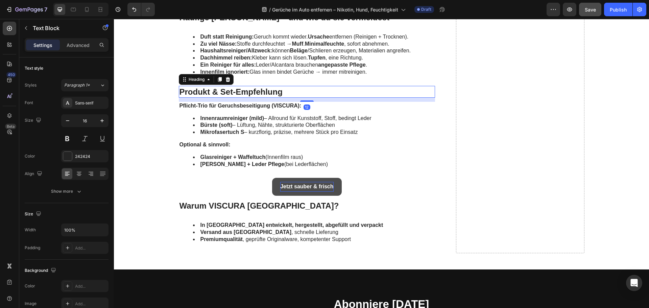
click at [248, 87] on p "Produkt & Set-Empfehlung" at bounding box center [307, 92] width 255 height 10
click at [228, 225] on strong "In [GEOGRAPHIC_DATA] entwickelt, hergestellt, abgefüllt und verpackt" at bounding box center [292, 225] width 183 height 6
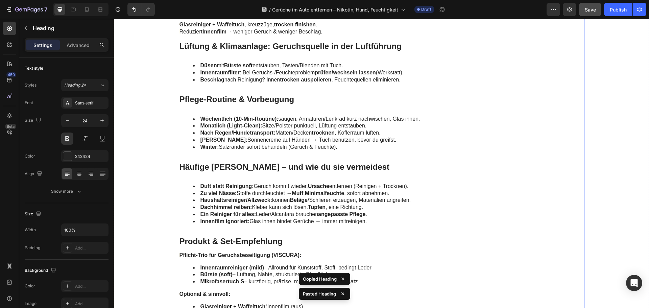
scroll to position [1962, 0]
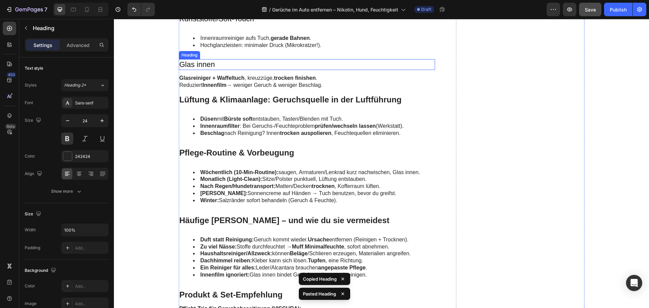
click at [206, 65] on p "Glas innen" at bounding box center [307, 65] width 255 height 10
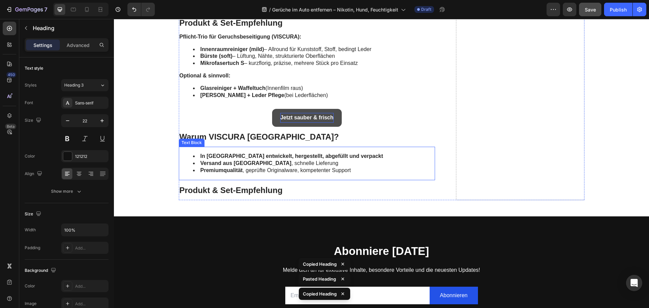
scroll to position [2266, 0]
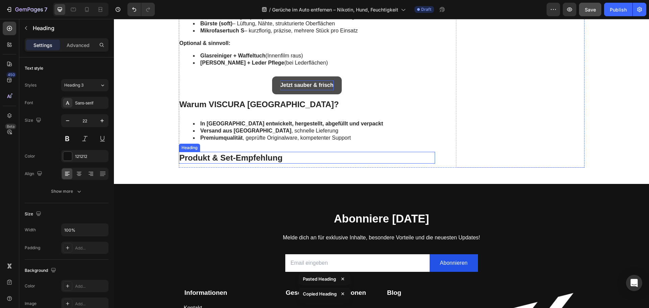
click at [215, 161] on h2 "Produkt & Set-Empfehlung" at bounding box center [307, 158] width 257 height 12
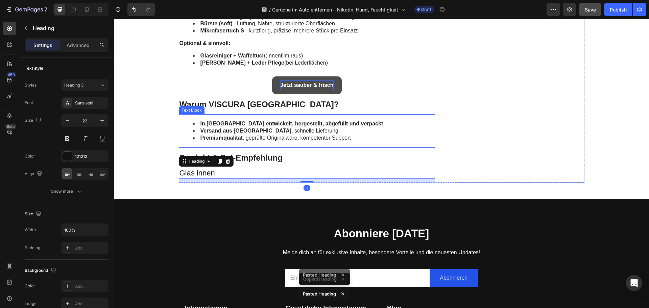
click at [232, 135] on strong "Premiumqualität" at bounding box center [222, 138] width 42 height 6
click at [213, 174] on h3 "Glas innen" at bounding box center [307, 173] width 257 height 11
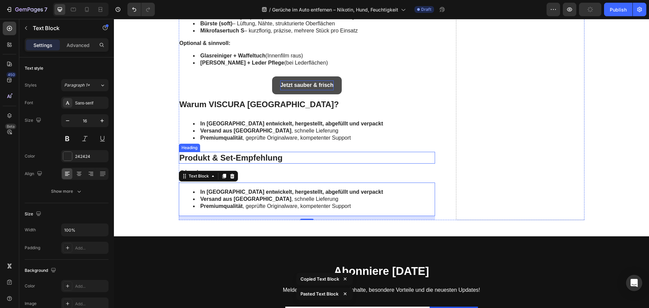
click at [227, 154] on h2 "Produkt & Set-Empfehlung" at bounding box center [307, 158] width 257 height 12
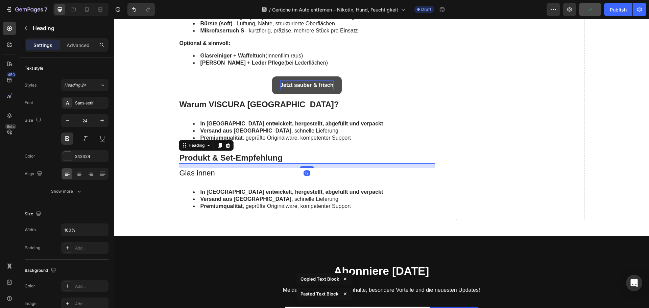
click at [227, 154] on h2 "Produkt & Set-Empfehlung" at bounding box center [307, 158] width 257 height 12
click at [204, 171] on h3 "Glas innen" at bounding box center [307, 173] width 257 height 11
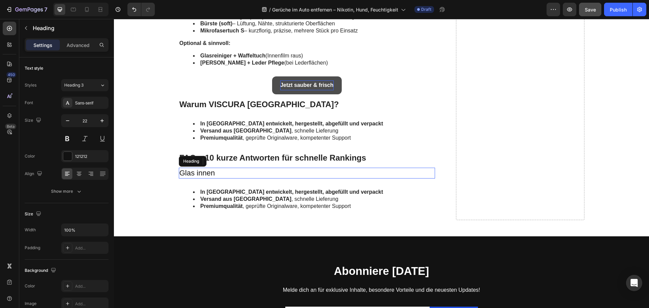
click at [204, 171] on h3 "Glas innen" at bounding box center [307, 173] width 257 height 11
click at [204, 171] on p "Glas innen" at bounding box center [307, 173] width 255 height 10
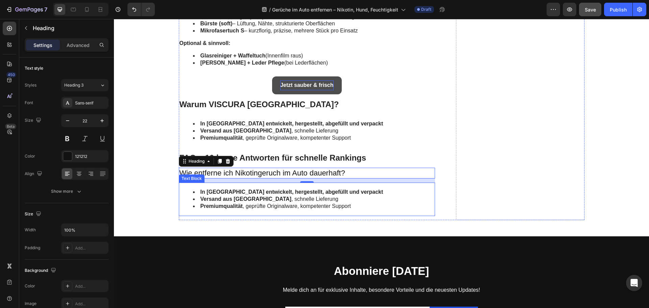
click at [246, 196] on strong "Versand aus [GEOGRAPHIC_DATA]" at bounding box center [246, 199] width 91 height 6
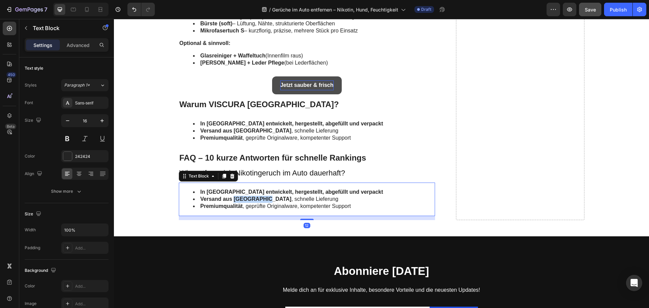
click at [246, 196] on strong "Versand aus [GEOGRAPHIC_DATA]" at bounding box center [246, 199] width 91 height 6
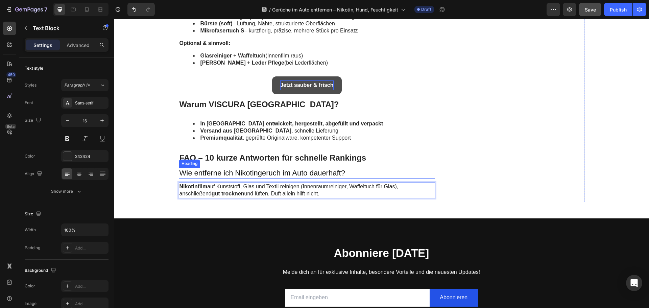
click at [220, 172] on p "Wie entferne ich Nikotingeruch im Auto dauerhaft?" at bounding box center [307, 173] width 255 height 10
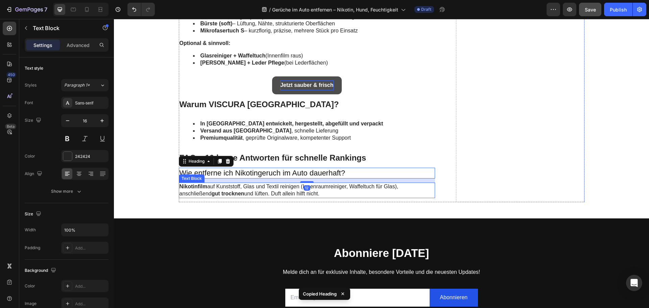
click at [230, 187] on p "Nikotinfilm auf Kunststoff, Glas und Textil reinigen (Innenraumreiniger, Waffel…" at bounding box center [307, 190] width 255 height 14
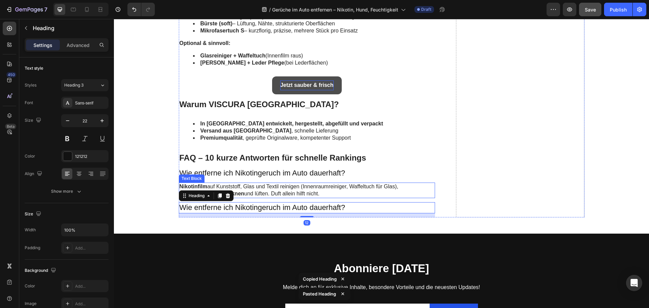
click at [244, 195] on p "Nikotinfilm auf Kunststoff, Glas und Textil reinigen (Innenraumreiniger, Waffel…" at bounding box center [307, 190] width 255 height 14
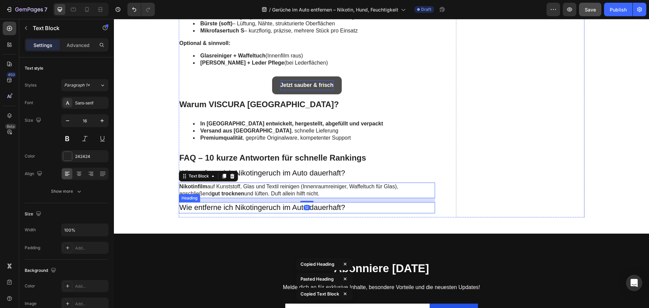
click at [240, 206] on h3 "Wie entferne ich Nikotingeruch im Auto dauerhaft?" at bounding box center [307, 207] width 257 height 11
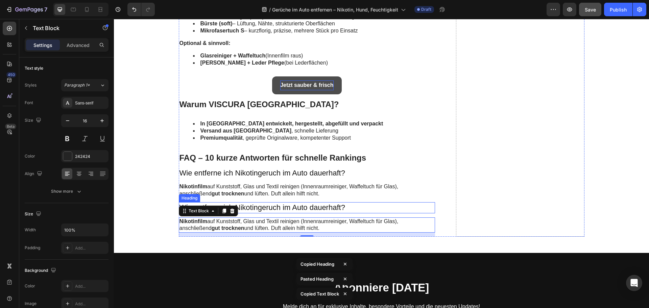
click at [293, 205] on h3 "Wie entferne ich Nikotingeruch im Auto dauerhaft?" at bounding box center [307, 207] width 257 height 11
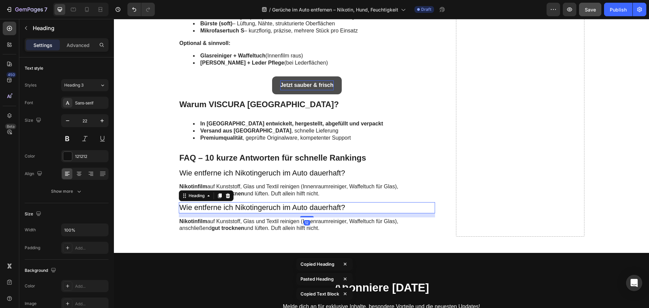
click at [293, 205] on h3 "Wie entferne ich Nikotingeruch im Auto dauerhaft?" at bounding box center [307, 207] width 257 height 11
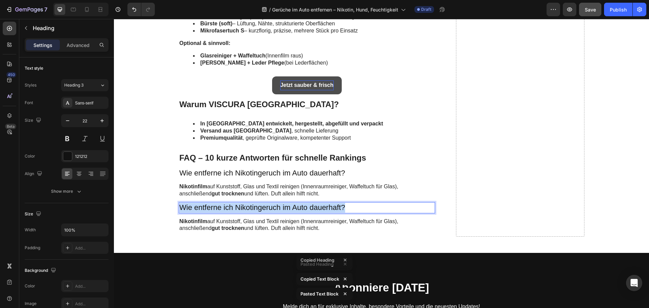
click at [293, 205] on p "Wie entferne ich Nikotingeruch im Auto dauerhaft?" at bounding box center [307, 208] width 255 height 10
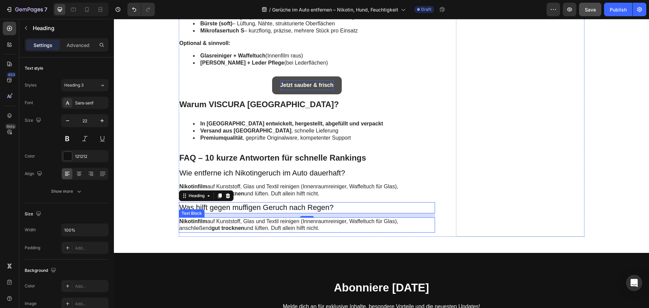
click at [209, 225] on p "Nikotinfilm auf Kunststoff, Glas und Textil reinigen (Innenraumreiniger, Waffel…" at bounding box center [307, 225] width 255 height 14
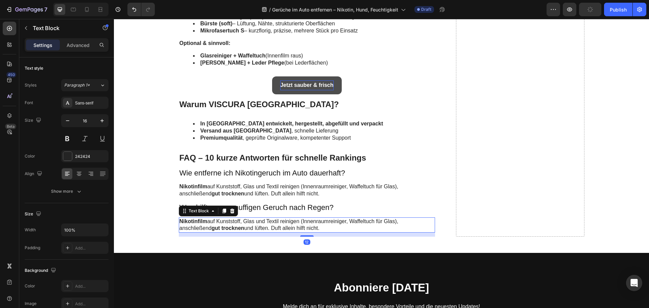
click at [209, 225] on p "Nikotinfilm auf Kunststoff, Glas und Textil reinigen (Innenraumreiniger, Waffel…" at bounding box center [307, 225] width 255 height 14
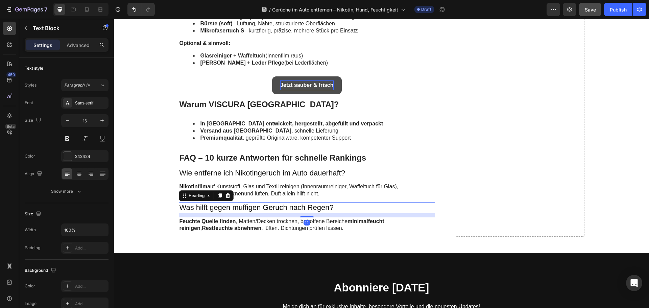
click at [224, 210] on p "Was hilft gegen muffigen Geruch nach Regen?" at bounding box center [307, 208] width 255 height 10
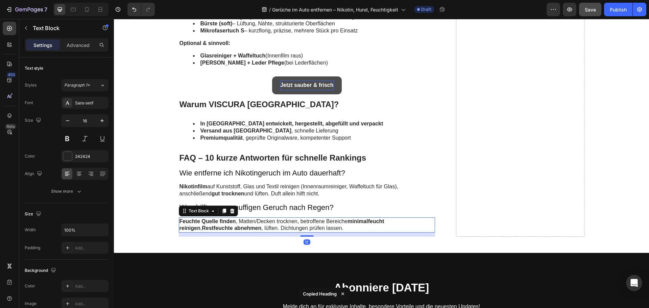
click at [222, 226] on strong "Restfeuchte abnehmen" at bounding box center [232, 228] width 60 height 6
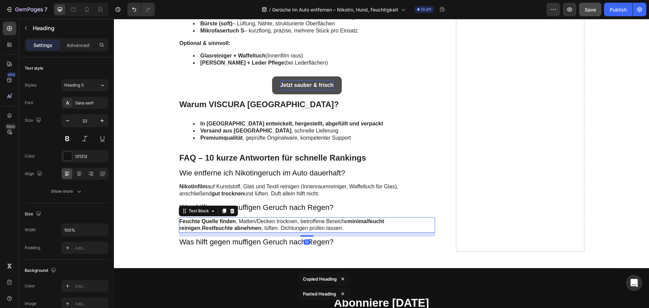
click at [233, 228] on strong "Restfeuchte abnehmen" at bounding box center [232, 228] width 60 height 6
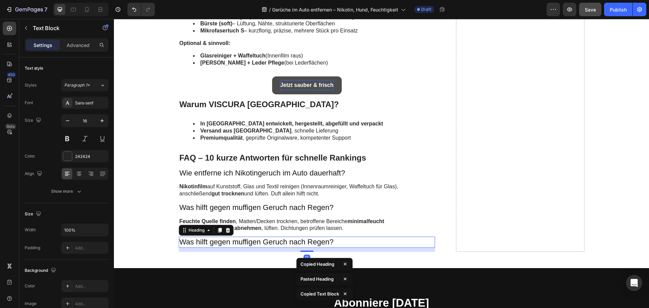
click at [235, 241] on h3 "Was hilft gegen muffigen Geruch nach Regen?" at bounding box center [307, 242] width 257 height 11
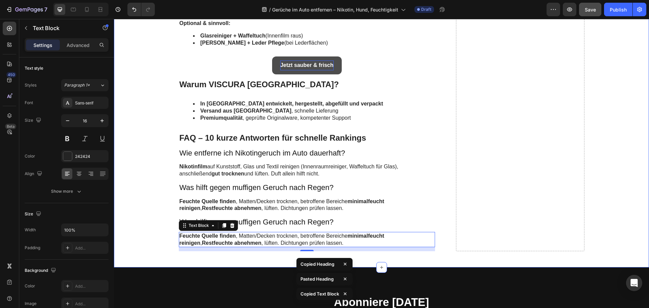
scroll to position [2334, 0]
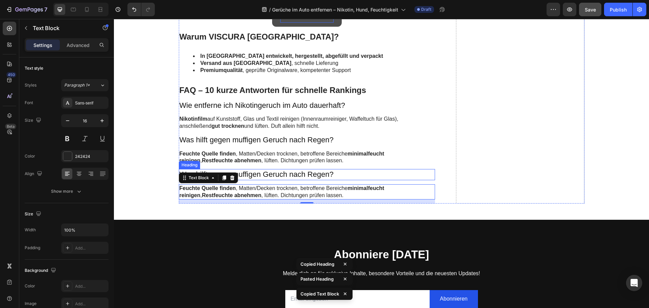
click at [266, 173] on h3 "Was hilft gegen muffigen Geruch nach Regen?" at bounding box center [307, 174] width 257 height 11
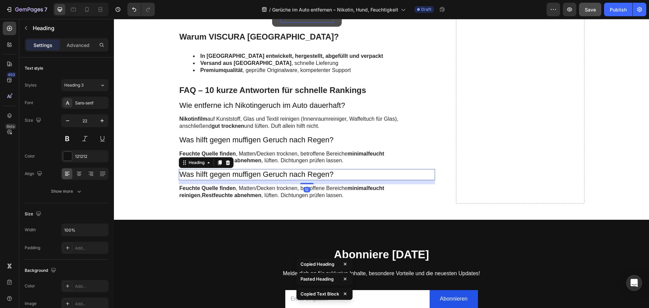
click at [266, 173] on h3 "Was hilft gegen muffigen Geruch nach Regen?" at bounding box center [307, 174] width 257 height 11
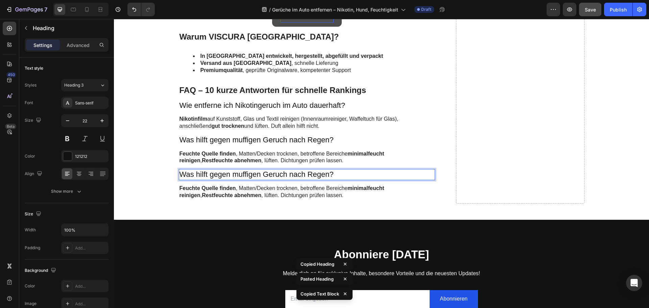
click at [266, 173] on p "Was hilft gegen muffigen Geruch nach Regen?" at bounding box center [307, 175] width 255 height 10
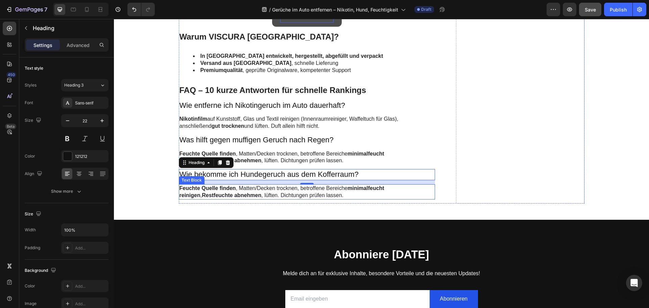
click at [217, 190] on strong "Feuchte Quelle finden" at bounding box center [208, 188] width 56 height 6
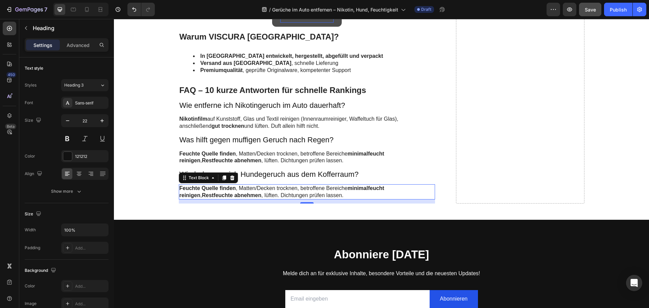
click at [217, 190] on strong "Feuchte Quelle finden" at bounding box center [208, 188] width 56 height 6
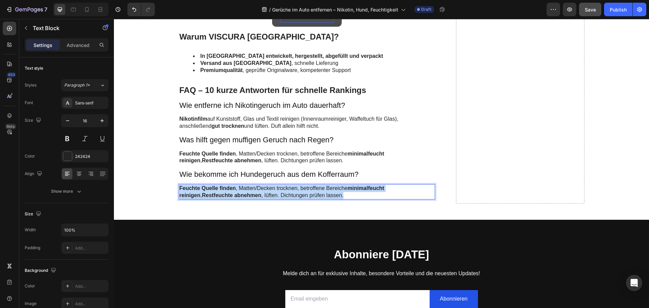
click at [217, 190] on strong "Feuchte Quelle finden" at bounding box center [208, 188] width 56 height 6
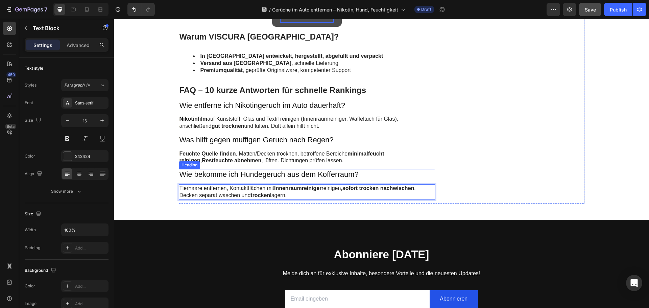
click at [272, 176] on p "Wie bekomme ich Hundegeruch aus dem Kofferraum?" at bounding box center [307, 175] width 255 height 10
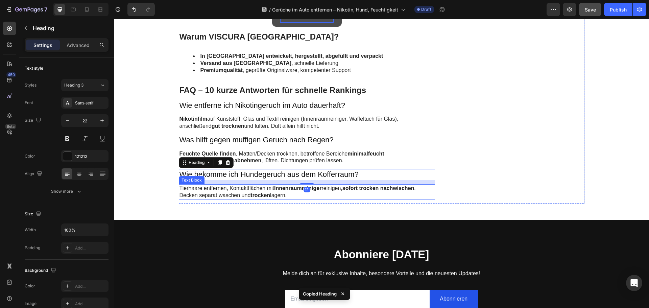
click at [269, 188] on p "Tierhaare entfernen, Kontaktflächen mit Innenraumreiniger reinigen, sofort troc…" at bounding box center [307, 192] width 255 height 14
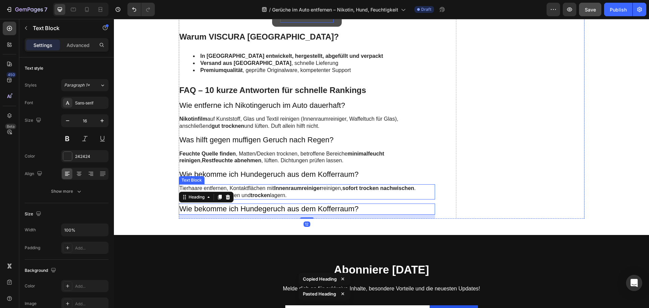
click at [272, 192] on p "Tierhaare entfernen, Kontaktflächen mit Innenraumreiniger reinigen, sofort troc…" at bounding box center [307, 192] width 255 height 14
click at [267, 205] on h3 "Wie bekomme ich Hundegeruch aus dem Kofferraum?" at bounding box center [307, 209] width 257 height 11
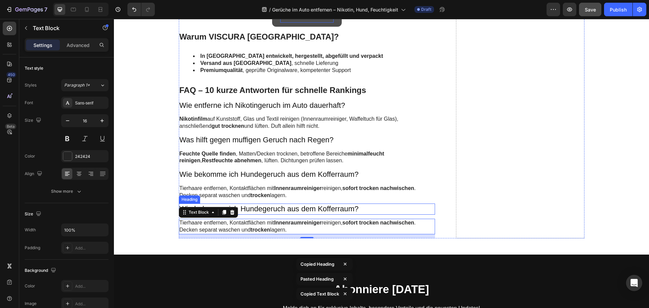
click at [259, 206] on h3 "Wie bekomme ich Hundegeruch aus dem Kofferraum?" at bounding box center [307, 209] width 257 height 11
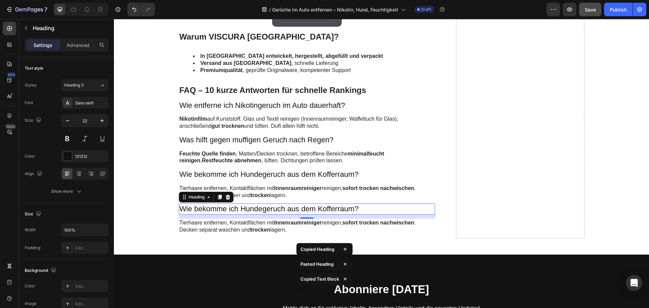
click at [259, 206] on h3 "Wie bekomme ich Hundegeruch aus dem Kofferraum?" at bounding box center [307, 209] width 257 height 11
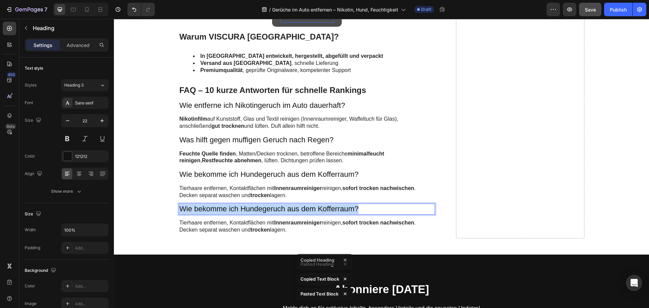
click at [259, 206] on p "Wie bekomme ich Hundegeruch aus dem Kofferraum?" at bounding box center [307, 209] width 255 height 10
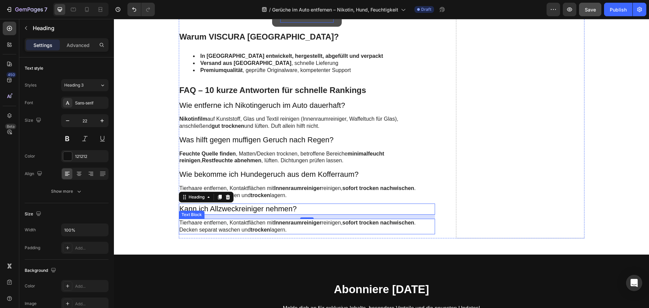
click at [237, 226] on p "Tierhaare entfernen, Kontaktflächen mit Innenraumreiniger reinigen, sofort troc…" at bounding box center [307, 226] width 255 height 14
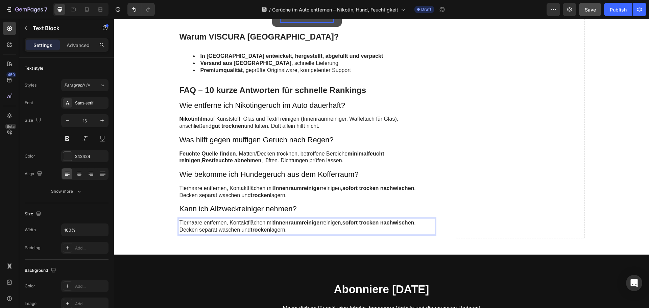
click at [237, 226] on p "Tierhaare entfernen, Kontaktflächen mit Innenraumreiniger reinigen, sofort troc…" at bounding box center [307, 226] width 255 height 14
click at [243, 209] on p "Kann ich Allzweckreiniger nehmen?" at bounding box center [307, 209] width 255 height 10
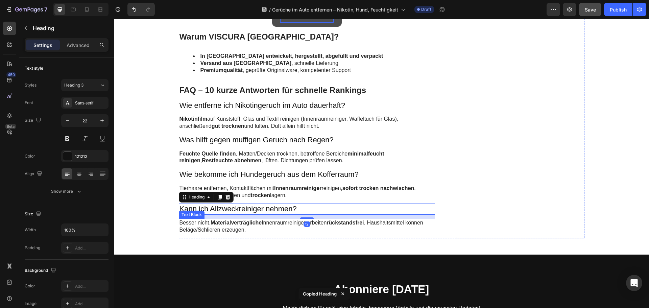
click at [246, 221] on strong "Materialverträgliche" at bounding box center [236, 223] width 51 height 6
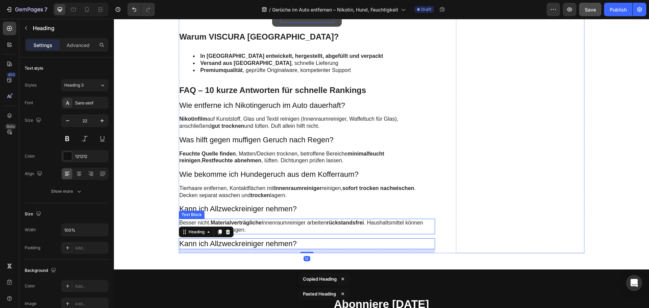
click at [250, 226] on p "Besser nicht. Materialverträgliche Innenraumreiniger arbeiten rückstandsfrei . …" at bounding box center [307, 226] width 255 height 14
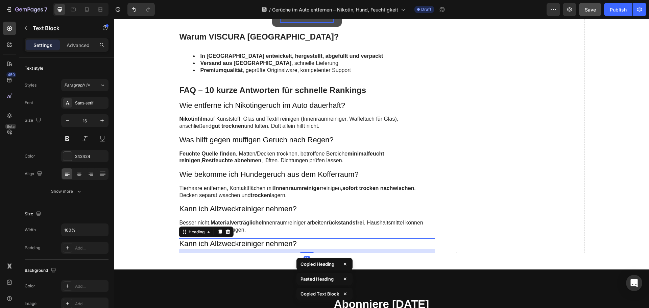
click at [251, 241] on h3 "Kann ich Allzweckreiniger nehmen?" at bounding box center [307, 243] width 257 height 11
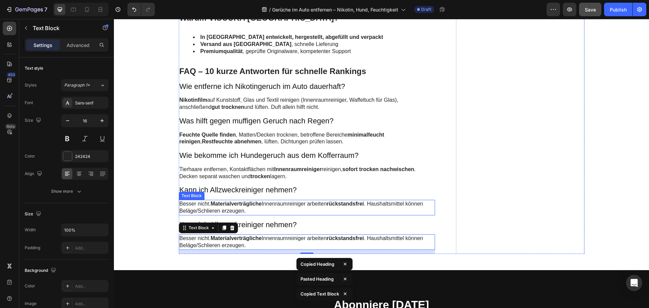
scroll to position [2367, 0]
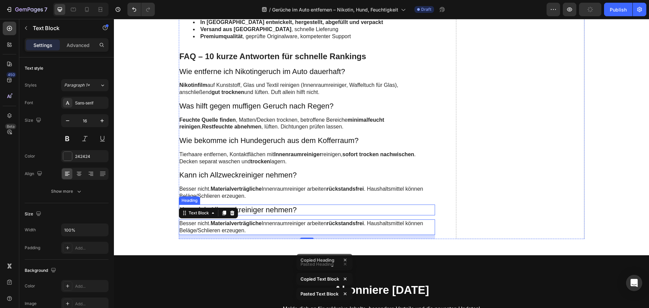
click at [263, 212] on h3 "Kann ich Allzweckreiniger nehmen?" at bounding box center [307, 210] width 257 height 11
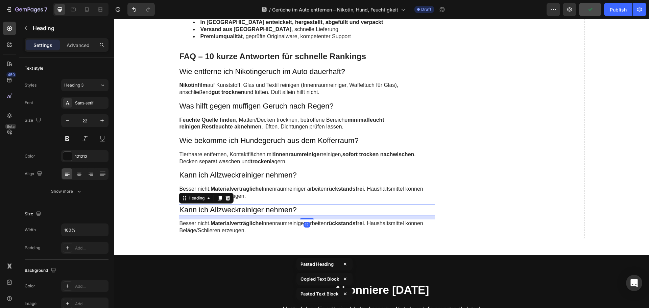
click at [263, 212] on h3 "Kann ich Allzweckreiniger nehmen?" at bounding box center [307, 210] width 257 height 11
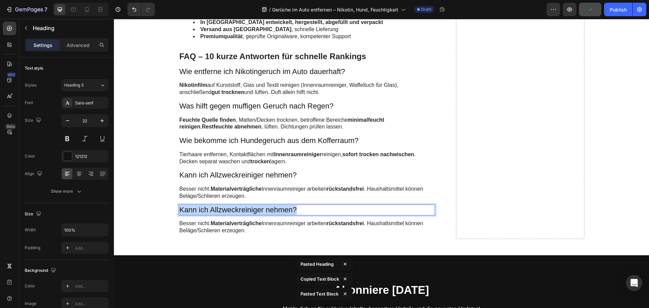
click at [263, 212] on p "Kann ich Allzweckreiniger nehmen?" at bounding box center [307, 210] width 255 height 10
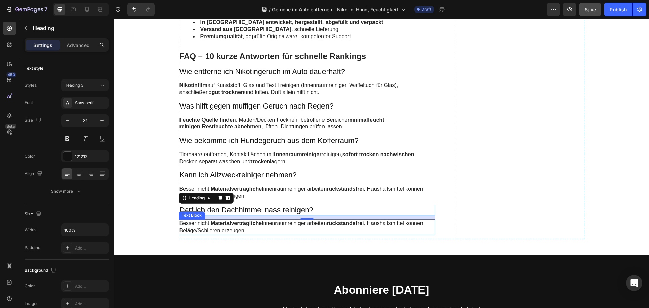
click at [212, 223] on strong "Materialverträgliche" at bounding box center [236, 224] width 51 height 6
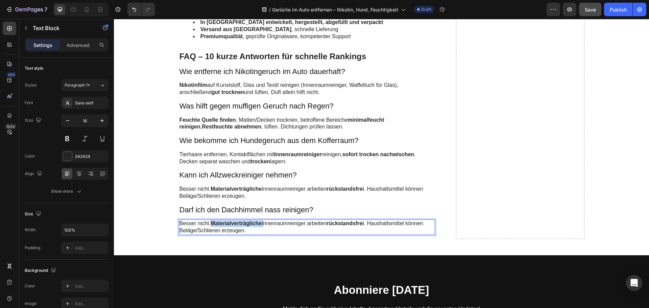
click at [212, 223] on strong "Materialverträgliche" at bounding box center [236, 224] width 51 height 6
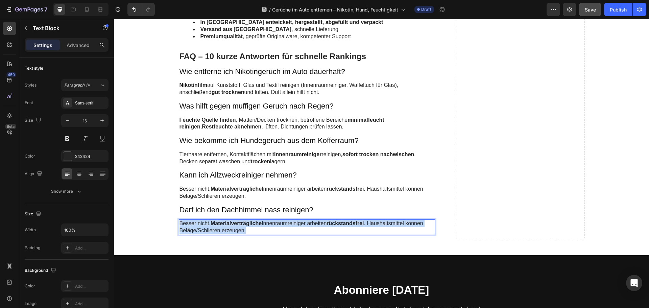
click at [212, 223] on strong "Materialverträgliche" at bounding box center [236, 224] width 51 height 6
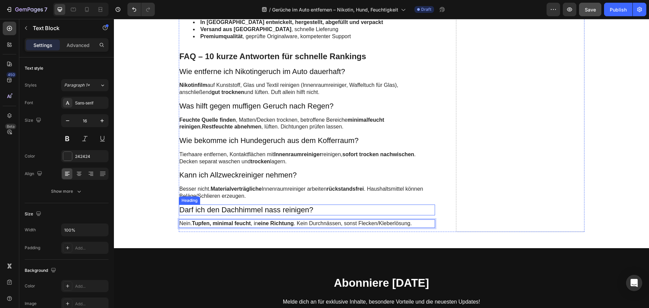
click at [250, 211] on p "Darf ich den Dachhimmel nass reinigen?" at bounding box center [307, 210] width 255 height 10
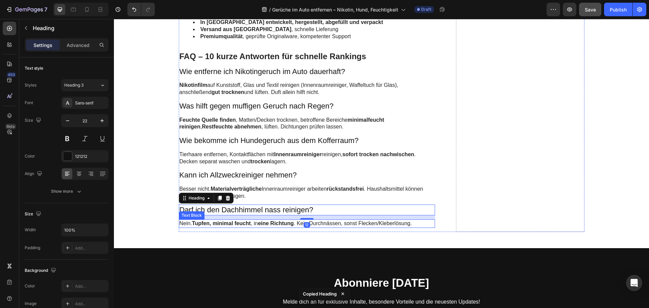
click at [253, 223] on p "Nein. Tupfen, minimal feucht , in eine Richtung . Kein Durchnässen, sonst Fleck…" at bounding box center [307, 223] width 255 height 7
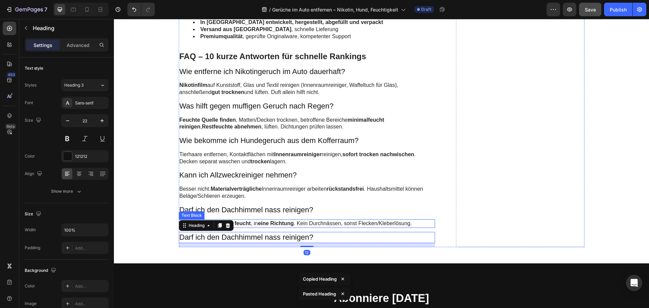
click at [261, 223] on strong "eine Richtung" at bounding box center [276, 224] width 36 height 6
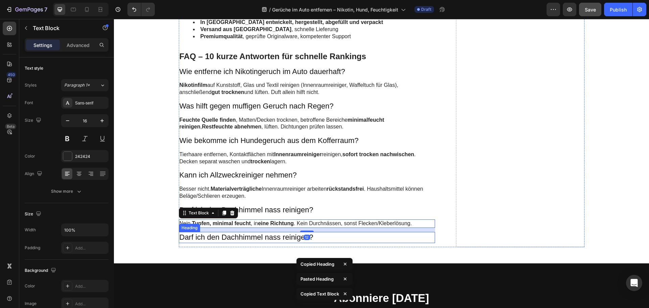
click at [260, 237] on h3 "Darf ich den Dachhimmel nass reinigen?" at bounding box center [307, 237] width 257 height 11
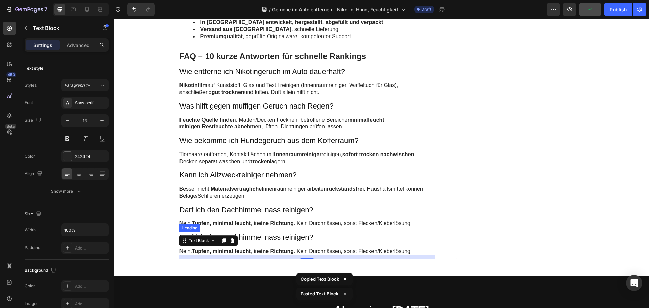
click at [251, 237] on h3 "Darf ich den Dachhimmel nass reinigen?" at bounding box center [307, 237] width 257 height 11
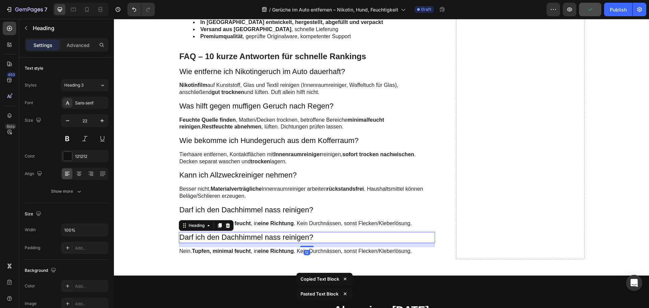
click at [251, 237] on h3 "Darf ich den Dachhimmel nass reinigen?" at bounding box center [307, 237] width 257 height 11
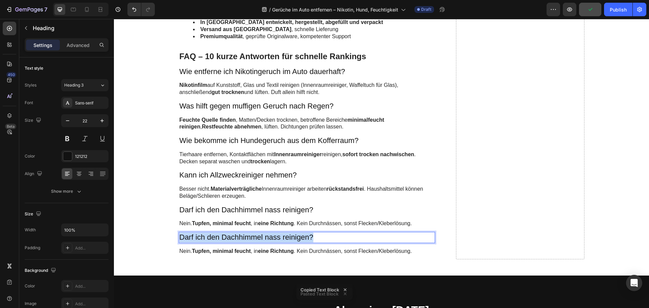
click at [251, 237] on p "Darf ich den Dachhimmel nass reinigen?" at bounding box center [307, 238] width 255 height 10
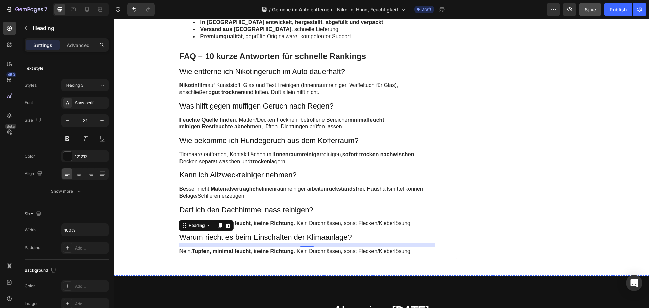
click at [218, 253] on strong "Tupfen, minimal feucht" at bounding box center [221, 251] width 59 height 6
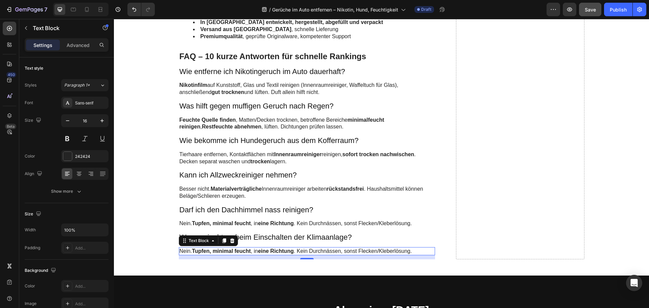
click at [218, 253] on strong "Tupfen, minimal feucht" at bounding box center [221, 251] width 59 height 6
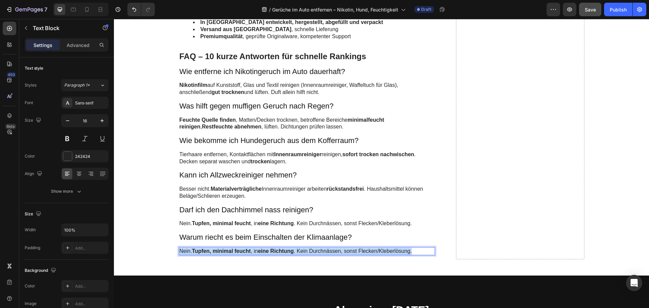
click at [218, 253] on strong "Tupfen, minimal feucht" at bounding box center [221, 251] width 59 height 6
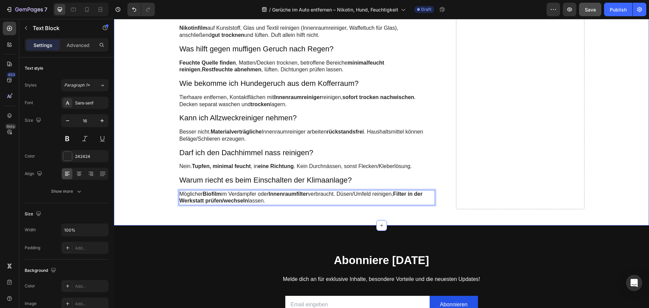
scroll to position [2435, 0]
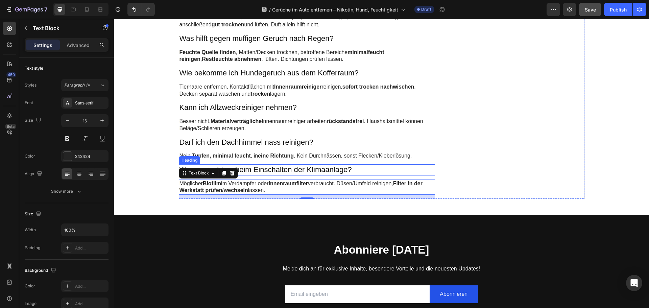
click at [270, 170] on p "Warum riecht es beim Einschalten der Klimaanlage?" at bounding box center [307, 170] width 255 height 10
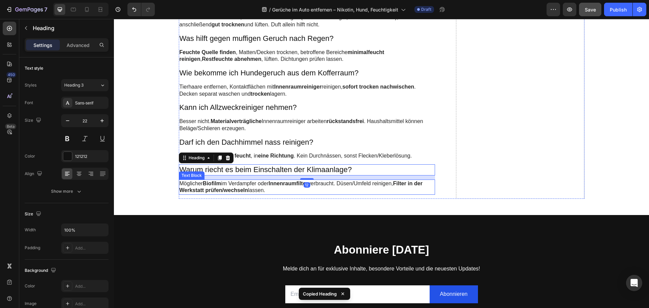
click at [254, 184] on p "Möglicher Biofilm im Verdampfer oder Innenraumfilter verbraucht. Düsen/Umfeld r…" at bounding box center [307, 187] width 255 height 14
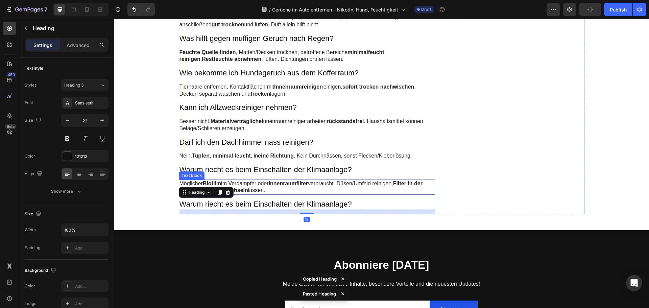
click at [254, 186] on p "Möglicher Biofilm im Verdampfer oder Innenraumfilter verbraucht. Düsen/Umfeld r…" at bounding box center [307, 187] width 255 height 14
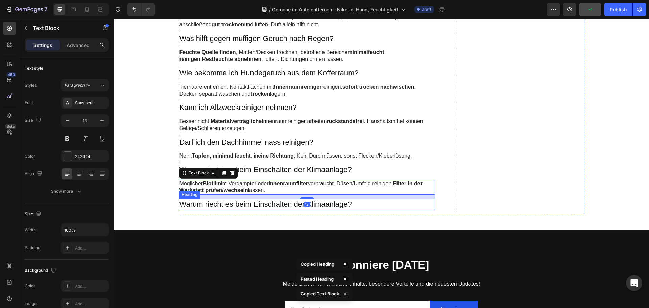
click at [248, 202] on h3 "Warum riecht es beim Einschalten der Klimaanlage?" at bounding box center [307, 204] width 257 height 11
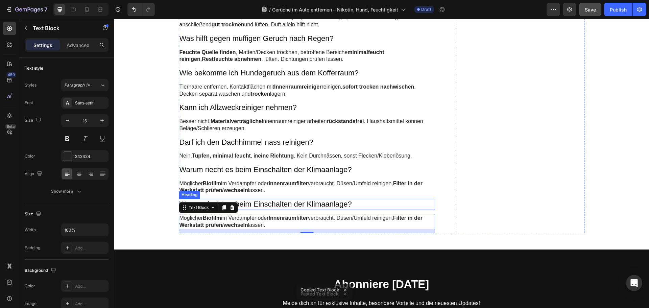
click at [268, 200] on h3 "Warum riecht es beim Einschalten der Klimaanlage?" at bounding box center [307, 204] width 257 height 11
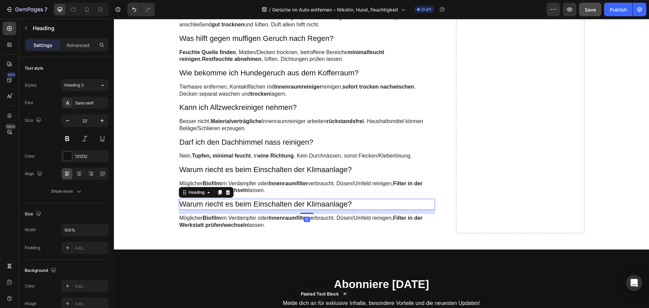
click at [268, 200] on h3 "Warum riecht es beim Einschalten der Klimaanlage?" at bounding box center [307, 204] width 257 height 11
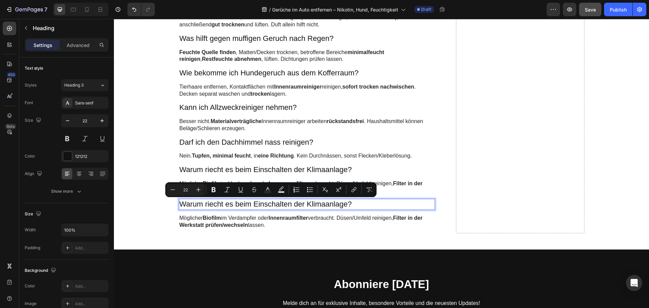
click at [268, 200] on p "Warum riecht es beim Einschalten der Klimaanlage?" at bounding box center [307, 205] width 255 height 10
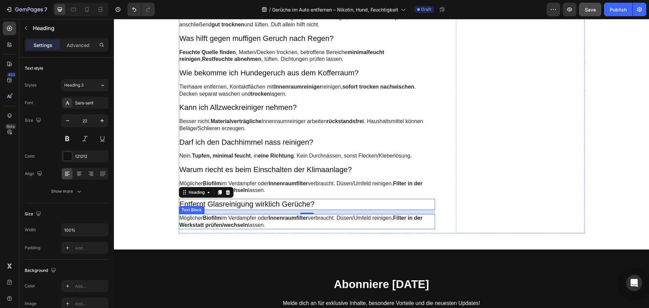
click at [203, 217] on strong "Biofilm" at bounding box center [212, 218] width 18 height 6
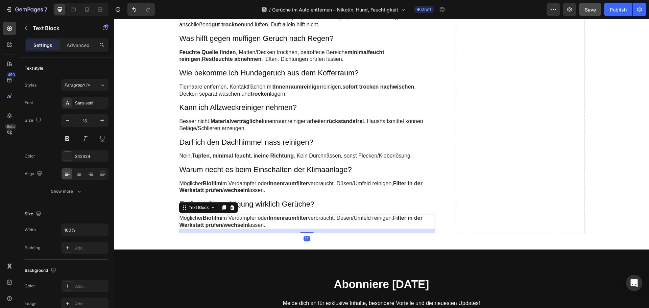
click at [203, 217] on strong "Biofilm" at bounding box center [212, 218] width 18 height 6
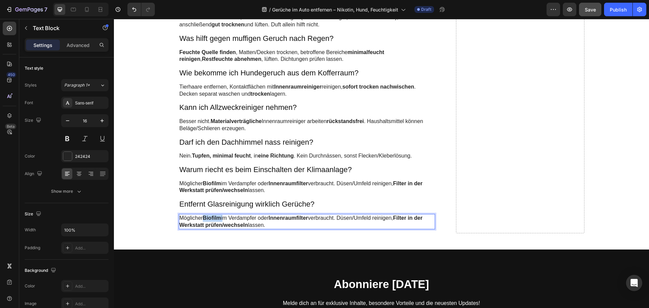
click at [203, 217] on strong "Biofilm" at bounding box center [212, 218] width 18 height 6
click at [238, 207] on p "Entfernt Glasreinigung wirklich Gerüche?" at bounding box center [307, 205] width 255 height 10
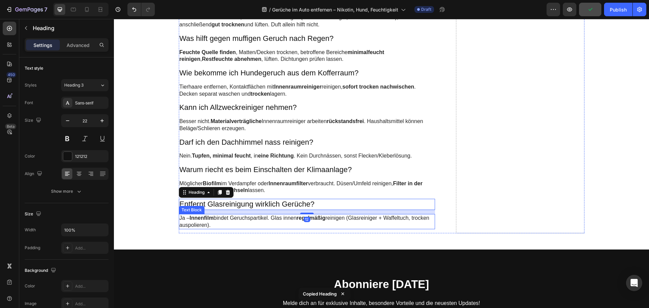
click at [238, 224] on p "Ja – Innenfilm bindet Geruchspartikel. Glas innen regelmäßig reinigen (Glasrein…" at bounding box center [307, 222] width 255 height 14
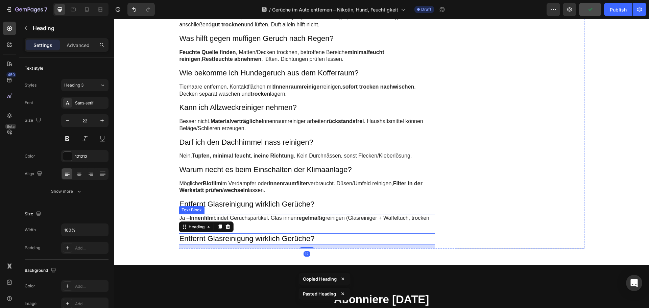
click at [243, 222] on p "Ja – Innenfilm bindet Geruchspartikel. Glas innen regelmäßig reinigen (Glasrein…" at bounding box center [307, 222] width 255 height 14
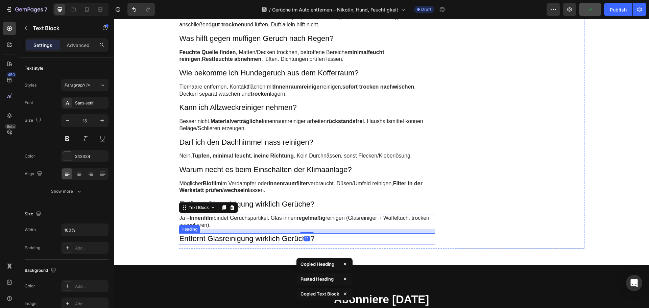
click at [243, 237] on h3 "Entfernt Glasreinigung wirklich Gerüche?" at bounding box center [307, 238] width 257 height 11
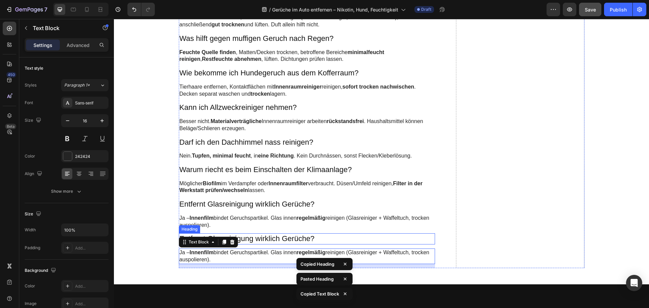
click at [244, 242] on h3 "Entfernt Glasreinigung wirklich Gerüche?" at bounding box center [307, 238] width 257 height 11
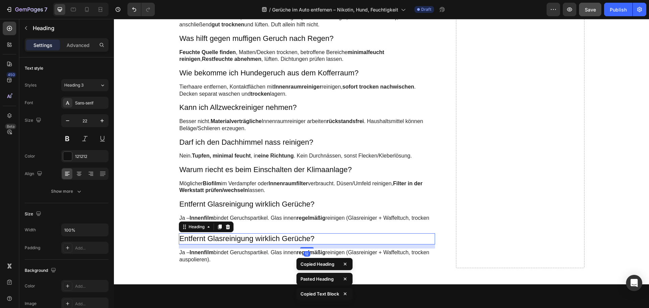
click at [244, 242] on h3 "Entfernt Glasreinigung wirklich Gerüche?" at bounding box center [307, 238] width 257 height 11
click at [244, 242] on p "Entfernt Glasreinigung wirklich Gerüche?" at bounding box center [307, 239] width 255 height 10
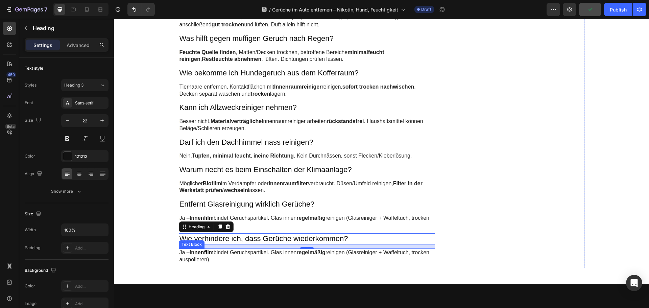
click at [215, 255] on p "Ja – Innenfilm bindet Geruchspartikel. Glas innen regelmäßig reinigen (Glasrein…" at bounding box center [307, 256] width 255 height 14
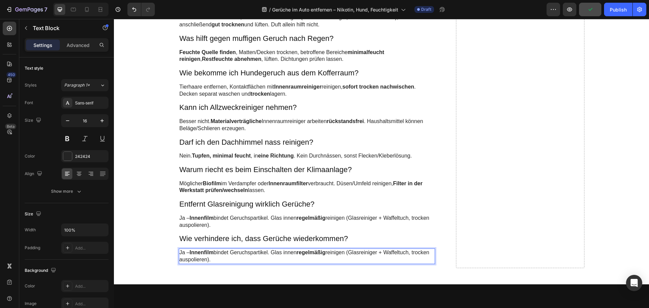
click at [215, 255] on p "Ja – Innenfilm bindet Geruchspartikel. Glas innen regelmäßig reinigen (Glasrein…" at bounding box center [307, 256] width 255 height 14
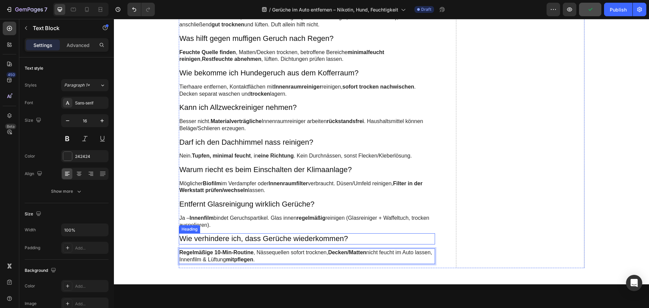
click at [227, 237] on p "Wie verhindere ich, dass Gerüche wiederkommen?" at bounding box center [307, 239] width 255 height 10
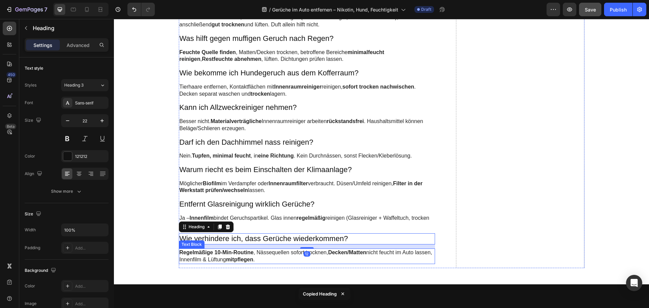
click at [230, 251] on strong "Regelmäßige 10-Min-Routine" at bounding box center [217, 253] width 74 height 6
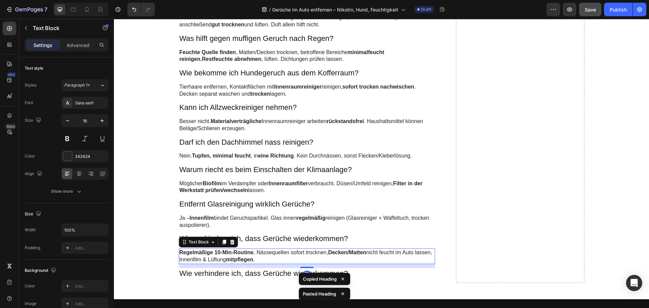
click at [237, 255] on strong "Regelmäßige 10-Min-Routine" at bounding box center [217, 253] width 74 height 6
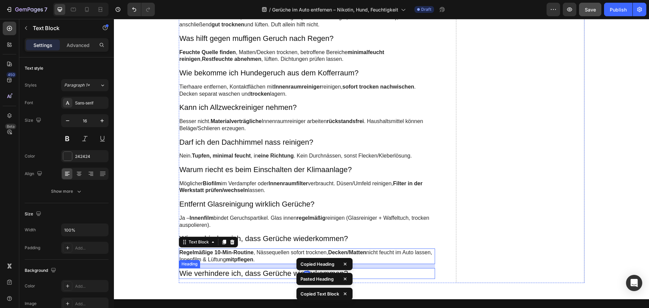
click at [236, 276] on h3 "Wie verhindere ich, dass Gerüche wiederkommen?" at bounding box center [307, 273] width 257 height 11
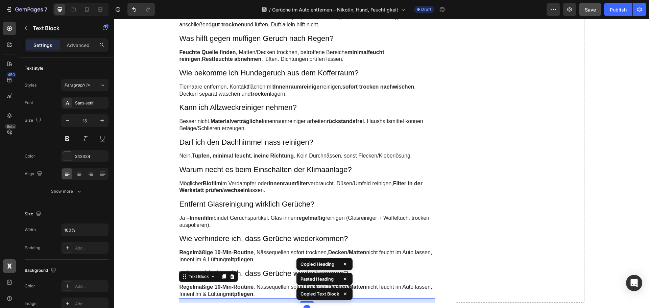
scroll to position [2469, 0]
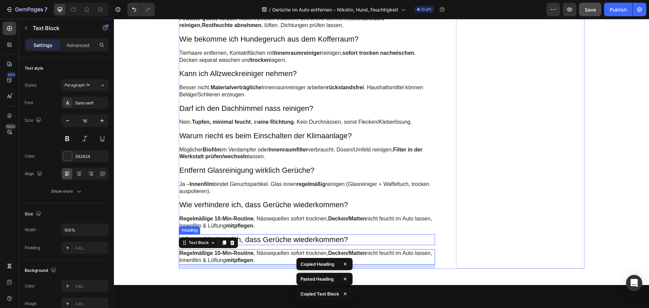
click at [247, 237] on h3 "Wie verhindere ich, dass Gerüche wiederkommen?" at bounding box center [307, 239] width 257 height 11
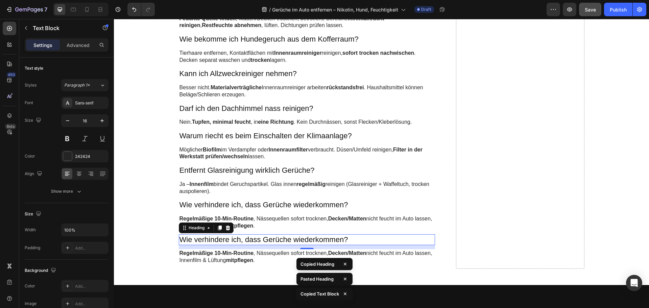
click at [247, 237] on h3 "Wie verhindere ich, dass Gerüche wiederkommen?" at bounding box center [307, 239] width 257 height 11
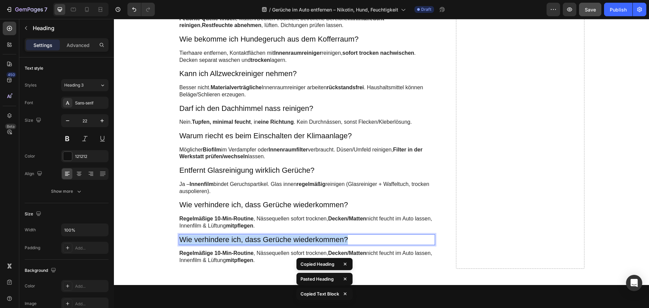
click at [247, 237] on p "Wie verhindere ich, dass Gerüche wiederkommen?" at bounding box center [307, 240] width 255 height 10
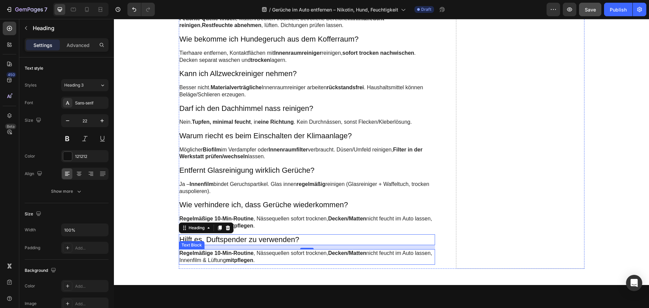
click at [220, 252] on strong "Regelmäßige 10-Min-Routine" at bounding box center [217, 253] width 74 height 6
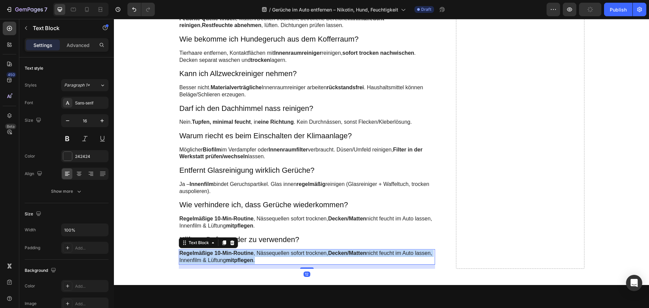
click at [220, 252] on strong "Regelmäßige 10-Min-Routine" at bounding box center [217, 253] width 74 height 6
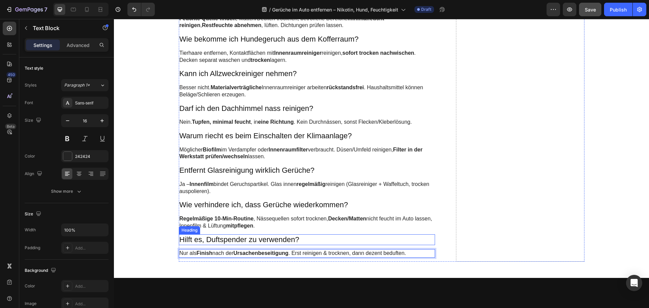
click at [238, 240] on p "Hilft es, Duftspender zu verwenden?" at bounding box center [307, 240] width 255 height 10
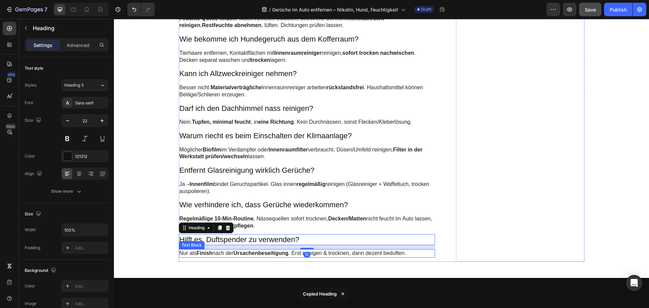
click at [241, 252] on strong "Ursachenbeseitigung" at bounding box center [261, 253] width 55 height 6
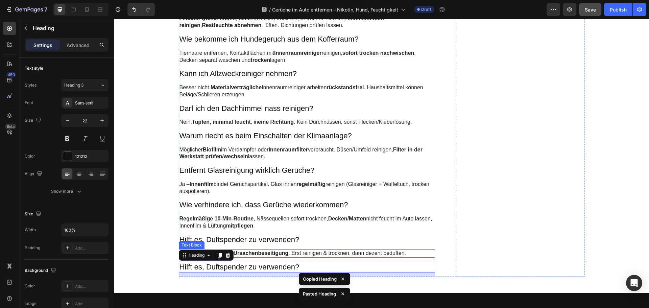
click at [252, 255] on strong "Ursachenbeseitigung" at bounding box center [261, 253] width 55 height 6
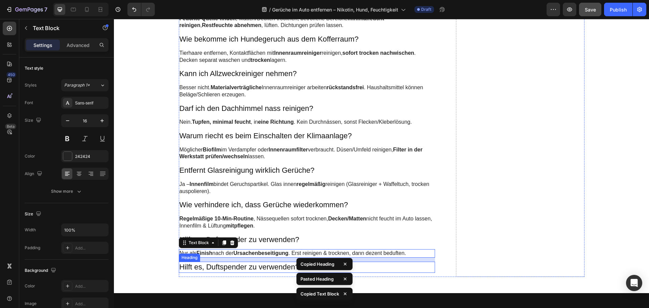
click at [248, 266] on h3 "Hilft es, Duftspender zu verwenden?" at bounding box center [307, 267] width 257 height 11
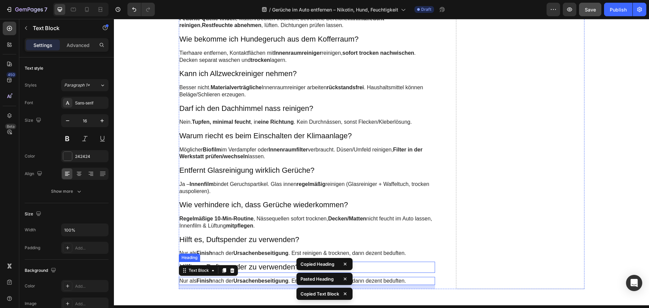
click at [254, 266] on h3 "Hilft es, Duftspender zu verwenden?" at bounding box center [307, 267] width 257 height 11
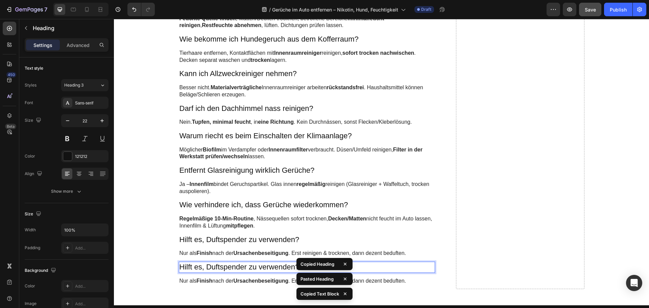
click at [254, 266] on h3 "Hilft es, Duftspender zu verwenden?" at bounding box center [307, 267] width 257 height 11
click at [254, 266] on p "Hilft es, Duftspender zu verwenden?" at bounding box center [307, 267] width 255 height 10
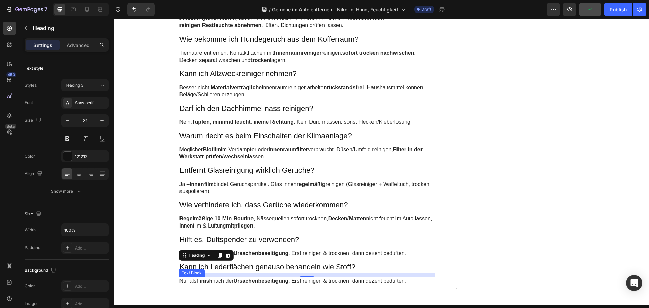
click at [191, 282] on p "Nur als Finish nach der Ursachenbeseitigung . Erst reinigen & trocknen, dann de…" at bounding box center [307, 281] width 255 height 7
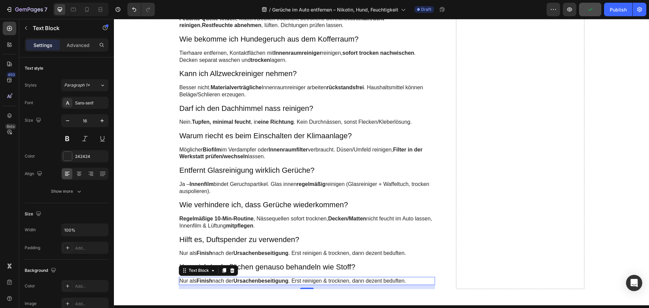
click at [191, 282] on p "Nur als Finish nach der Ursachenbeseitigung . Erst reinigen & trocknen, dann de…" at bounding box center [307, 281] width 255 height 7
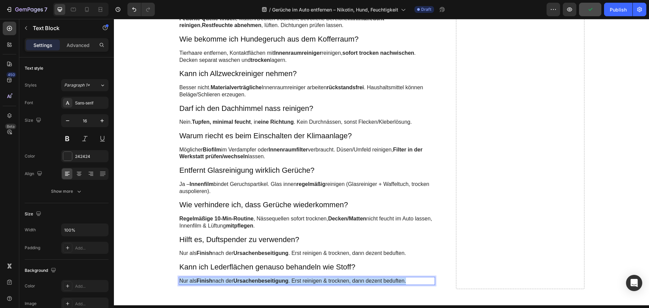
click at [191, 282] on p "Nur als Finish nach der Ursachenbeseitigung . Erst reinigen & trocknen, dann de…" at bounding box center [307, 281] width 255 height 7
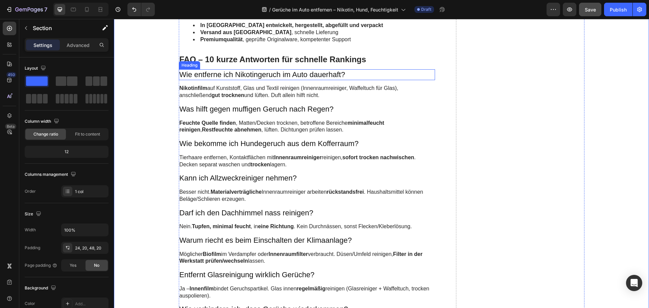
scroll to position [2300, 0]
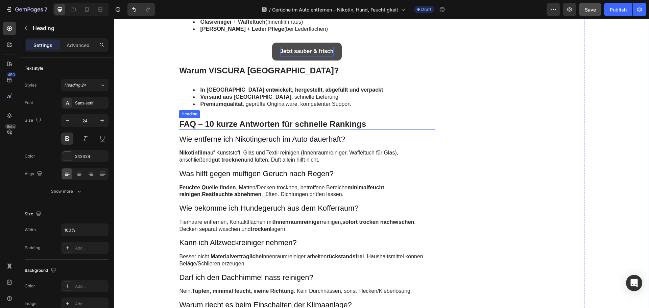
click at [227, 122] on p "FAQ – 10 kurze Antworten für schnelle Rankings" at bounding box center [307, 124] width 255 height 10
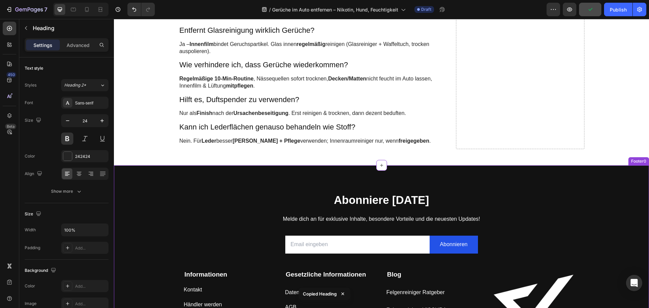
scroll to position [2638, 0]
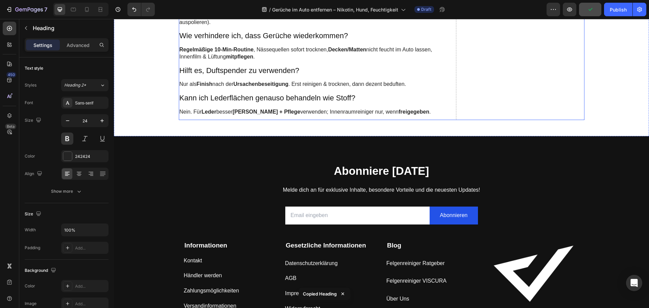
click at [213, 114] on strong "Leder" at bounding box center [209, 112] width 15 height 6
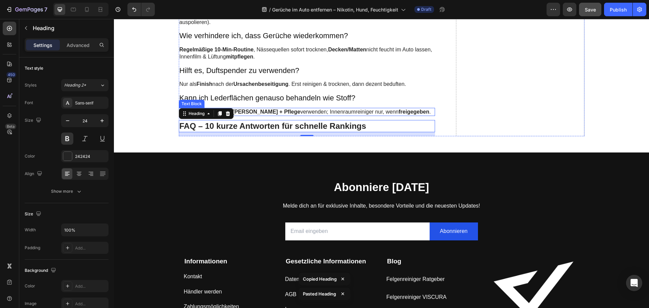
click at [271, 110] on strong "Leder Reiniger + Pflege" at bounding box center [267, 112] width 68 height 6
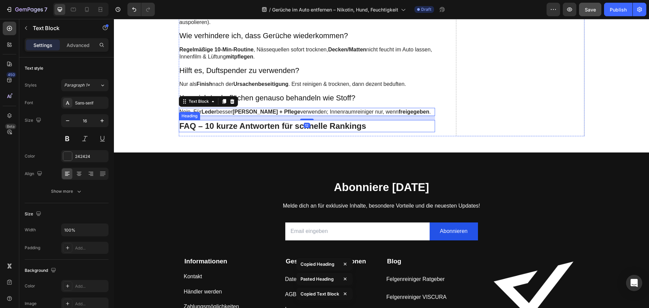
click at [259, 126] on h2 "FAQ – 10 kurze Antworten für schnelle Rankings" at bounding box center [307, 126] width 257 height 12
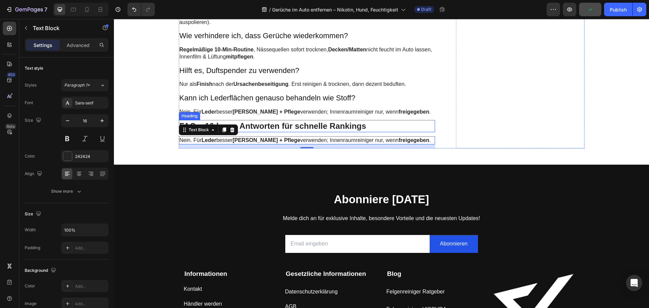
click at [263, 128] on h2 "FAQ – 10 kurze Antworten für schnelle Rankings" at bounding box center [307, 126] width 257 height 12
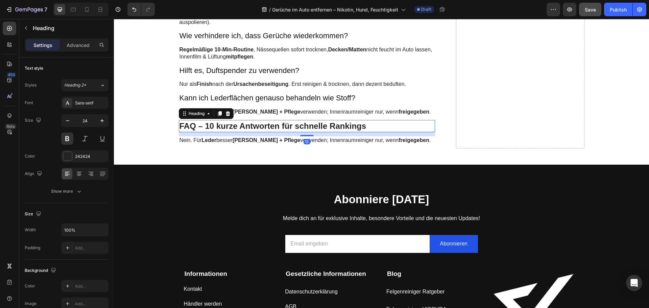
click at [263, 128] on h2 "FAQ – 10 kurze Antworten für schnelle Rankings" at bounding box center [307, 126] width 257 height 12
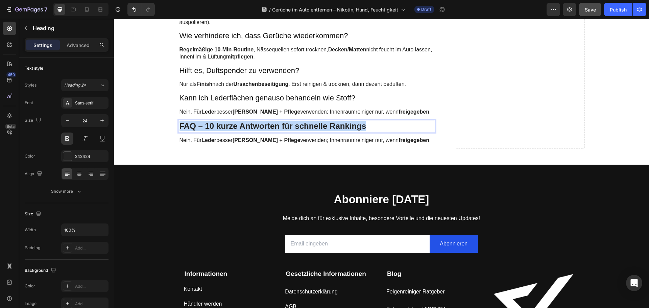
click at [263, 128] on p "FAQ – 10 kurze Antworten für schnelle Rankings" at bounding box center [307, 126] width 255 height 10
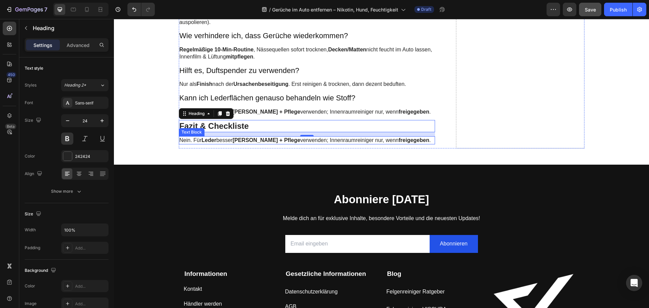
click at [273, 138] on strong "Leder Reiniger + Pflege" at bounding box center [267, 140] width 68 height 6
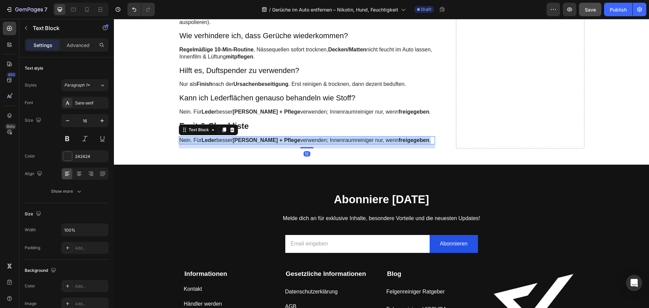
click at [273, 138] on strong "Leder Reiniger + Pflege" at bounding box center [267, 140] width 68 height 6
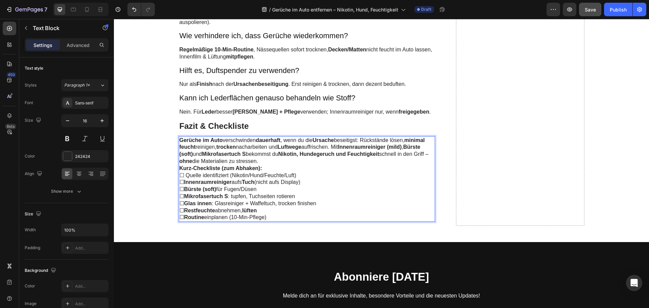
click at [264, 164] on p "Gerüche im Auto verschwinden dauerhaft , wenn du die Ursache beseitigst: Rückst…" at bounding box center [307, 151] width 255 height 28
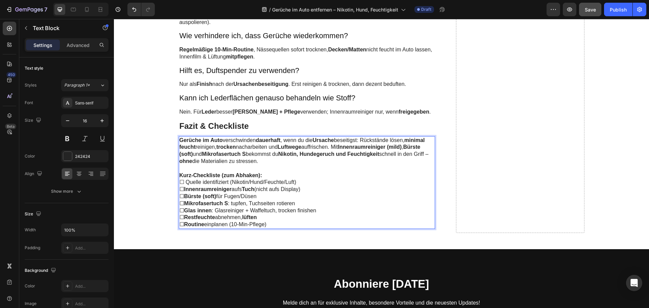
click at [271, 175] on p "Kurz-Checkliste (zum Abhaken):" at bounding box center [307, 175] width 255 height 7
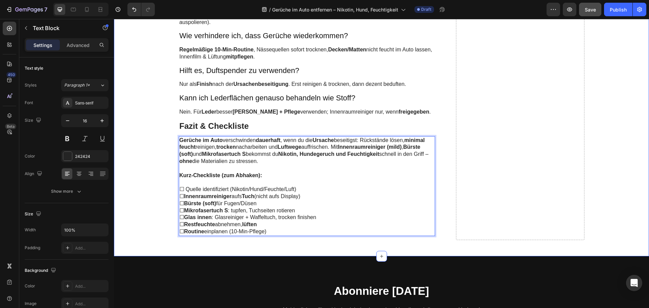
drag, startPoint x: 276, startPoint y: 232, endPoint x: 173, endPoint y: 134, distance: 141.8
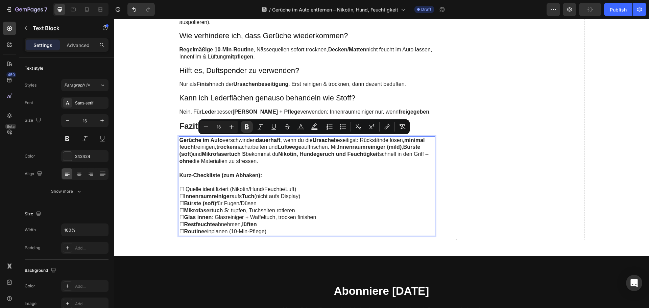
click at [311, 182] on p "Rich Text Editor. Editing area: main" at bounding box center [307, 182] width 255 height 7
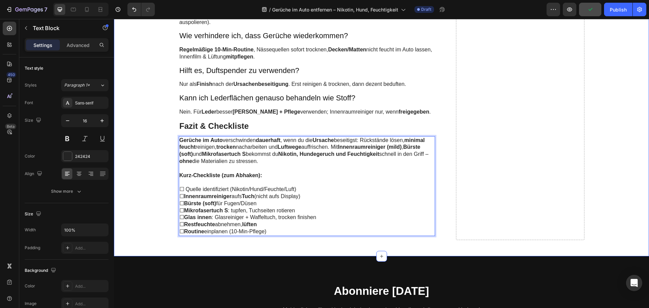
drag, startPoint x: 265, startPoint y: 229, endPoint x: 176, endPoint y: 187, distance: 98.6
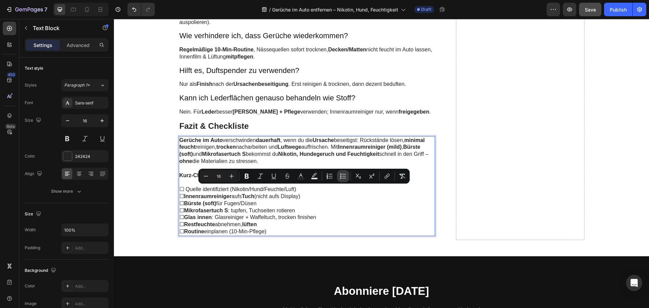
click at [346, 174] on icon "Editor contextual toolbar" at bounding box center [344, 174] width 4 height 0
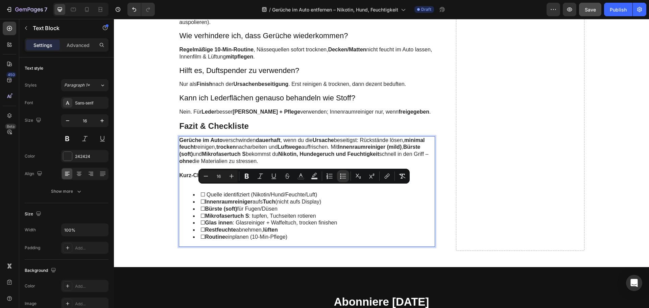
click at [331, 232] on li "☐ Restfeuchte abnehmen, lüften" at bounding box center [314, 230] width 242 height 7
click at [306, 235] on li "☐ Routine einplanen (10-Min-Pflege)" at bounding box center [314, 237] width 242 height 7
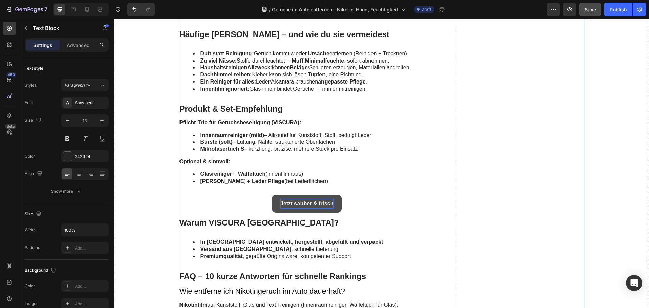
scroll to position [2131, 0]
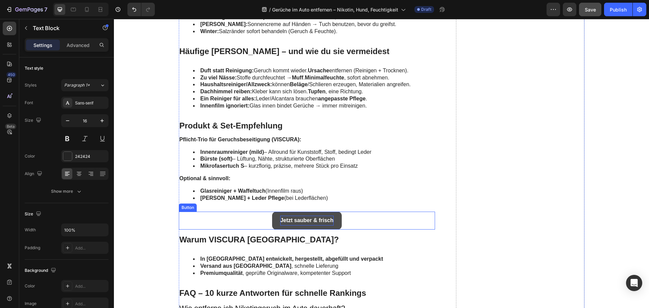
click at [248, 221] on div "Jetzt sauber & frisch Button" at bounding box center [307, 221] width 257 height 18
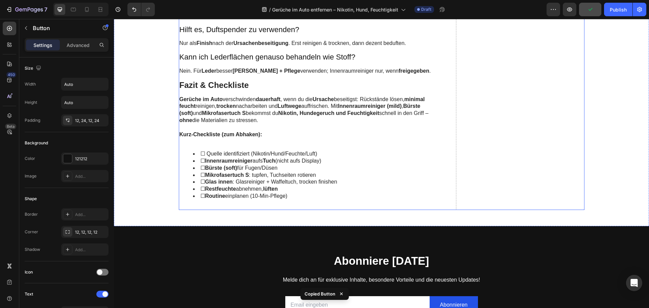
scroll to position [2706, 0]
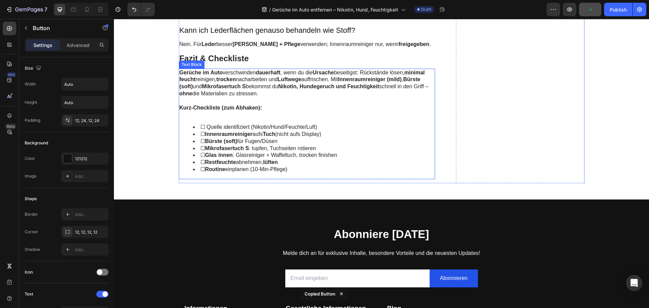
click at [272, 172] on li "☐ Routine einplanen (10-Min-Pflege)" at bounding box center [314, 169] width 242 height 7
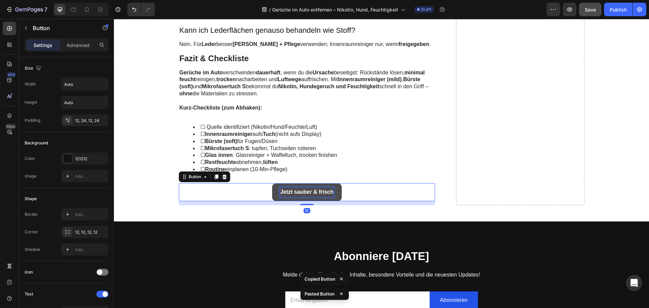
click at [294, 194] on strong "Jetzt sauber & frisch" at bounding box center [306, 192] width 53 height 6
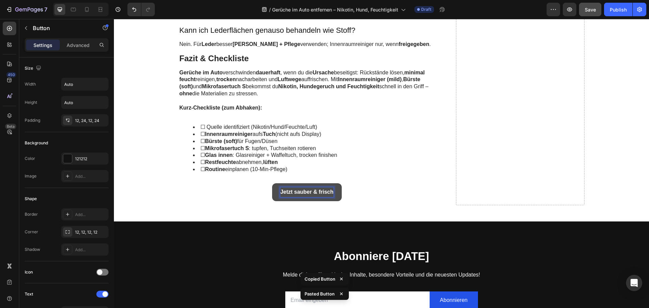
click at [296, 193] on strong "Jetzt sauber & frisch" at bounding box center [306, 192] width 53 height 6
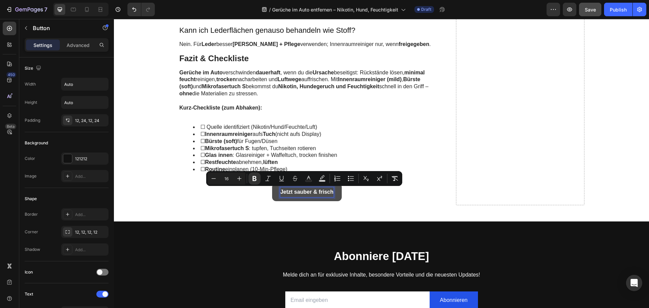
click at [257, 190] on div "Jetzt sauber & frisch Button 12" at bounding box center [307, 192] width 257 height 18
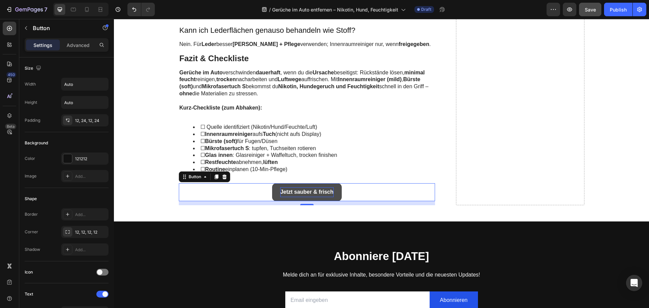
click at [260, 190] on div "Jetzt sauber & frisch Button 12" at bounding box center [307, 192] width 257 height 18
click at [272, 191] on link "Jetzt sauber & frisch" at bounding box center [306, 192] width 69 height 18
click at [257, 193] on div "Jetzt sauber & frisch Button 12" at bounding box center [307, 192] width 257 height 18
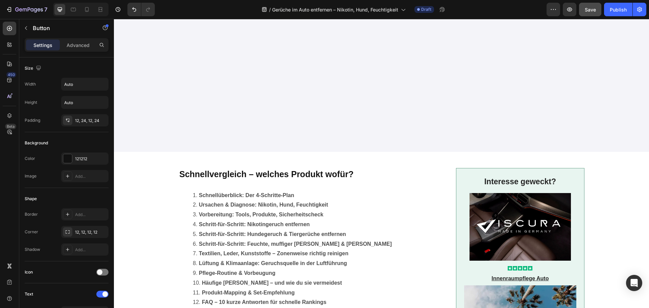
scroll to position [0, 0]
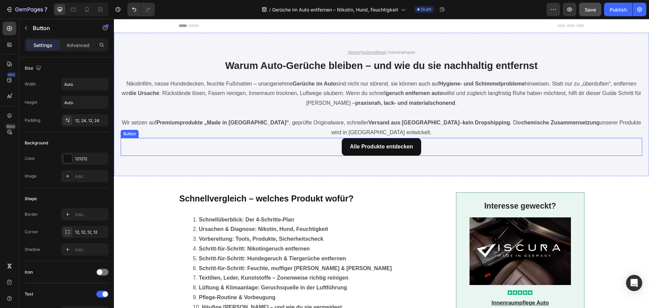
click at [419, 145] on div "Alle Produkte entdecken Button" at bounding box center [382, 147] width 522 height 18
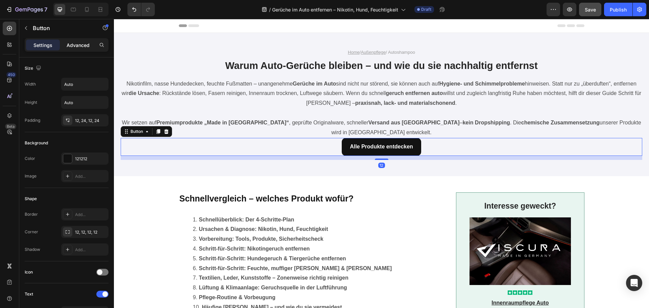
click at [77, 49] on div "Advanced" at bounding box center [78, 45] width 34 height 11
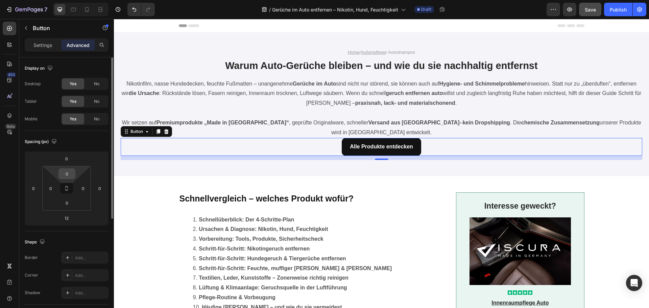
click at [68, 175] on input "0" at bounding box center [67, 174] width 14 height 10
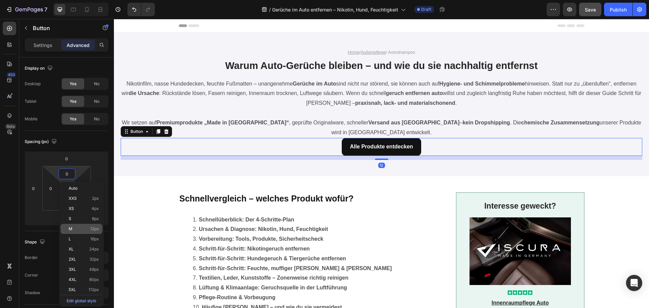
click at [73, 229] on p "M 12px" at bounding box center [84, 229] width 30 height 5
type input "12"
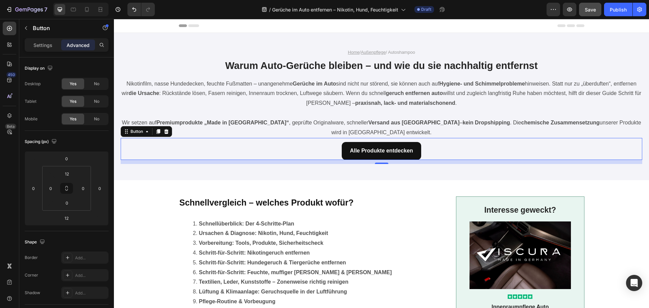
click at [290, 142] on div "Alle Produkte entdecken Button 12" at bounding box center [382, 149] width 522 height 22
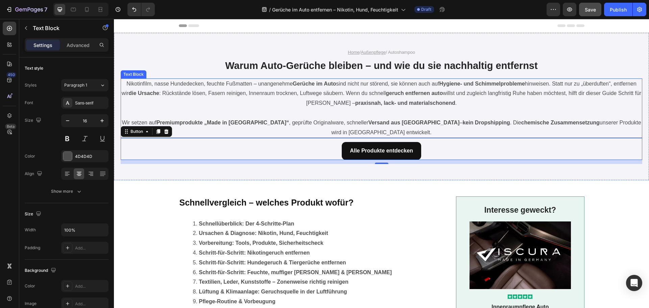
click at [302, 125] on p "Wir setzen auf Premiumprodukte „Made in [GEOGRAPHIC_DATA]“ , geprüfte Originalw…" at bounding box center [381, 128] width 520 height 20
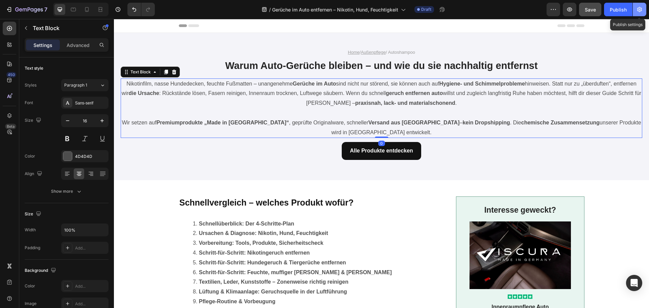
click at [639, 9] on icon "button" at bounding box center [639, 9] width 7 height 7
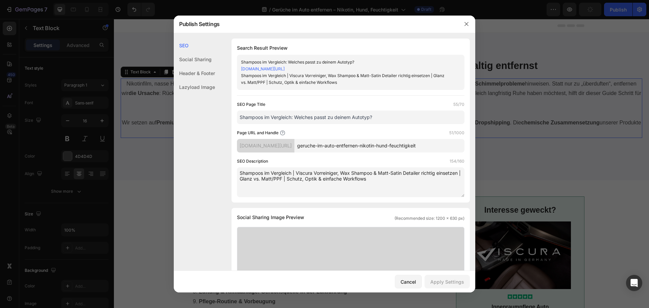
click at [272, 120] on input "Shampoos im Vergleich: Welches passt zu deinem Autotyp?" at bounding box center [351, 118] width 228 height 14
paste input "Gerüche im Auto entfernen: Nikotin, Hund & Feuchte | VISCURA"
type input "Gerüche im Auto entfernen: Nikotin, Hund & Feuchte | VISCURA"
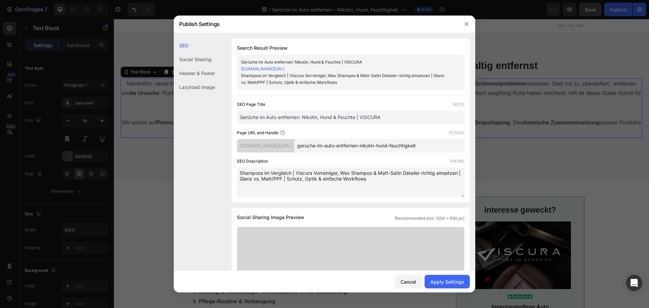
click at [281, 172] on textarea "Shampoos im Vergleich | Viscura Vorreiniger, Wax Shampoo & Matt-Satin Detailer …" at bounding box center [351, 182] width 228 height 30
paste textarea "Gerüche im Auto entfernen | Nikotin, Hund & Feuchtigkeit sicher beseitigen | In…"
type textarea "Gerüche im Auto entfernen | Nikotin, Hund & Feuchtigkeit sicher beseitigen | In…"
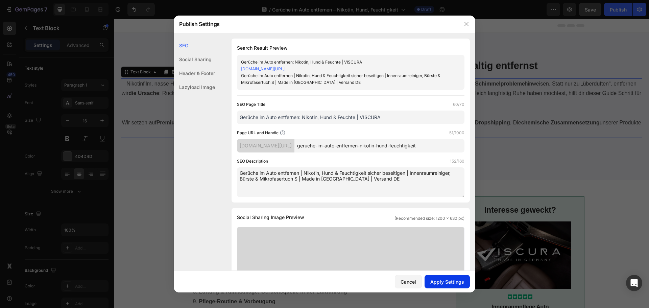
click at [445, 279] on div "Apply Settings" at bounding box center [448, 281] width 34 height 7
click at [467, 23] on icon "button" at bounding box center [466, 23] width 5 height 5
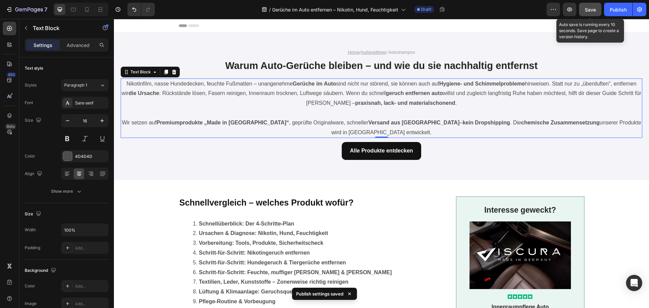
click at [592, 11] on span "Save" at bounding box center [590, 10] width 11 height 6
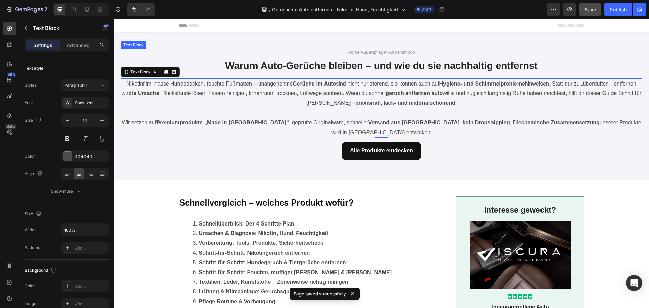
click at [405, 53] on p "Home / Außenpflege / Autoshampoo" at bounding box center [382, 53] width 404 height 6
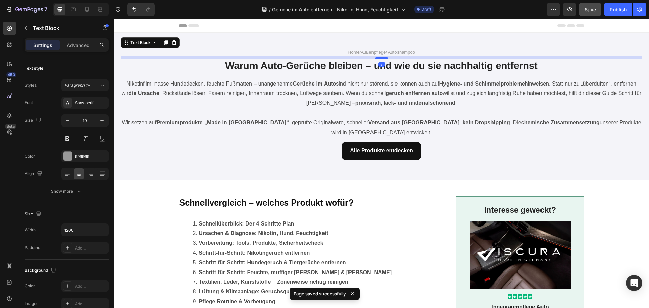
click at [405, 53] on p "Home / Außenpflege / Autoshampoo" at bounding box center [382, 53] width 404 height 6
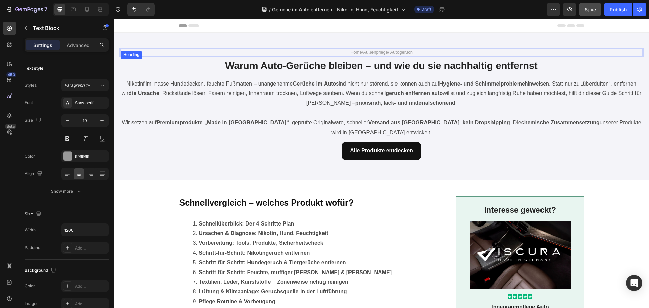
click at [381, 61] on h1 "Warum Auto-Gerüche bleiben – und wie du sie nachhaltig entfernst" at bounding box center [382, 66] width 406 height 14
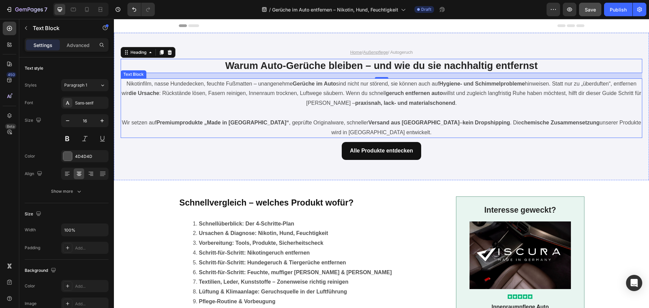
click at [348, 100] on p "Nikotinfilm, nasse Hundedecken, feuchte Fußmatten – unangenehme Gerüche im Auto…" at bounding box center [381, 93] width 520 height 29
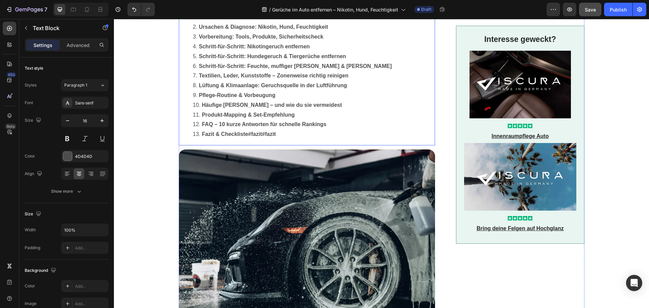
scroll to position [271, 0]
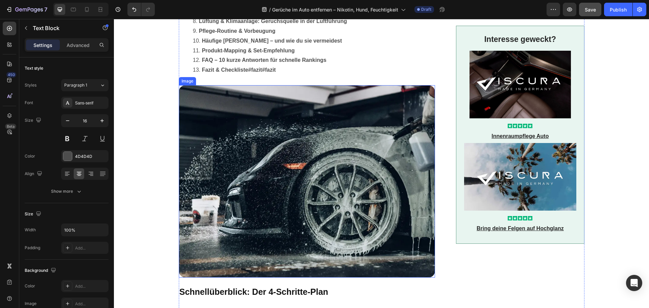
click at [262, 182] on img at bounding box center [307, 181] width 257 height 192
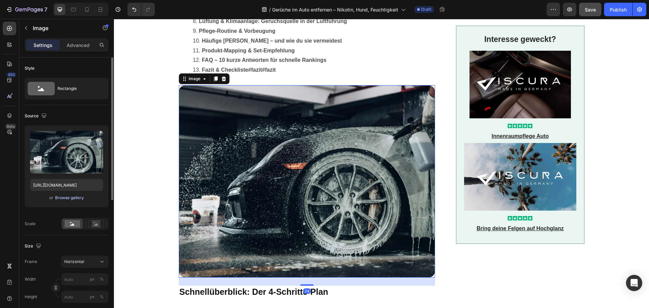
click at [58, 194] on button "Browse gallery" at bounding box center [69, 197] width 29 height 7
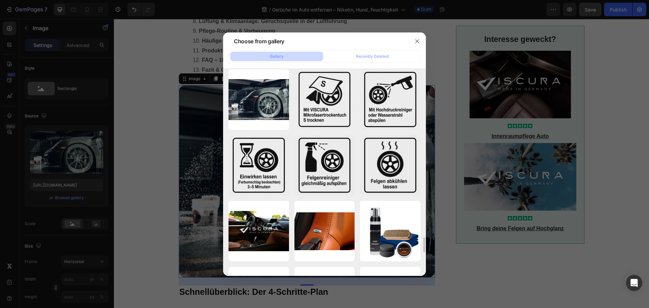
scroll to position [2207, 0]
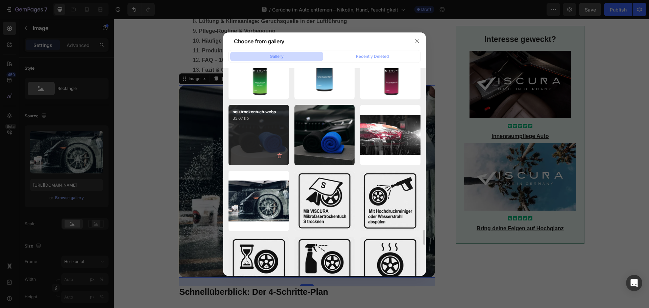
click at [255, 135] on div "neu trockentuch.webp 33.67 kb" at bounding box center [259, 135] width 61 height 61
type input "https://cdn.shopify.com/s/files/1/0935/6191/3693/files/gempages_556740947103187…"
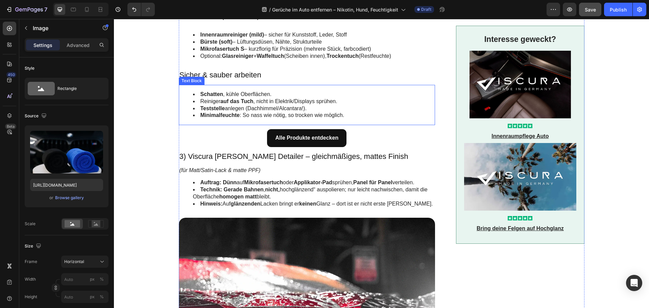
scroll to position [913, 0]
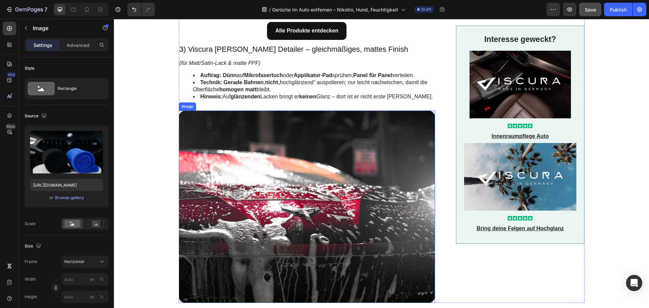
click at [242, 176] on img at bounding box center [307, 207] width 257 height 192
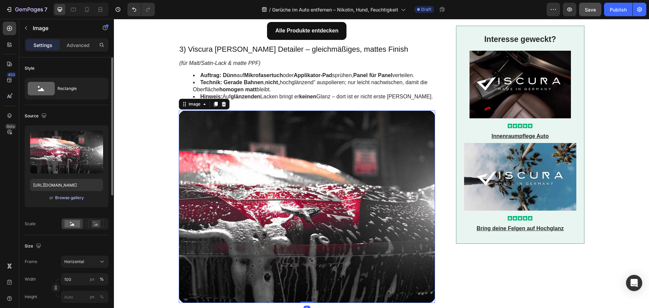
click at [70, 197] on div "Browse gallery" at bounding box center [69, 198] width 29 height 6
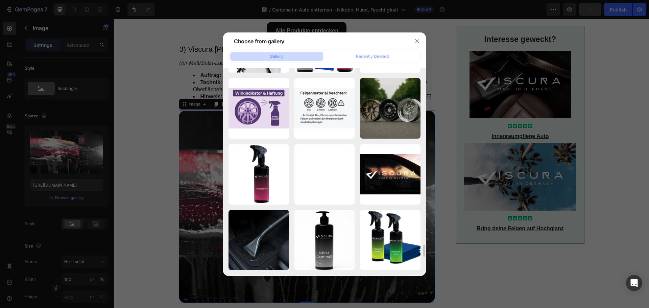
scroll to position [3058, 0]
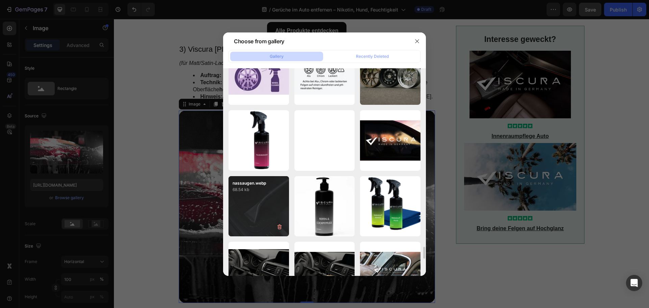
click at [265, 205] on div "nassaugen.webp 68.54 kb" at bounding box center [259, 206] width 61 height 61
type input "https://cdn.shopify.com/s/files/1/0935/6191/3693/files/gempages_556740947103187…"
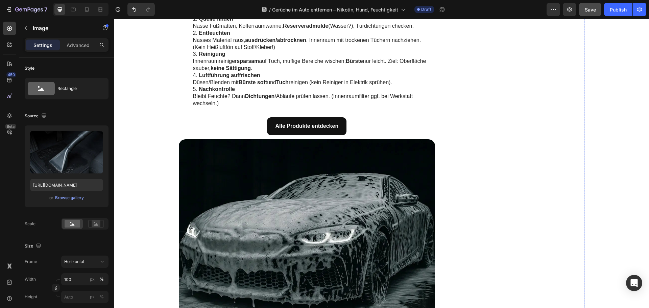
scroll to position [1556, 0]
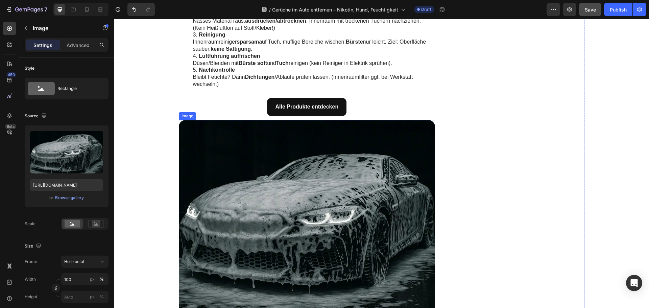
click at [295, 206] on img at bounding box center [307, 216] width 257 height 192
click at [65, 200] on div "Browse gallery" at bounding box center [69, 198] width 29 height 6
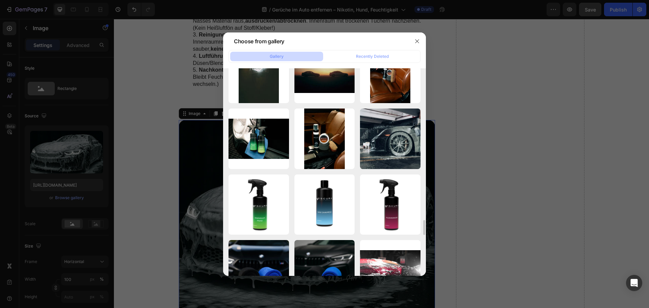
scroll to position [1801, 0]
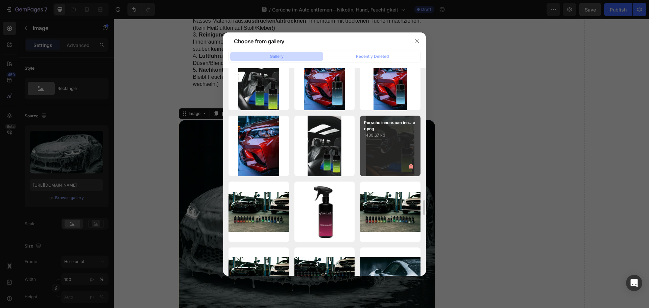
click at [385, 148] on div "Porsche innenraum inn...er.png 1480.67 kb" at bounding box center [390, 146] width 61 height 61
type input "https://cdn.shopify.com/s/files/1/0935/6191/3693/files/gempages_556740947103187…"
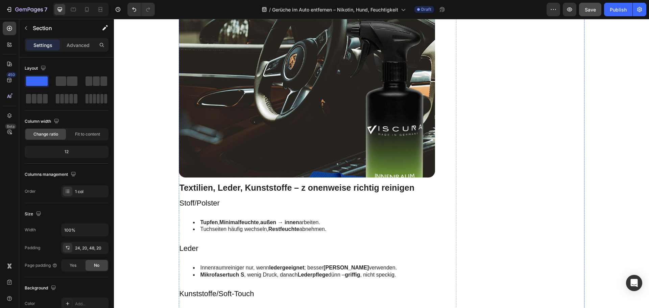
scroll to position [1691, 0]
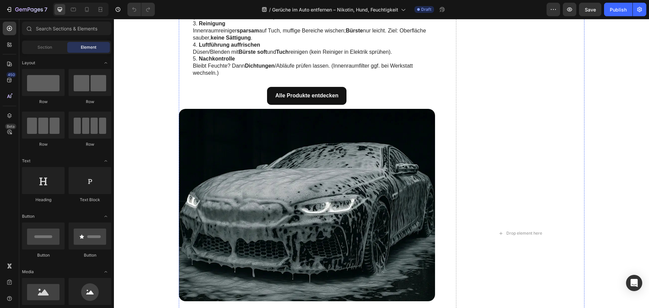
scroll to position [1657, 0]
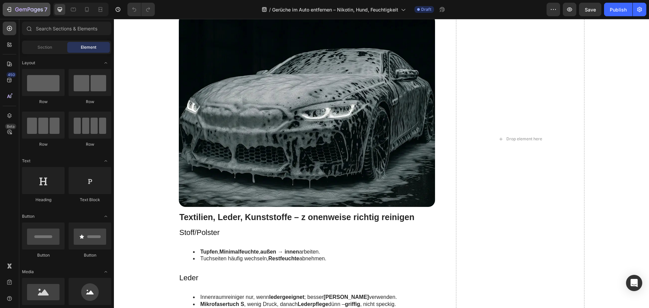
click at [22, 8] on icon "button" at bounding box center [29, 10] width 28 height 6
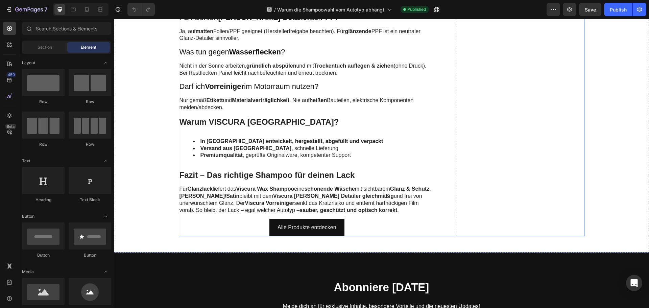
scroll to position [1691, 0]
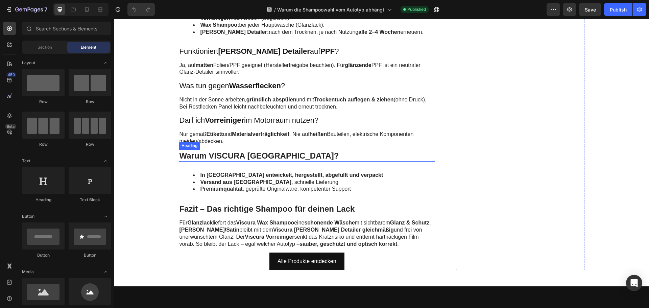
click at [241, 150] on h2 "Warum VISCURA [GEOGRAPHIC_DATA]?" at bounding box center [307, 156] width 257 height 12
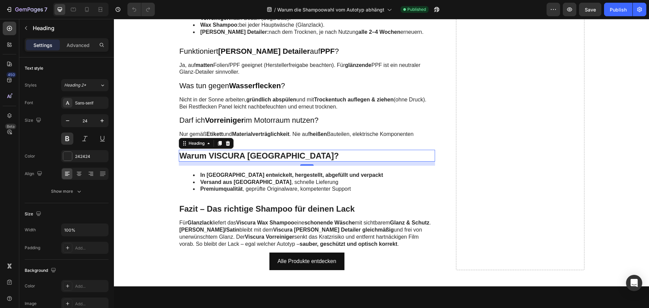
click at [246, 150] on h2 "Warum VISCURA [GEOGRAPHIC_DATA]?" at bounding box center [307, 156] width 257 height 12
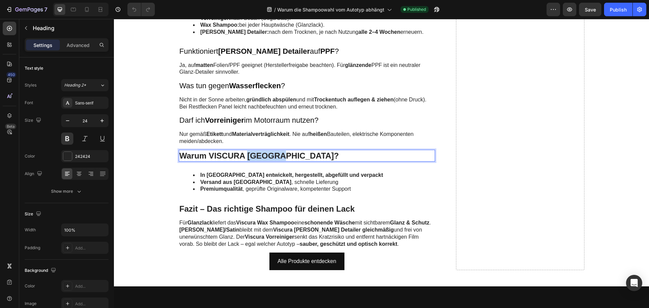
click at [246, 150] on p "Warum VISCURA [GEOGRAPHIC_DATA]?" at bounding box center [307, 155] width 255 height 10
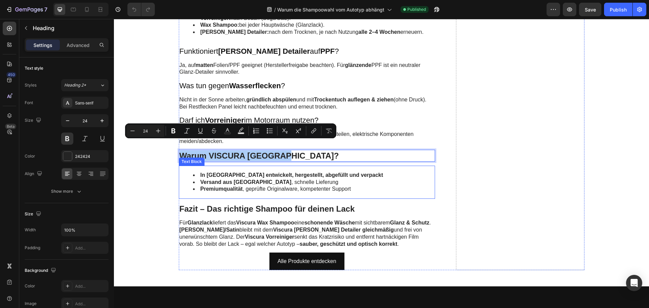
click at [231, 179] on strong "Versand aus [GEOGRAPHIC_DATA]" at bounding box center [246, 182] width 91 height 6
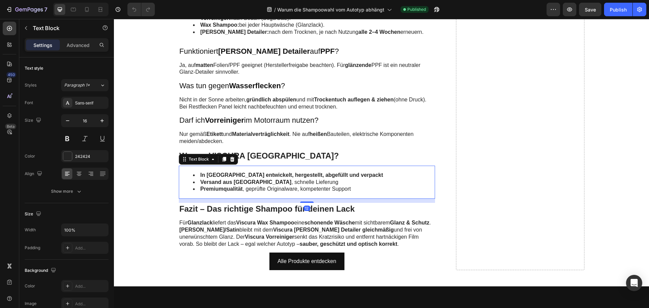
click at [231, 179] on strong "Versand aus [GEOGRAPHIC_DATA]" at bounding box center [246, 182] width 91 height 6
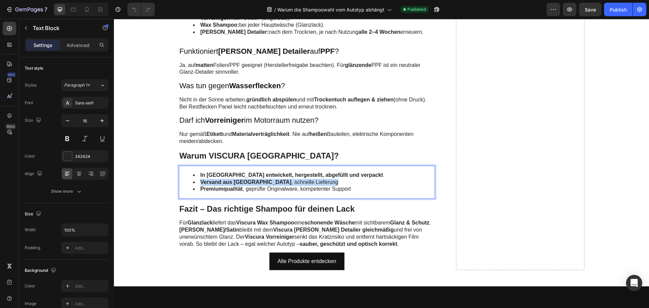
click at [231, 179] on strong "Versand aus [GEOGRAPHIC_DATA]" at bounding box center [246, 182] width 91 height 6
